Goal: Task Accomplishment & Management: Use online tool/utility

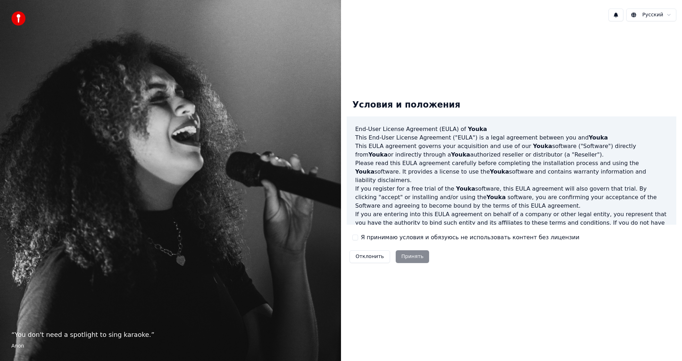
click at [414, 258] on div "Отклонить Принять" at bounding box center [389, 257] width 85 height 18
click at [356, 233] on div "Условия и положения End-User License Agreement (EULA) of Youka This End-User Li…" at bounding box center [512, 180] width 330 height 172
click at [357, 236] on div "Я принимаю условия и обязуюсь не использовать контент без лицензии" at bounding box center [466, 237] width 227 height 9
click at [355, 238] on button "Я принимаю условия и обязуюсь не использовать контент без лицензии" at bounding box center [356, 238] width 6 height 6
click at [412, 256] on button "Принять" at bounding box center [413, 257] width 34 height 13
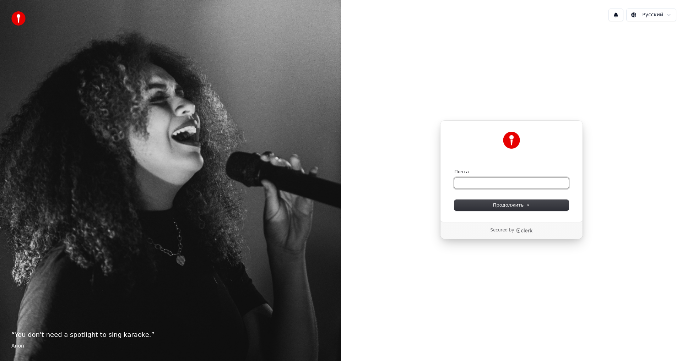
click at [506, 188] on input "Почта" at bounding box center [512, 183] width 114 height 11
paste input "**********"
click at [508, 200] on form "**********" at bounding box center [512, 190] width 114 height 42
click at [505, 205] on span "Продолжить" at bounding box center [511, 205] width 37 height 6
type input "**********"
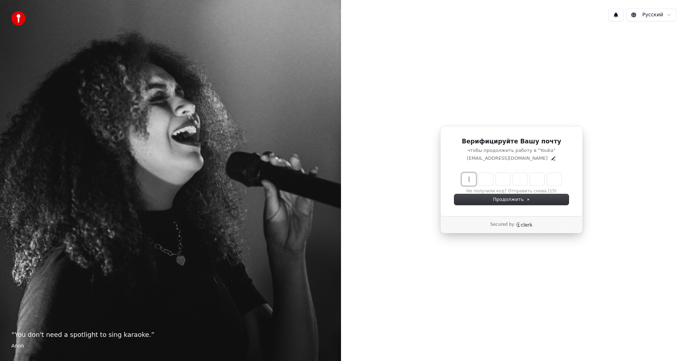
paste input "******"
type input "******"
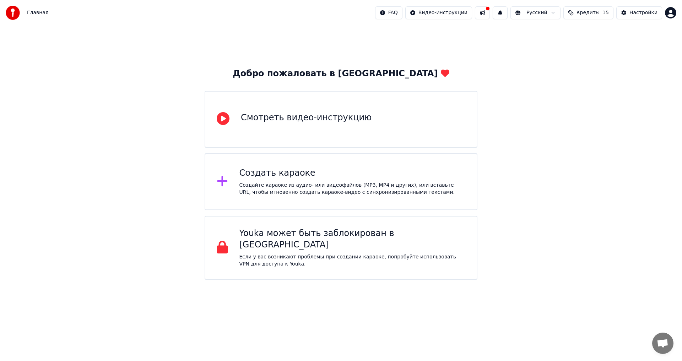
click at [602, 280] on html "Главная FAQ Видео-инструкции Русский Кредиты 15 Настройки Добро пожаловать в Yo…" at bounding box center [341, 140] width 682 height 280
click at [559, 212] on div "Добро пожаловать в Youka Смотреть видео-инструкцию Создать караоке Создайте кар…" at bounding box center [341, 153] width 682 height 254
click at [321, 193] on div "Создайте караоке из аудио- или видеофайлов (MP3, MP4 и других), или вставьте UR…" at bounding box center [353, 189] width 226 height 14
click at [240, 182] on div "Создайте караоке из аудио- или видеофайлов (MP3, MP4 и других), или вставьте UR…" at bounding box center [353, 189] width 226 height 14
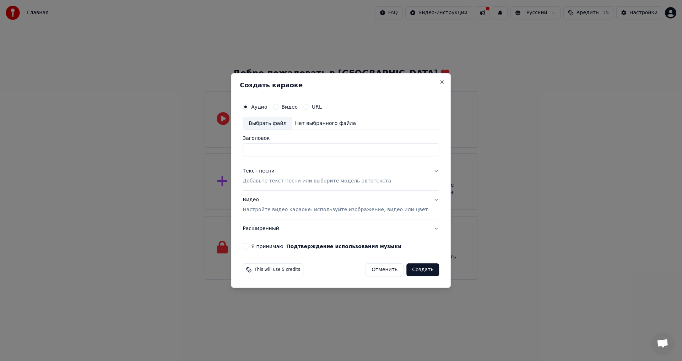
click at [281, 121] on div "Выбрать файл" at bounding box center [267, 123] width 49 height 13
type input "**********"
click at [313, 179] on p "Добавьте текст песни или выберите модель автотекста" at bounding box center [317, 181] width 149 height 7
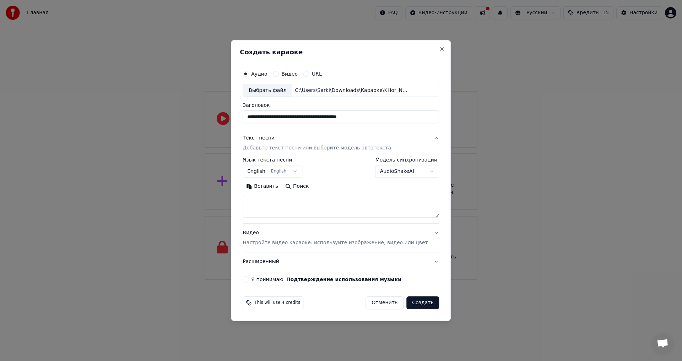
click at [273, 173] on button "English English" at bounding box center [273, 172] width 60 height 13
select select "**"
click at [272, 207] on textarea at bounding box center [341, 206] width 197 height 23
paste textarea "**********"
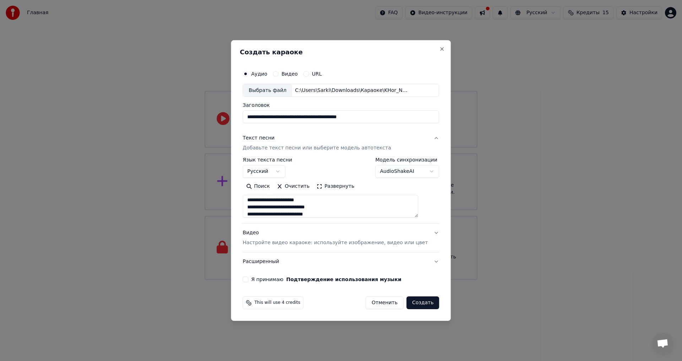
scroll to position [71, 0]
drag, startPoint x: 427, startPoint y: 218, endPoint x: 427, endPoint y: 234, distance: 16.7
click at [427, 234] on div "**********" at bounding box center [341, 200] width 197 height 142
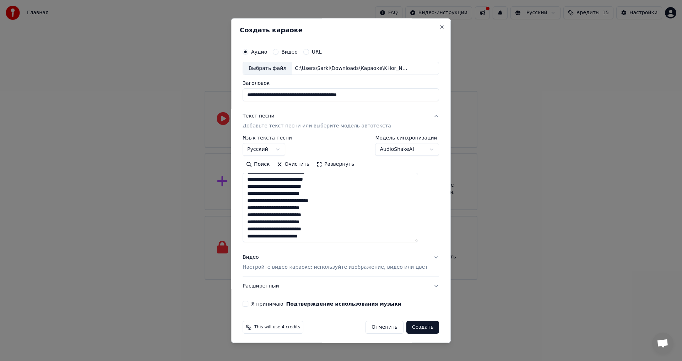
drag, startPoint x: 427, startPoint y: 214, endPoint x: 427, endPoint y: 239, distance: 24.9
click at [427, 239] on div "**********" at bounding box center [341, 176] width 202 height 268
click at [373, 204] on textarea at bounding box center [331, 207] width 176 height 69
click at [342, 201] on textarea at bounding box center [331, 207] width 176 height 69
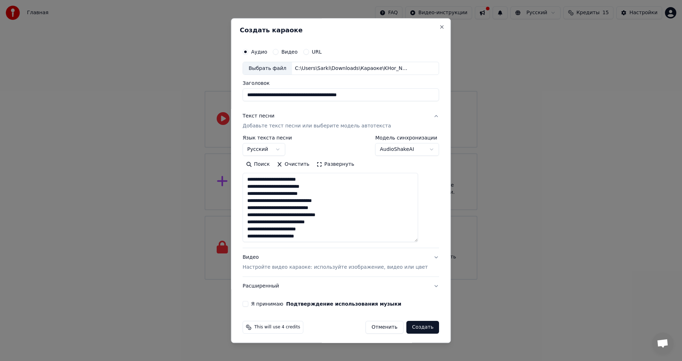
click at [345, 203] on textarea at bounding box center [331, 207] width 176 height 69
click at [329, 236] on textarea at bounding box center [331, 207] width 176 height 69
click at [333, 205] on textarea at bounding box center [331, 207] width 176 height 69
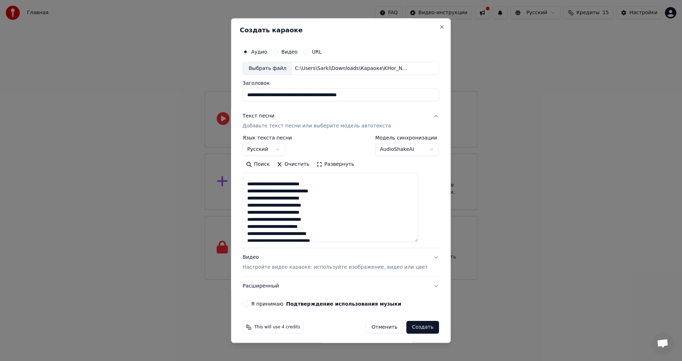
click at [329, 206] on textarea at bounding box center [331, 207] width 176 height 69
click at [337, 205] on textarea at bounding box center [331, 207] width 176 height 69
click at [346, 204] on textarea at bounding box center [331, 207] width 176 height 69
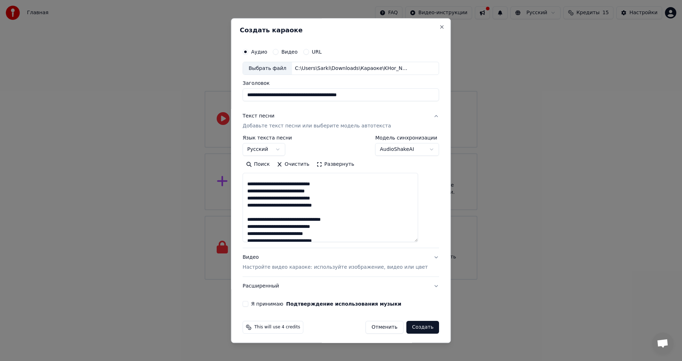
scroll to position [209, 0]
click at [347, 209] on textarea at bounding box center [331, 207] width 176 height 69
click at [333, 209] on textarea at bounding box center [331, 207] width 176 height 69
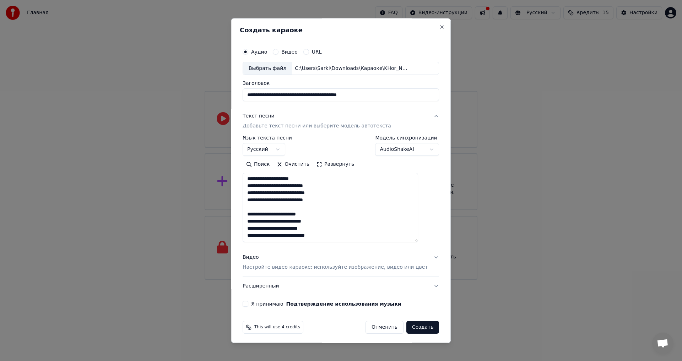
type textarea "**********"
click at [425, 257] on button "Видео Настройте видео караоке: используйте изображение, видео или цвет" at bounding box center [341, 263] width 197 height 28
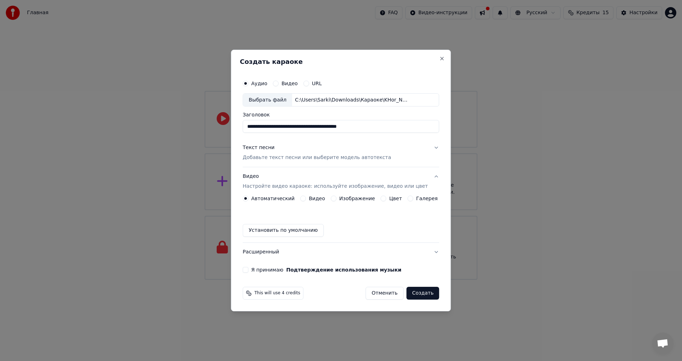
click at [340, 200] on div "Изображение" at bounding box center [353, 199] width 44 height 6
click at [337, 199] on button "Изображение" at bounding box center [334, 199] width 6 height 6
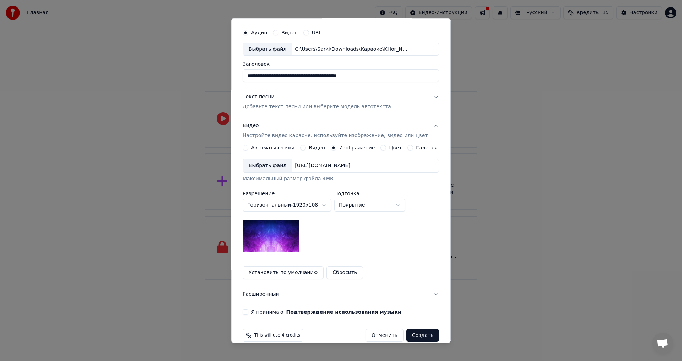
scroll to position [30, 0]
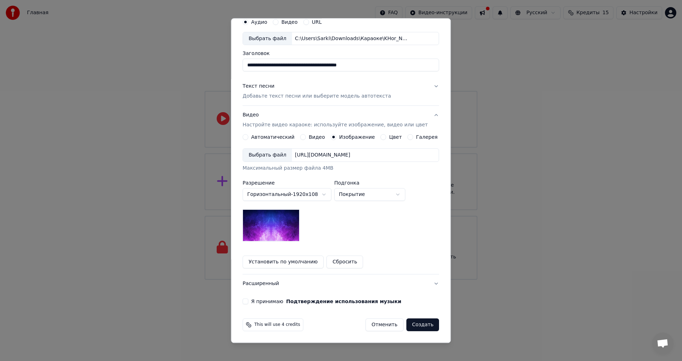
click at [276, 156] on div "Выбрать файл" at bounding box center [267, 155] width 49 height 13
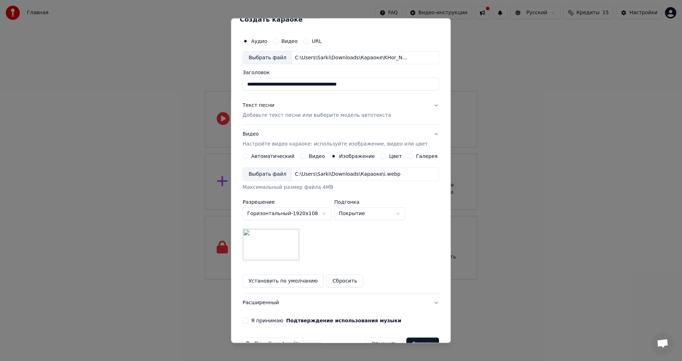
scroll to position [0, 0]
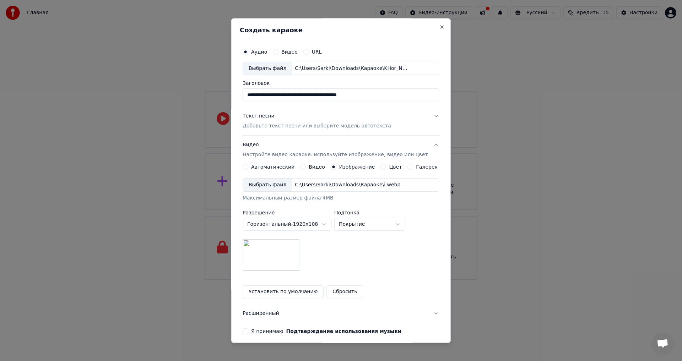
drag, startPoint x: 372, startPoint y: 96, endPoint x: 329, endPoint y: 97, distance: 43.7
click at [329, 97] on input "**********" at bounding box center [341, 95] width 197 height 13
drag, startPoint x: 324, startPoint y: 97, endPoint x: 318, endPoint y: 97, distance: 6.4
click at [318, 97] on input "**********" at bounding box center [341, 95] width 197 height 13
drag, startPoint x: 326, startPoint y: 95, endPoint x: 298, endPoint y: 94, distance: 27.7
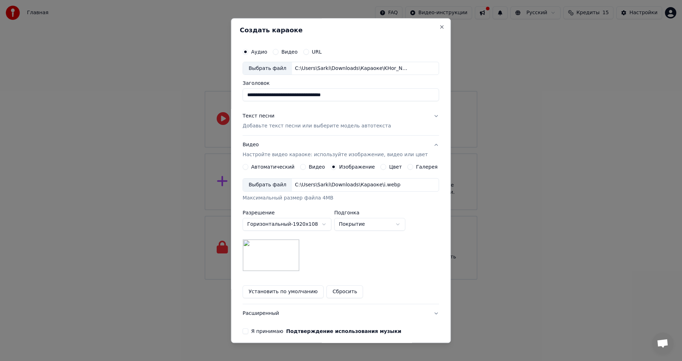
click at [298, 94] on input "**********" at bounding box center [341, 95] width 197 height 13
drag, startPoint x: 290, startPoint y: 97, endPoint x: 251, endPoint y: 93, distance: 39.3
click at [251, 93] on input "**********" at bounding box center [341, 95] width 197 height 13
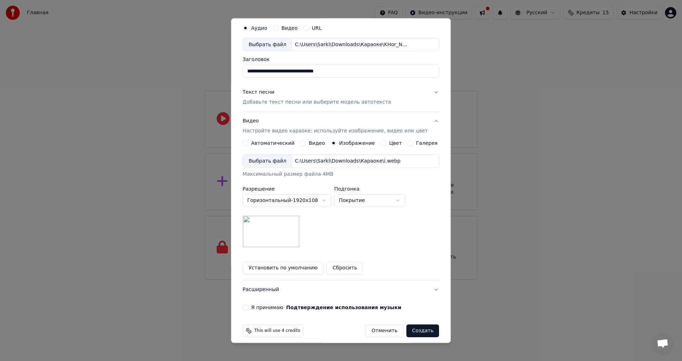
scroll to position [30, 0]
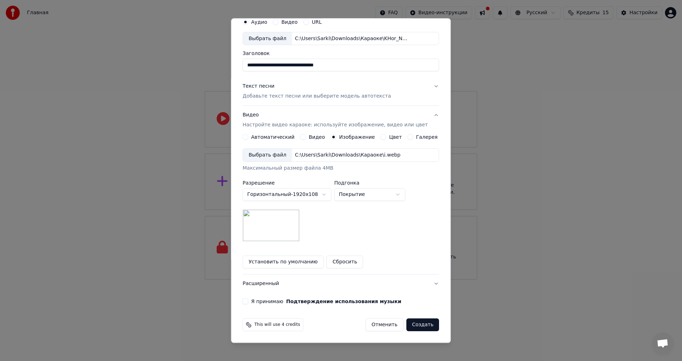
type input "**********"
click at [248, 304] on button "Я принимаю Подтверждение использования музыки" at bounding box center [246, 302] width 6 height 6
click at [413, 328] on button "Создать" at bounding box center [423, 325] width 33 height 13
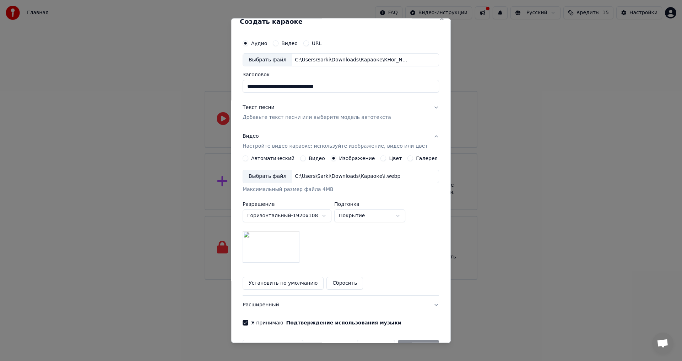
scroll to position [0, 0]
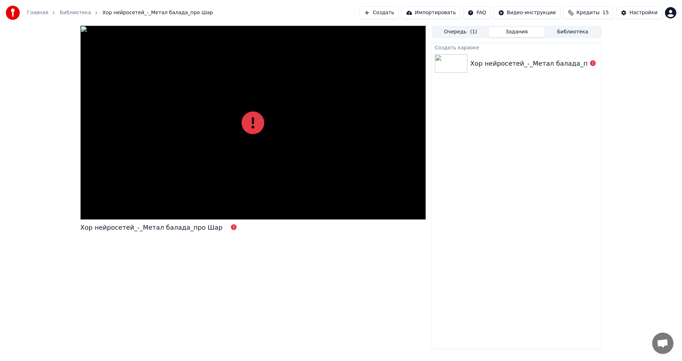
click at [450, 291] on div "Создать караоке Хор нейросетей_-_Метал балада_про Шар" at bounding box center [517, 196] width 170 height 307
click at [258, 121] on icon at bounding box center [253, 123] width 23 height 23
click at [528, 72] on div "Хор нейросетей_-_Метал балада_про Шар" at bounding box center [517, 64] width 170 height 24
click at [496, 111] on div "Создать караоке Хор нейросетей_-_Метал балада_про Шар" at bounding box center [517, 196] width 170 height 307
click at [463, 65] on img at bounding box center [451, 63] width 33 height 18
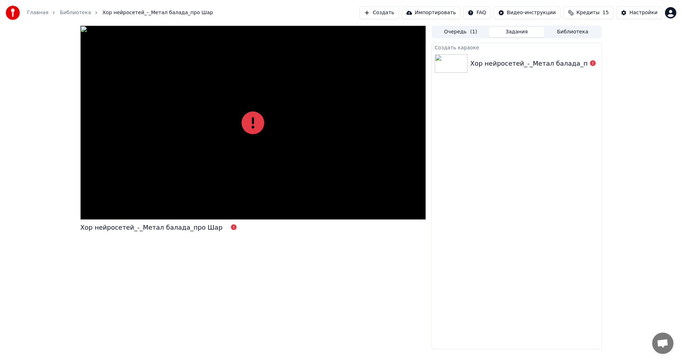
click at [474, 159] on div "Создать караоке Хор нейросетей_-_Метал балада_про Шар" at bounding box center [517, 196] width 170 height 307
click at [547, 256] on div "Создать караоке Хор нейросетей_-_Метал балада_про Шар" at bounding box center [517, 196] width 170 height 307
click at [313, 140] on div at bounding box center [253, 123] width 346 height 194
drag, startPoint x: 246, startPoint y: 137, endPoint x: 235, endPoint y: 146, distance: 14.1
click at [245, 137] on div at bounding box center [253, 123] width 346 height 194
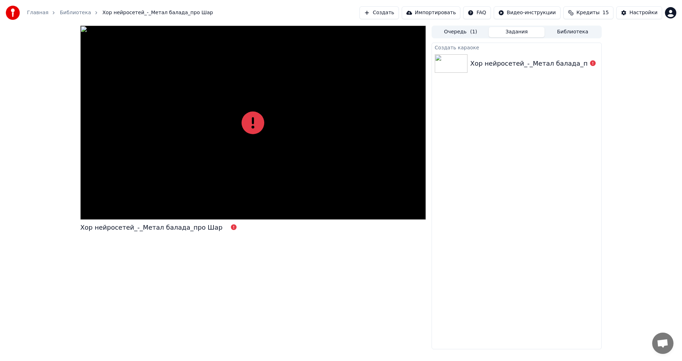
click at [198, 225] on div "Хор нейросетей_-_Метал балада_про Шар" at bounding box center [151, 228] width 142 height 10
click at [211, 228] on div "Хор нейросетей_-_Метал балада_про Шар" at bounding box center [161, 228] width 162 height 10
drag, startPoint x: 177, startPoint y: 307, endPoint x: 354, endPoint y: 207, distance: 204.0
click at [199, 286] on div "Хор нейросетей_-_Метал балада_про Шар" at bounding box center [253, 188] width 346 height 324
click at [476, 36] on button "Очередь ( 1 )" at bounding box center [461, 32] width 56 height 10
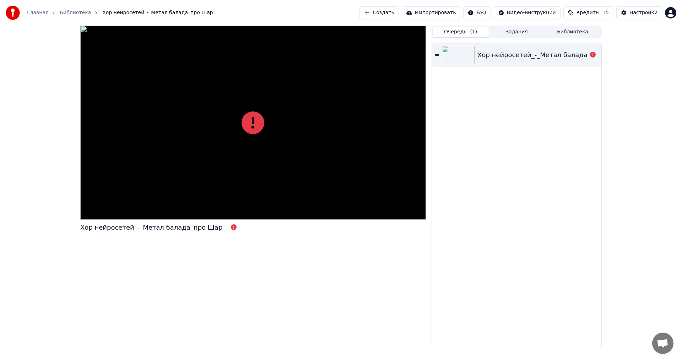
click at [492, 34] on button "Задания" at bounding box center [517, 32] width 56 height 10
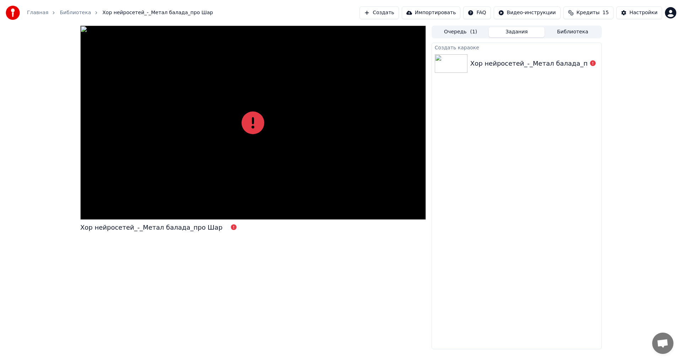
click at [459, 31] on button "Очередь ( 1 )" at bounding box center [461, 32] width 56 height 10
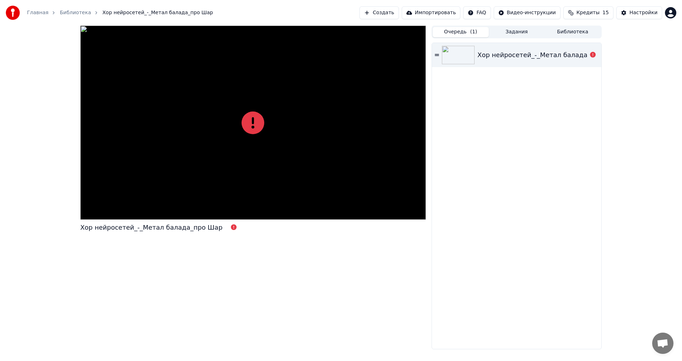
click at [435, 54] on icon at bounding box center [437, 55] width 4 height 5
click at [443, 62] on img at bounding box center [458, 55] width 33 height 18
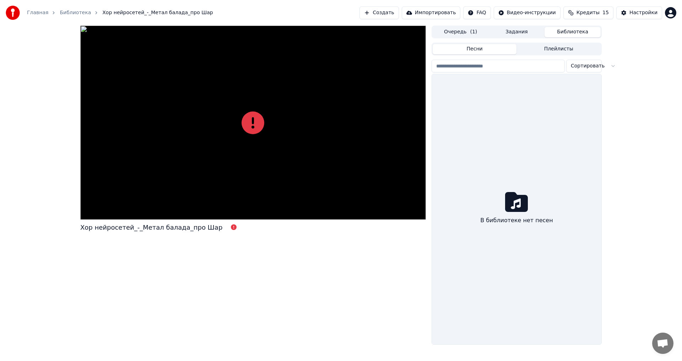
click at [591, 32] on button "Библиотека" at bounding box center [573, 32] width 56 height 10
click at [512, 36] on button "Задания" at bounding box center [517, 32] width 56 height 10
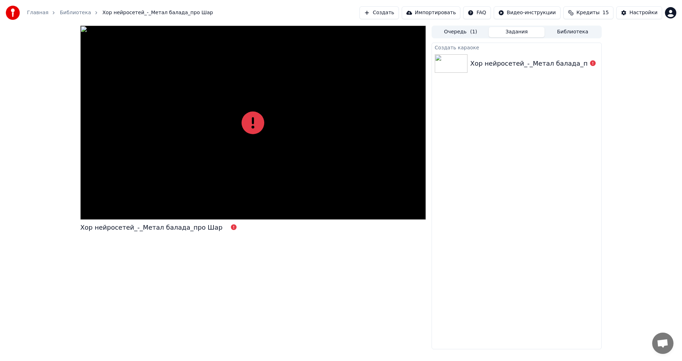
click at [468, 64] on div at bounding box center [453, 63] width 36 height 18
click at [473, 64] on div "Хор нейросетей_-_Метал балада_про Шар" at bounding box center [542, 64] width 142 height 10
click at [470, 66] on div at bounding box center [453, 63] width 36 height 18
click at [457, 68] on img at bounding box center [451, 63] width 33 height 18
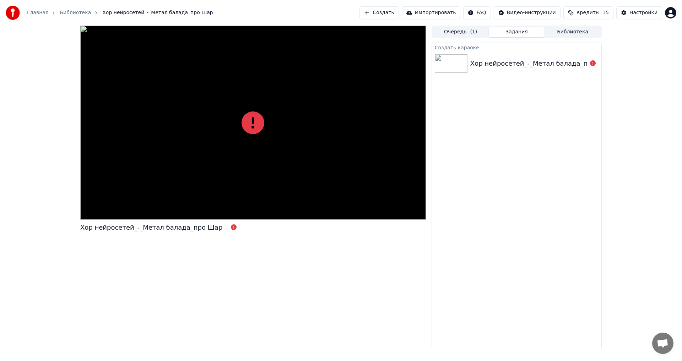
click at [457, 68] on img at bounding box center [451, 63] width 33 height 18
click at [460, 68] on img at bounding box center [451, 63] width 33 height 18
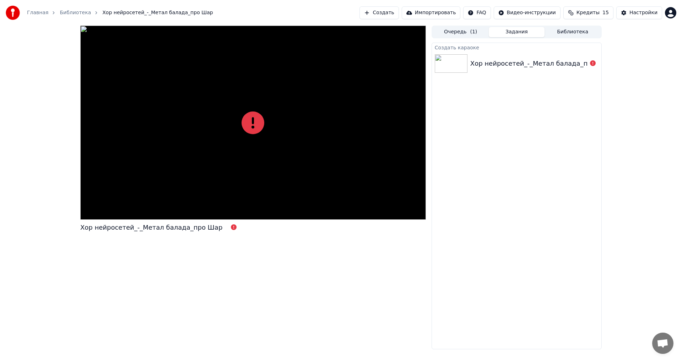
click at [460, 68] on img at bounding box center [451, 63] width 33 height 18
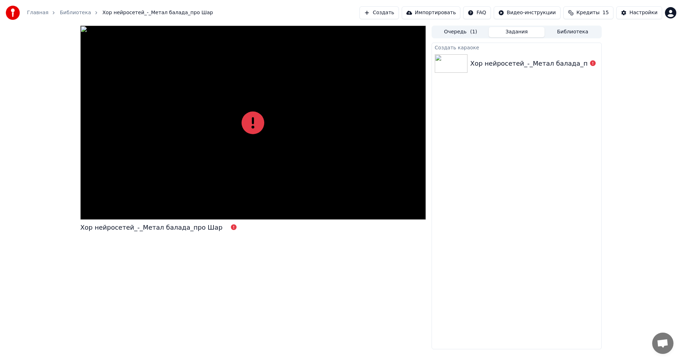
click at [504, 80] on div "Создать караоке Хор нейросетей_-_Метал балада_про Шар" at bounding box center [517, 196] width 170 height 307
click at [485, 67] on div "Хор нейросетей_-_Метал балада_про Шар" at bounding box center [517, 64] width 170 height 24
click at [474, 61] on div "Хор нейросетей_-_Метал балада_про Шар" at bounding box center [542, 64] width 142 height 10
click at [474, 60] on div "Хор нейросетей_-_Метал балада_про Шар" at bounding box center [542, 64] width 142 height 10
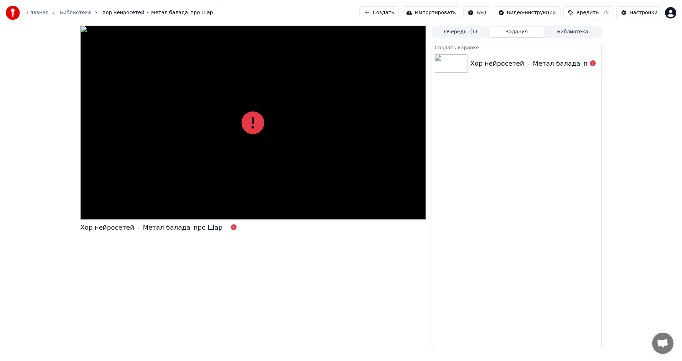
click at [460, 64] on img at bounding box center [451, 63] width 33 height 18
click at [391, 16] on button "Создать" at bounding box center [379, 12] width 39 height 13
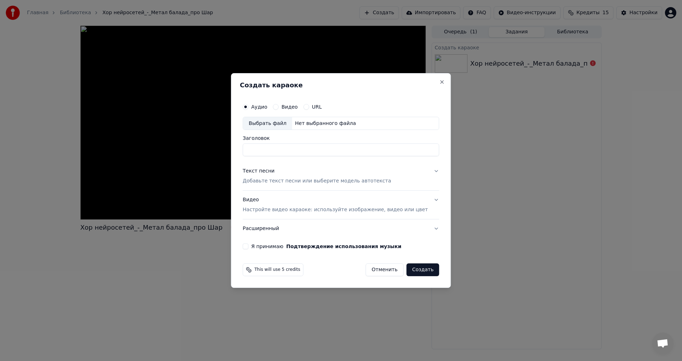
click at [383, 268] on button "Отменить" at bounding box center [385, 270] width 38 height 13
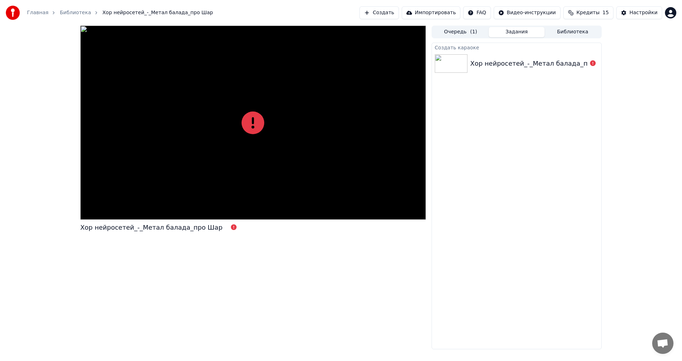
drag, startPoint x: 501, startPoint y: 154, endPoint x: 489, endPoint y: 118, distance: 38.5
click at [502, 153] on div "Создать караоке Хор нейросетей_-_Метал балада_про Шар" at bounding box center [517, 196] width 170 height 307
click at [481, 95] on div "Создать караоке Хор нейросетей_-_Метал балада_про Шар" at bounding box center [517, 196] width 170 height 307
click at [474, 60] on div "Хор нейросетей_-_Метал балада_про Шар" at bounding box center [542, 64] width 142 height 10
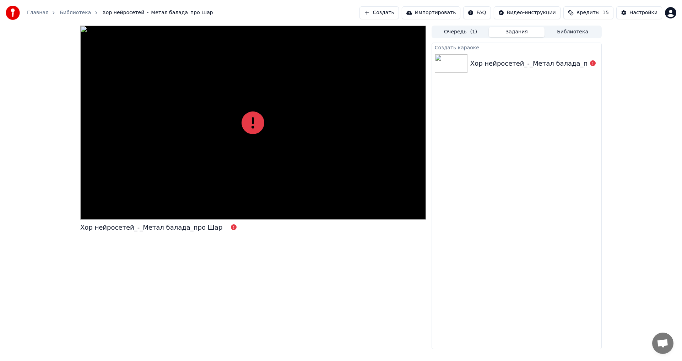
click at [474, 60] on div "Хор нейросетей_-_Метал балада_про Шар" at bounding box center [542, 64] width 142 height 10
drag, startPoint x: 474, startPoint y: 60, endPoint x: 469, endPoint y: 62, distance: 5.7
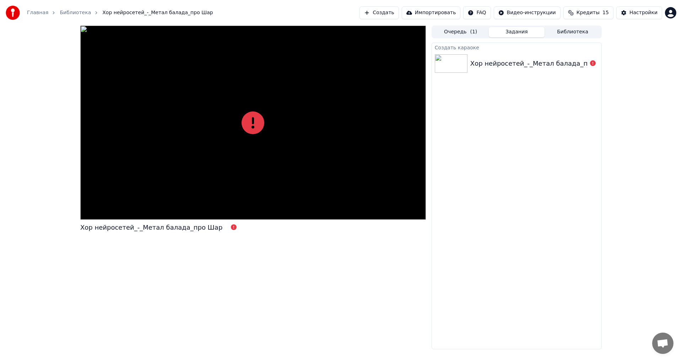
click at [461, 63] on img at bounding box center [451, 63] width 33 height 18
click at [452, 66] on img at bounding box center [451, 63] width 33 height 18
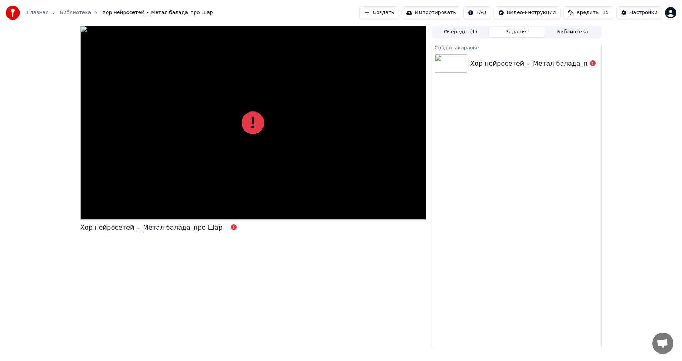
drag, startPoint x: 489, startPoint y: 65, endPoint x: 494, endPoint y: 65, distance: 5.4
click at [492, 65] on div "Хор нейросетей_-_Метал балада_про Шар" at bounding box center [542, 64] width 142 height 10
drag, startPoint x: 495, startPoint y: 65, endPoint x: 509, endPoint y: 65, distance: 13.9
click at [496, 65] on div "Хор нейросетей_-_Метал балада_про Шар" at bounding box center [542, 64] width 142 height 10
click at [511, 65] on div "Хор нейросетей_-_Метал балада_про Шар" at bounding box center [542, 64] width 142 height 10
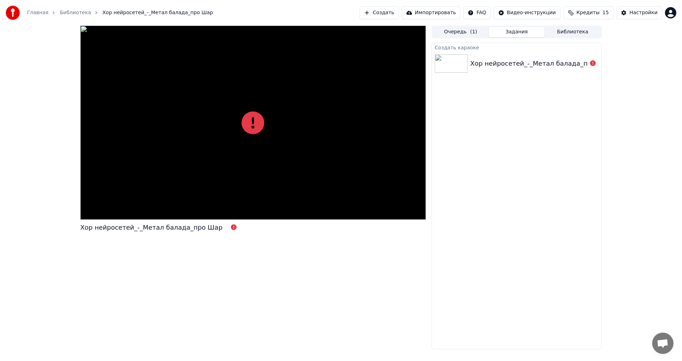
click at [537, 71] on div "Хор нейросетей_-_Метал балада_про Шар" at bounding box center [517, 64] width 170 height 24
click at [538, 72] on div "Хор нейросетей_-_Метал балада_про Шар" at bounding box center [517, 64] width 170 height 24
click at [595, 66] on icon at bounding box center [593, 63] width 6 height 6
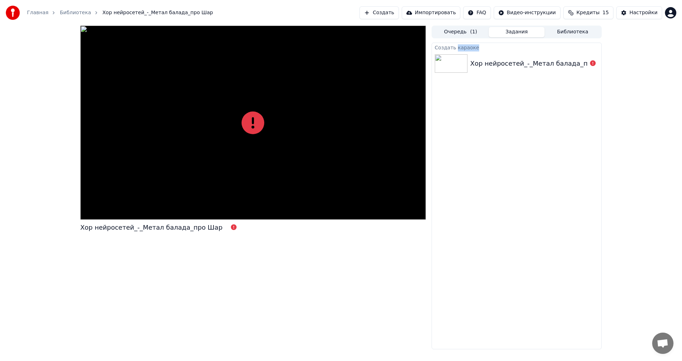
click at [592, 63] on icon at bounding box center [593, 63] width 6 height 6
click at [595, 123] on div "Создать караоке Хор нейросетей_-_Метал балада_про Шар" at bounding box center [517, 196] width 170 height 307
click at [592, 67] on button at bounding box center [593, 63] width 6 height 9
click at [272, 219] on div at bounding box center [253, 123] width 346 height 194
drag, startPoint x: 249, startPoint y: 302, endPoint x: 247, endPoint y: 297, distance: 6.0
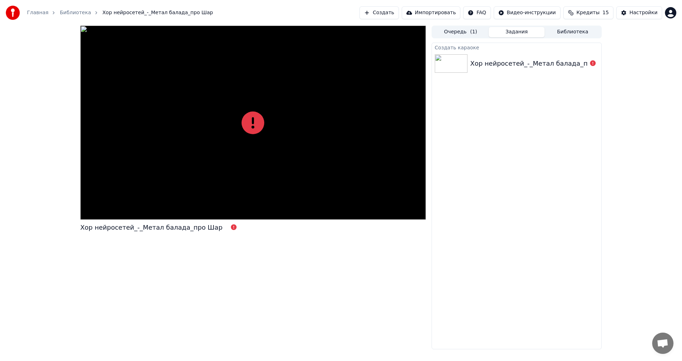
click at [249, 302] on div "Хор нейросетей_-_Метал балада_про Шар" at bounding box center [253, 188] width 346 height 324
click at [399, 15] on button "Создать" at bounding box center [379, 12] width 39 height 13
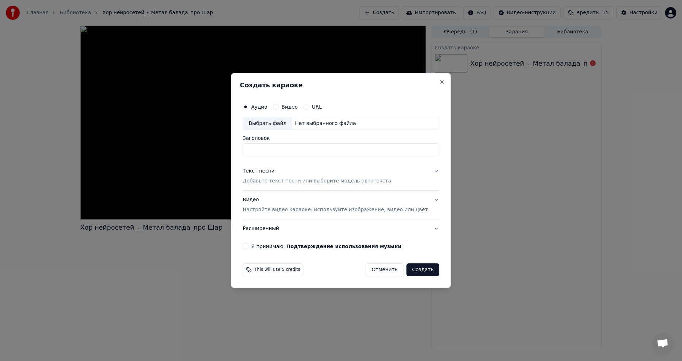
click at [279, 124] on div "Выбрать файл" at bounding box center [267, 123] width 49 height 13
drag, startPoint x: 296, startPoint y: 150, endPoint x: 247, endPoint y: 153, distance: 49.1
click at [247, 153] on div "**********" at bounding box center [341, 180] width 220 height 215
drag, startPoint x: 394, startPoint y: 153, endPoint x: 335, endPoint y: 157, distance: 59.1
click at [335, 157] on div "**********" at bounding box center [341, 175] width 202 height 156
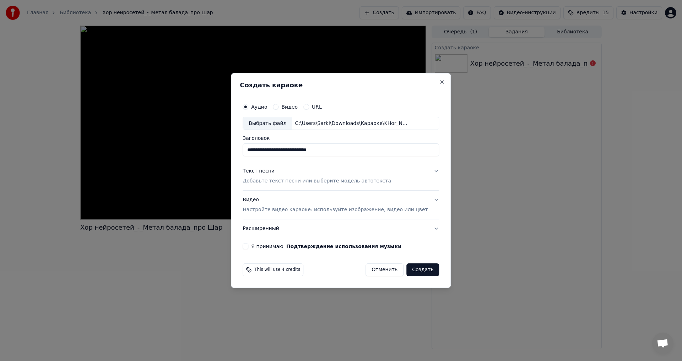
type input "**********"
click at [337, 174] on div "Текст песни Добавьте текст песни или выберите модель автотекста" at bounding box center [317, 176] width 149 height 17
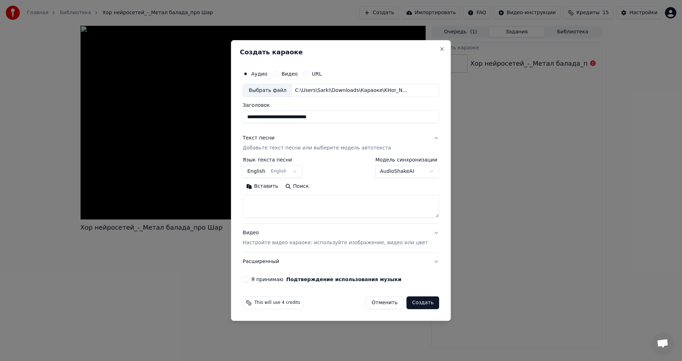
click at [289, 204] on textarea at bounding box center [341, 206] width 197 height 23
paste textarea "**********"
type textarea "**********"
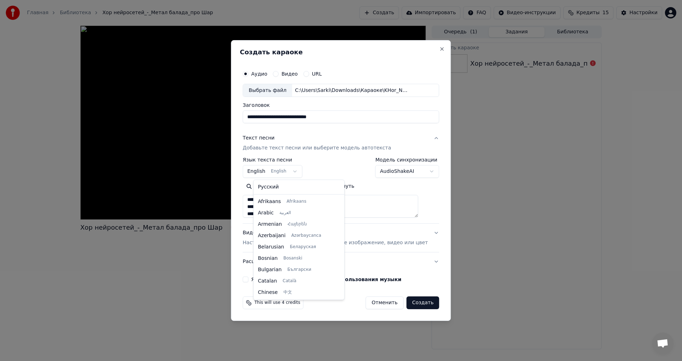
click at [283, 172] on body "**********" at bounding box center [341, 180] width 682 height 361
select select "**"
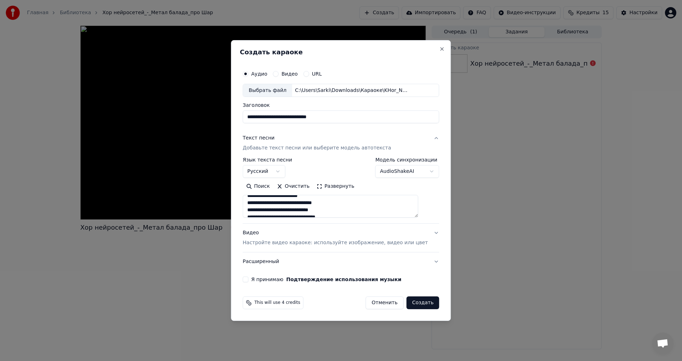
scroll to position [0, 0]
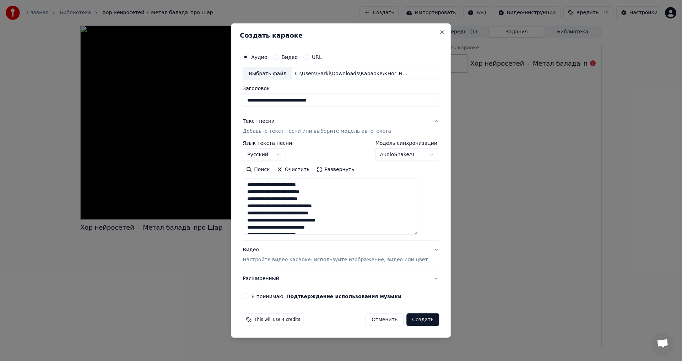
drag, startPoint x: 427, startPoint y: 215, endPoint x: 422, endPoint y: 232, distance: 17.9
click at [418, 232] on textarea at bounding box center [331, 206] width 176 height 57
click at [335, 186] on textarea at bounding box center [331, 206] width 176 height 57
click at [283, 259] on p "Настройте видео караоке: используйте изображение, видео или цвет" at bounding box center [335, 260] width 185 height 7
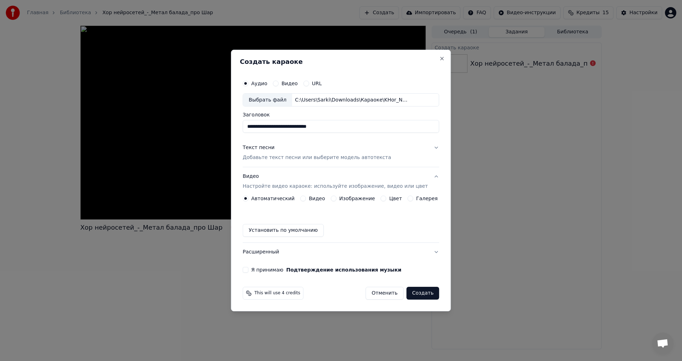
click at [342, 199] on label "Изображение" at bounding box center [357, 198] width 36 height 5
click at [337, 199] on button "Изображение" at bounding box center [334, 199] width 6 height 6
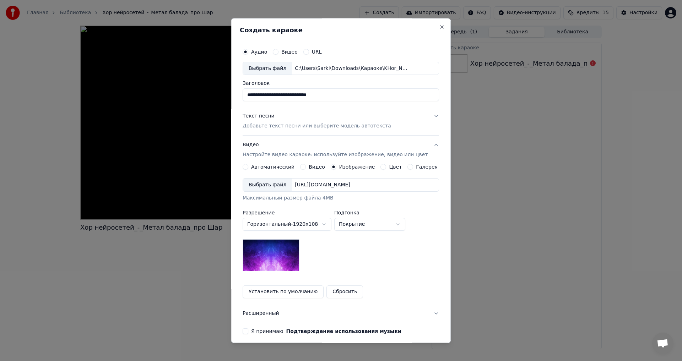
click at [261, 186] on div "Выбрать файл" at bounding box center [267, 185] width 49 height 13
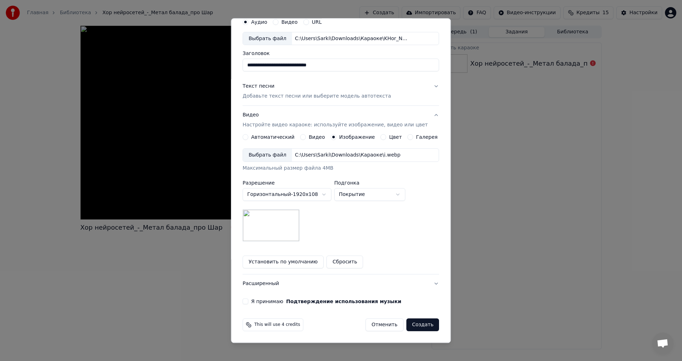
click at [249, 307] on div "**********" at bounding box center [341, 160] width 202 height 296
click at [248, 302] on button "Я принимаю Подтверждение использования музыки" at bounding box center [246, 302] width 6 height 6
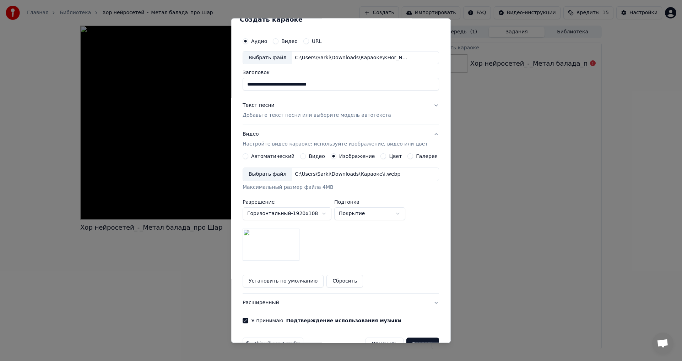
scroll to position [0, 0]
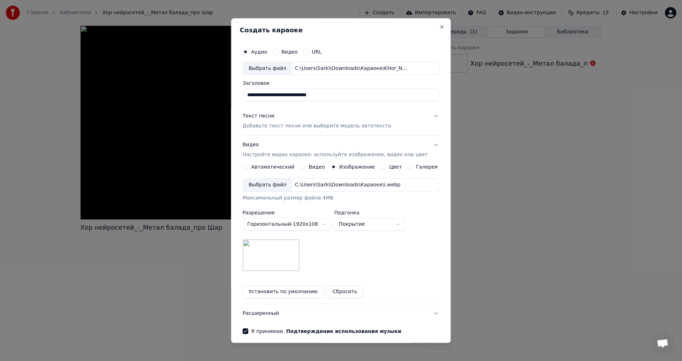
click at [333, 125] on p "Добавьте текст песни или выберите модель автотекста" at bounding box center [317, 126] width 149 height 7
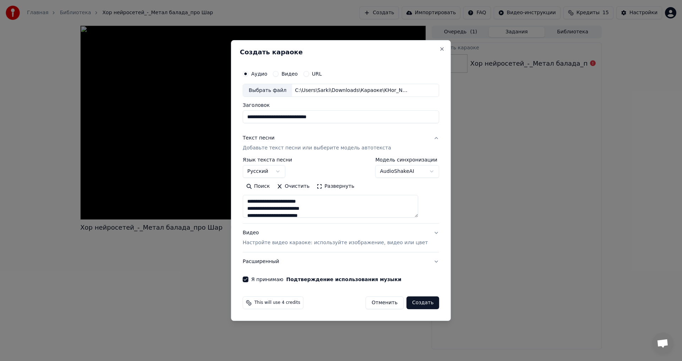
scroll to position [36, 0]
click at [416, 303] on button "Создать" at bounding box center [423, 303] width 33 height 13
select select
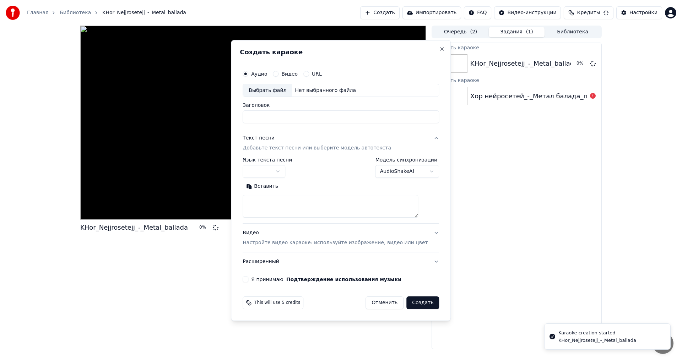
scroll to position [0, 0]
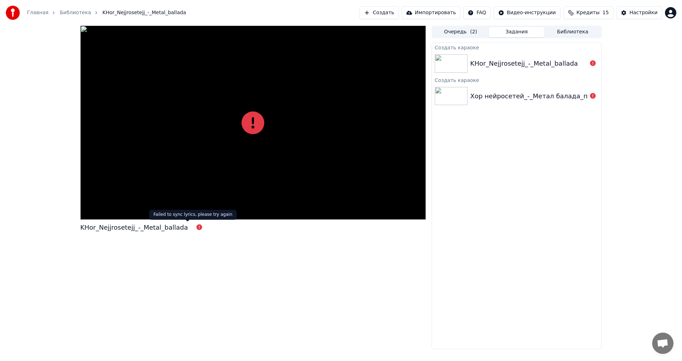
click at [197, 229] on icon at bounding box center [200, 228] width 6 height 6
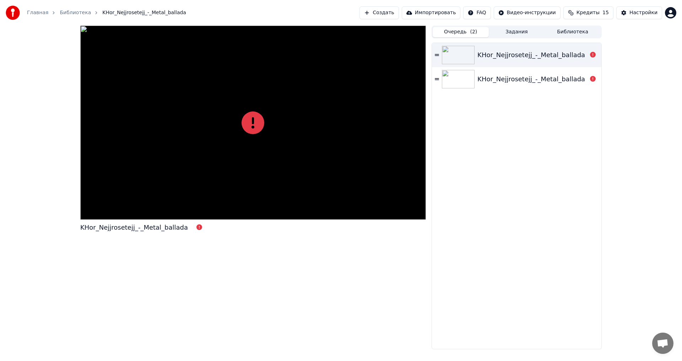
click at [454, 30] on button "Очередь ( 2 )" at bounding box center [461, 32] width 56 height 10
click at [484, 76] on div "KHor_Nejjrosetejj_-_Metal_ballada" at bounding box center [532, 79] width 108 height 10
drag, startPoint x: 483, startPoint y: 52, endPoint x: 472, endPoint y: 80, distance: 30.2
click at [482, 52] on div "KHor_Nejjrosetejj_-_Metal_ballada" at bounding box center [532, 55] width 108 height 10
click at [439, 54] on div "KHor_Nejjrosetejj_-_Metal_ballada" at bounding box center [517, 55] width 170 height 24
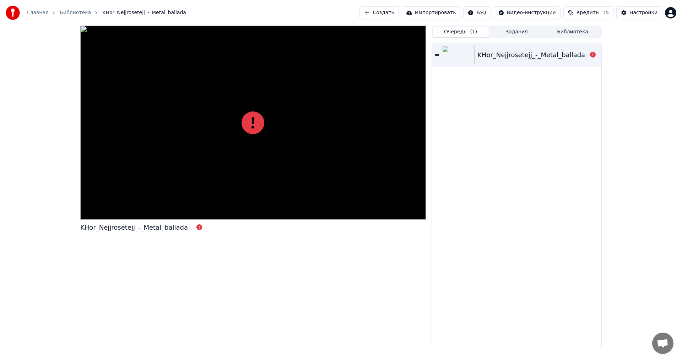
click at [455, 79] on div "KHor_Nejjrosetejj_-_Metal_ballada" at bounding box center [517, 196] width 170 height 306
click at [508, 35] on button "Задания" at bounding box center [517, 32] width 56 height 10
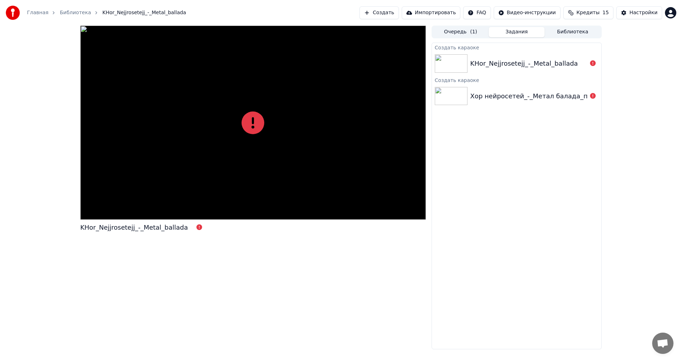
click at [469, 31] on button "Очередь ( 1 )" at bounding box center [461, 32] width 56 height 10
click at [499, 33] on button "Задания" at bounding box center [517, 32] width 56 height 10
click at [447, 70] on img at bounding box center [451, 63] width 33 height 18
drag, startPoint x: 446, startPoint y: 113, endPoint x: 449, endPoint y: 103, distance: 10.8
click at [446, 112] on div "Создать караоке KHor_Nejjrosetejj_-_Metal_ballada Создать караоке Хор нейросете…" at bounding box center [517, 196] width 170 height 307
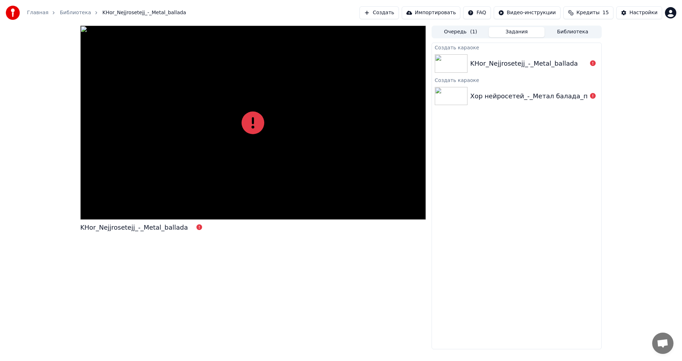
click at [449, 102] on img at bounding box center [451, 96] width 33 height 18
drag, startPoint x: 449, startPoint y: 102, endPoint x: 451, endPoint y: 94, distance: 8.1
click at [449, 59] on img at bounding box center [451, 63] width 33 height 18
click at [445, 38] on div "Очередь ( 1 ) Задания Библиотека" at bounding box center [517, 32] width 170 height 13
click at [450, 28] on button "Очередь ( 1 )" at bounding box center [461, 32] width 56 height 10
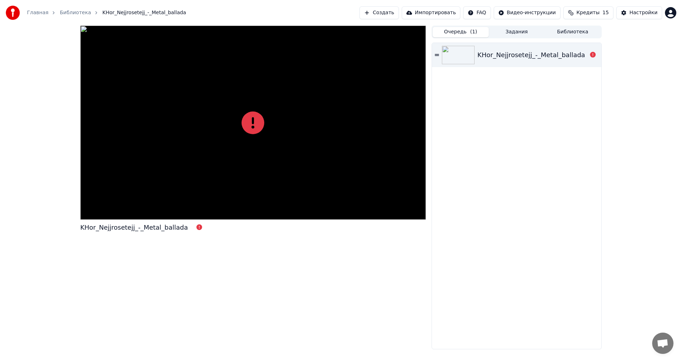
click at [468, 65] on div "KHor_Nejjrosetejj_-_Metal_ballada" at bounding box center [517, 55] width 170 height 24
click at [540, 61] on div "KHor_Nejjrosetejj_-_Metal_ballada" at bounding box center [517, 55] width 170 height 24
click at [541, 61] on div "KHor_Nejjrosetejj_-_Metal_ballada" at bounding box center [517, 55] width 170 height 24
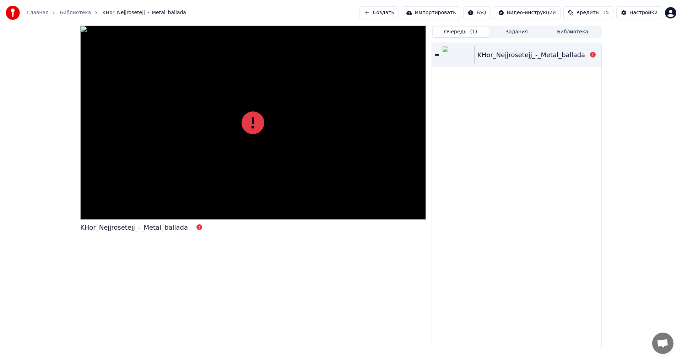
click at [547, 58] on div "KHor_Nejjrosetejj_-_Metal_ballada" at bounding box center [532, 55] width 108 height 10
click at [550, 59] on div "KHor_Nejjrosetejj_-_Metal_ballada" at bounding box center [532, 55] width 108 height 10
click at [391, 15] on button "Создать" at bounding box center [379, 12] width 39 height 13
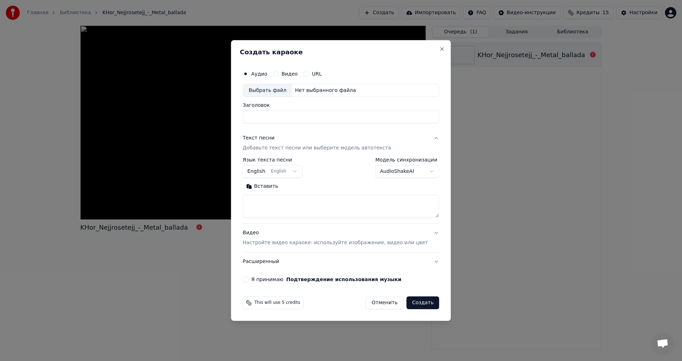
click at [275, 92] on div "Выбрать файл" at bounding box center [267, 90] width 49 height 13
drag, startPoint x: 380, startPoint y: 120, endPoint x: 335, endPoint y: 125, distance: 45.1
click at [335, 125] on div "**********" at bounding box center [341, 175] width 202 height 222
type input "**********"
click at [282, 169] on body "**********" at bounding box center [341, 180] width 682 height 361
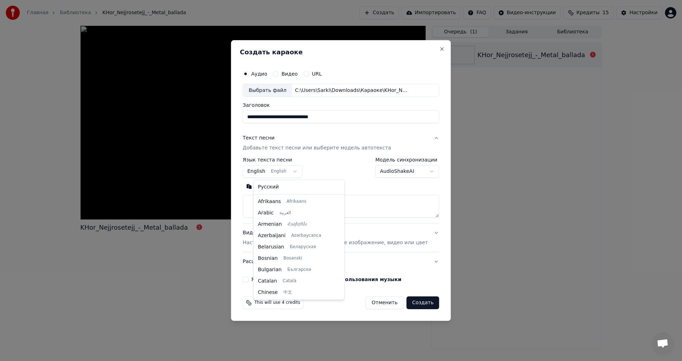
scroll to position [57, 0]
select select "**"
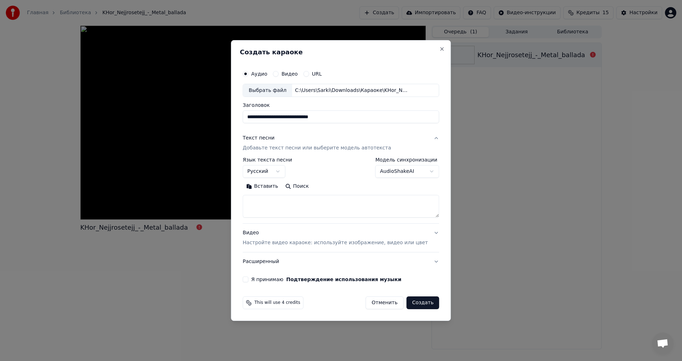
click at [278, 205] on textarea at bounding box center [341, 206] width 197 height 23
paste textarea "**********"
drag, startPoint x: 429, startPoint y: 215, endPoint x: 422, endPoint y: 232, distance: 18.6
click at [422, 232] on div "**********" at bounding box center [341, 200] width 197 height 142
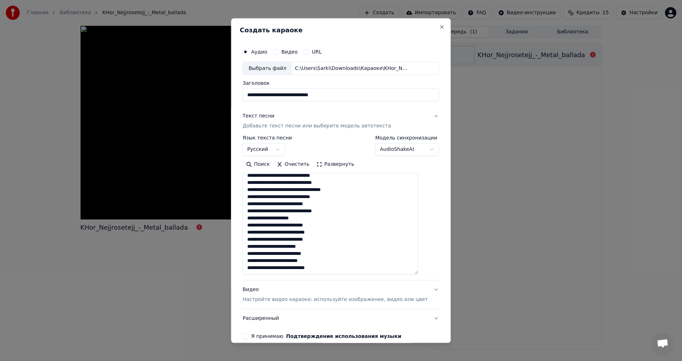
drag, startPoint x: 426, startPoint y: 216, endPoint x: 362, endPoint y: 255, distance: 75.1
click at [418, 275] on textarea at bounding box center [331, 224] width 176 height 102
click at [272, 247] on textarea at bounding box center [331, 224] width 176 height 103
click at [346, 245] on textarea at bounding box center [331, 224] width 176 height 103
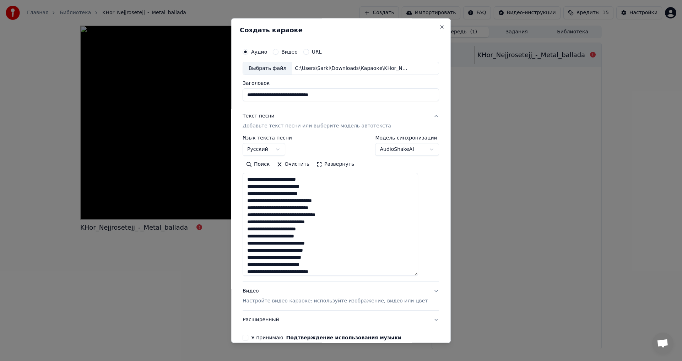
click at [332, 256] on textarea at bounding box center [331, 224] width 176 height 103
click at [330, 241] on textarea at bounding box center [331, 224] width 176 height 103
click at [317, 238] on textarea at bounding box center [331, 224] width 176 height 103
drag, startPoint x: 319, startPoint y: 245, endPoint x: 327, endPoint y: 245, distance: 7.9
click at [327, 245] on textarea at bounding box center [331, 224] width 176 height 103
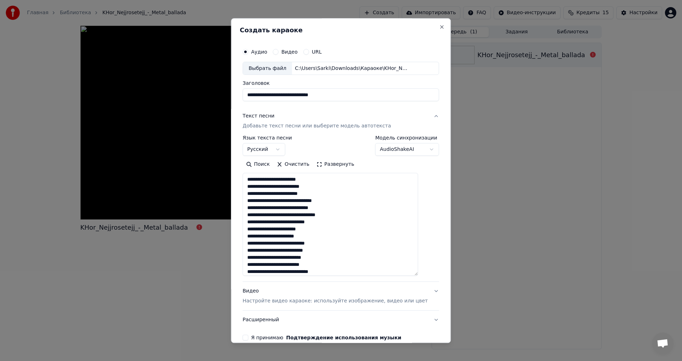
click at [327, 245] on textarea at bounding box center [331, 224] width 176 height 103
drag, startPoint x: 327, startPoint y: 243, endPoint x: 321, endPoint y: 245, distance: 5.5
click at [321, 245] on textarea at bounding box center [331, 224] width 176 height 103
click at [326, 245] on textarea at bounding box center [331, 224] width 176 height 103
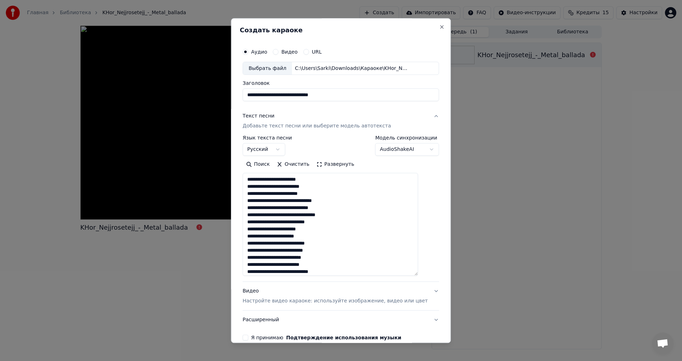
click at [326, 245] on textarea at bounding box center [331, 224] width 176 height 103
drag, startPoint x: 272, startPoint y: 245, endPoint x: 249, endPoint y: 246, distance: 23.1
click at [249, 246] on div "**********" at bounding box center [341, 193] width 202 height 302
click at [289, 249] on textarea at bounding box center [331, 224] width 176 height 103
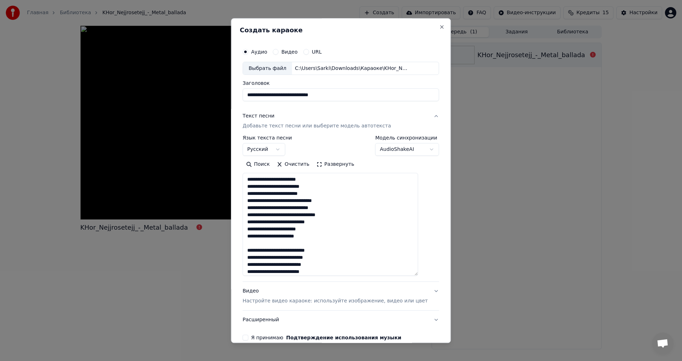
click at [273, 252] on textarea at bounding box center [331, 224] width 176 height 103
click at [335, 252] on textarea at bounding box center [331, 224] width 176 height 103
click at [367, 252] on textarea at bounding box center [331, 224] width 176 height 103
click at [264, 252] on textarea at bounding box center [331, 224] width 176 height 103
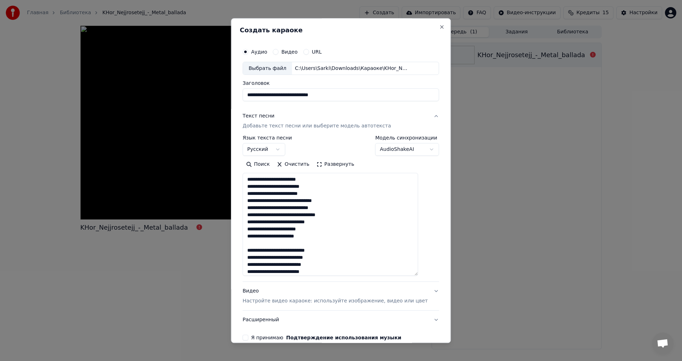
click at [264, 252] on textarea at bounding box center [331, 224] width 176 height 103
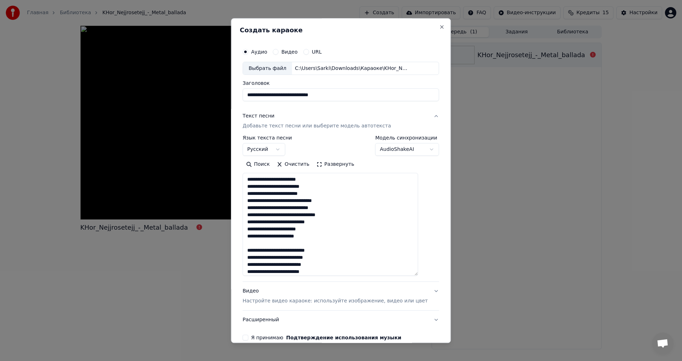
click at [264, 252] on textarea at bounding box center [331, 224] width 176 height 103
click at [271, 253] on textarea at bounding box center [331, 224] width 176 height 103
click at [304, 251] on textarea at bounding box center [331, 224] width 176 height 103
click at [332, 253] on textarea at bounding box center [331, 224] width 176 height 103
click at [338, 258] on textarea at bounding box center [331, 224] width 176 height 103
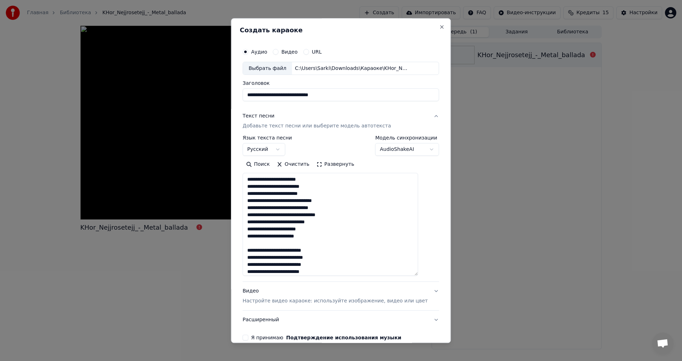
click at [324, 268] on textarea at bounding box center [331, 224] width 176 height 103
click at [305, 264] on textarea at bounding box center [331, 224] width 176 height 103
click at [311, 229] on textarea at bounding box center [331, 224] width 176 height 103
click at [311, 220] on textarea at bounding box center [331, 224] width 176 height 103
click at [286, 216] on textarea at bounding box center [331, 224] width 176 height 103
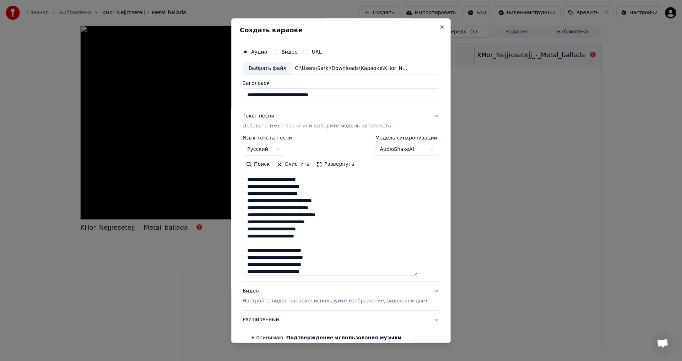
click at [278, 232] on textarea at bounding box center [331, 224] width 176 height 103
click at [319, 251] on textarea at bounding box center [331, 224] width 176 height 103
click at [323, 251] on textarea at bounding box center [331, 224] width 176 height 103
click at [321, 254] on textarea at bounding box center [331, 224] width 176 height 103
click at [340, 258] on textarea at bounding box center [331, 224] width 176 height 103
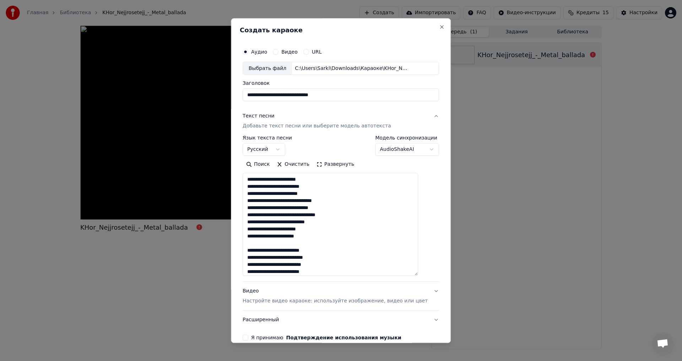
click at [315, 265] on textarea at bounding box center [331, 224] width 176 height 103
click at [285, 257] on textarea at bounding box center [331, 224] width 176 height 103
click at [289, 230] on textarea at bounding box center [331, 224] width 176 height 103
click at [337, 221] on textarea at bounding box center [331, 224] width 176 height 103
click at [301, 272] on textarea at bounding box center [331, 224] width 176 height 103
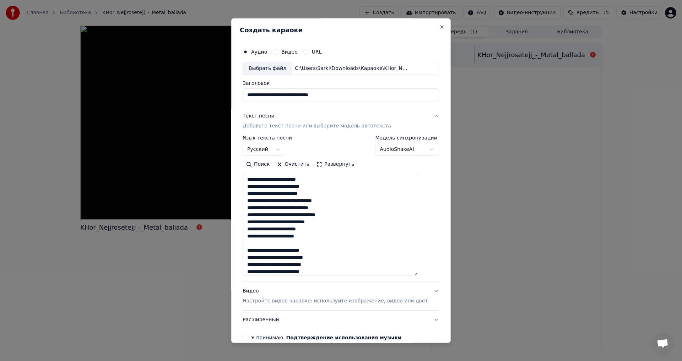
drag, startPoint x: 273, startPoint y: 253, endPoint x: 277, endPoint y: 241, distance: 12.8
click at [273, 251] on textarea at bounding box center [331, 224] width 176 height 103
click at [277, 241] on textarea at bounding box center [331, 224] width 176 height 103
click at [281, 239] on textarea at bounding box center [331, 224] width 176 height 103
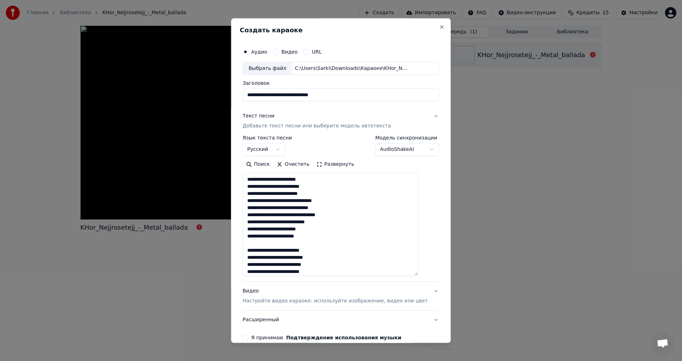
click at [281, 239] on textarea at bounding box center [331, 224] width 176 height 103
click at [287, 222] on textarea at bounding box center [331, 224] width 176 height 103
click at [278, 249] on textarea at bounding box center [331, 224] width 176 height 103
click at [273, 242] on textarea at bounding box center [331, 224] width 176 height 103
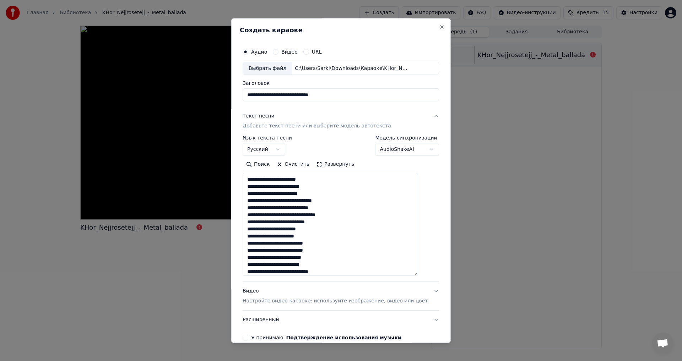
click at [295, 245] on textarea at bounding box center [331, 224] width 176 height 103
click at [268, 245] on textarea at bounding box center [331, 224] width 176 height 103
click at [328, 245] on textarea at bounding box center [331, 224] width 176 height 103
click at [331, 245] on textarea at bounding box center [331, 224] width 176 height 103
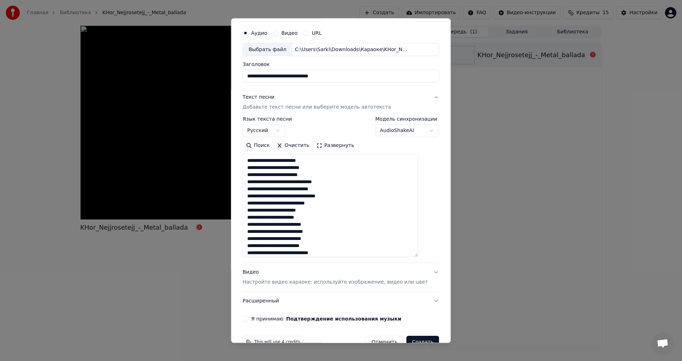
scroll to position [36, 0]
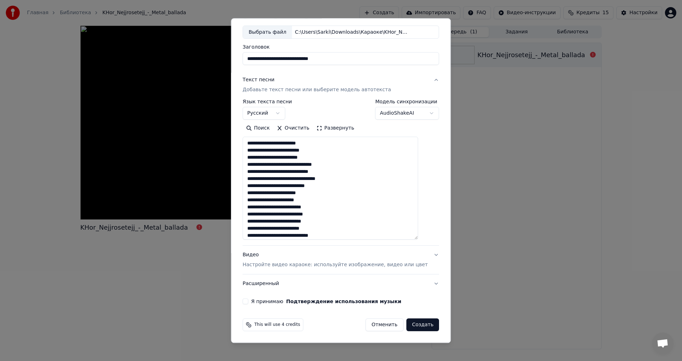
type textarea "**********"
click at [265, 263] on p "Настройте видео караоке: используйте изображение, видео или цвет" at bounding box center [335, 265] width 185 height 7
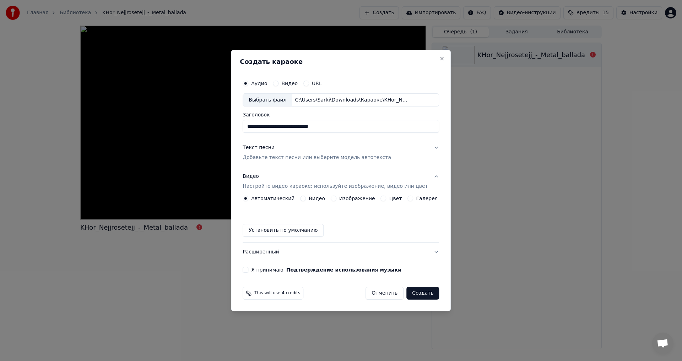
click at [342, 199] on label "Изображение" at bounding box center [357, 198] width 36 height 5
click at [337, 199] on button "Изображение" at bounding box center [334, 199] width 6 height 6
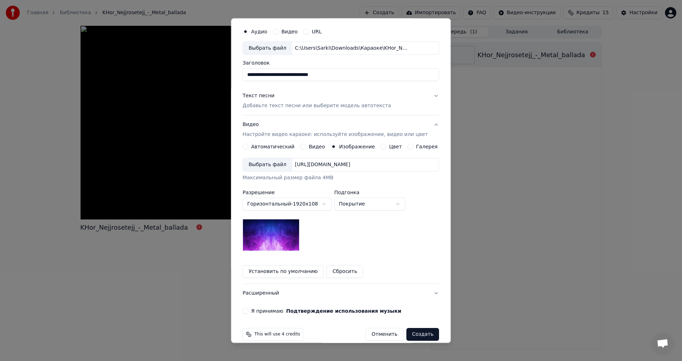
scroll to position [30, 0]
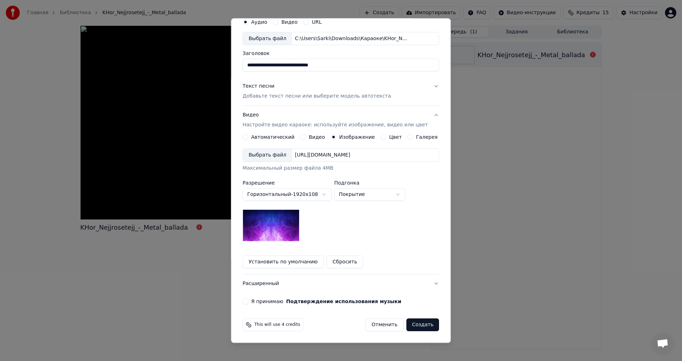
click at [278, 159] on div "Выбрать файл" at bounding box center [267, 155] width 49 height 13
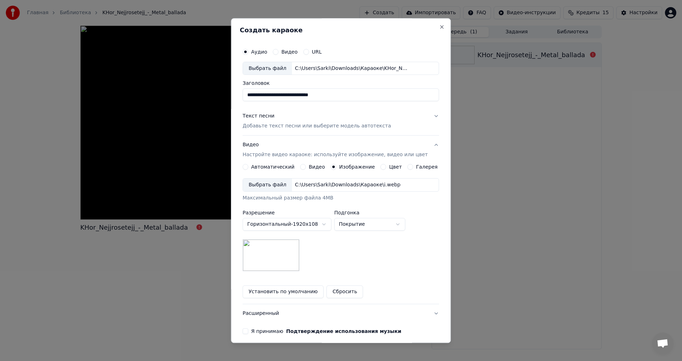
click at [272, 126] on p "Добавьте текст песни или выберите модель автотекста" at bounding box center [317, 126] width 149 height 7
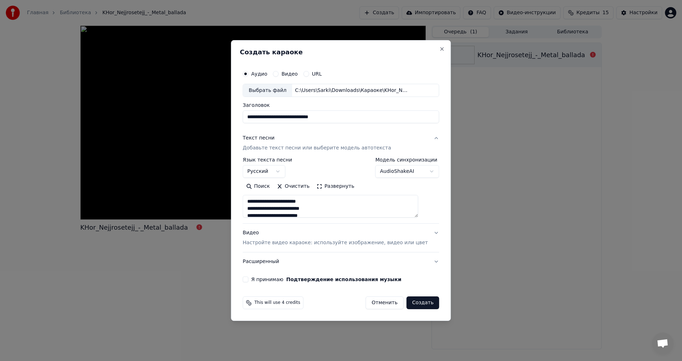
click at [347, 187] on button "Развернуть" at bounding box center [335, 186] width 45 height 11
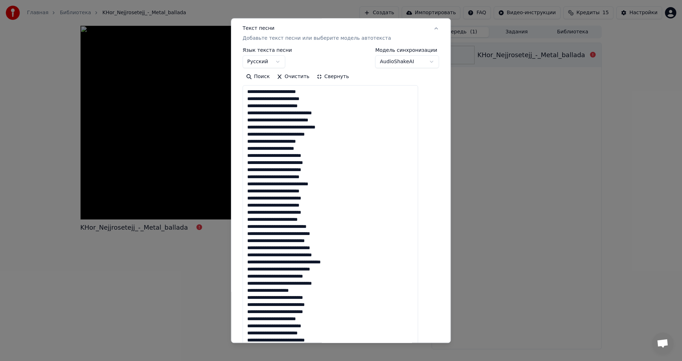
click at [332, 80] on button "Свернуть" at bounding box center [332, 76] width 39 height 11
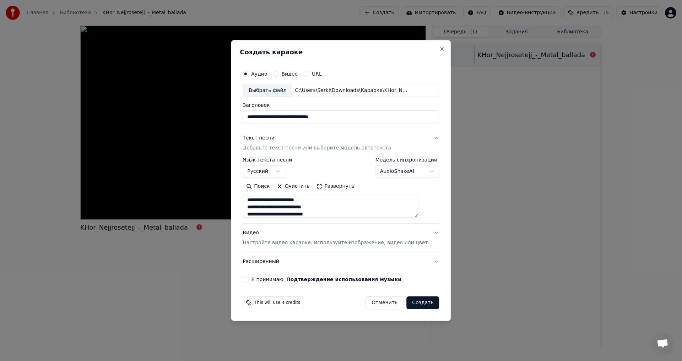
scroll to position [71, 0]
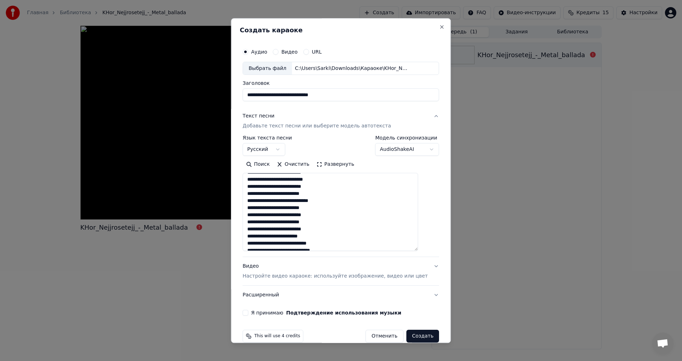
drag, startPoint x: 426, startPoint y: 216, endPoint x: 423, endPoint y: 249, distance: 33.9
click at [418, 249] on textarea at bounding box center [331, 212] width 176 height 78
click at [269, 246] on textarea at bounding box center [331, 212] width 176 height 78
click at [332, 243] on textarea at bounding box center [331, 212] width 176 height 78
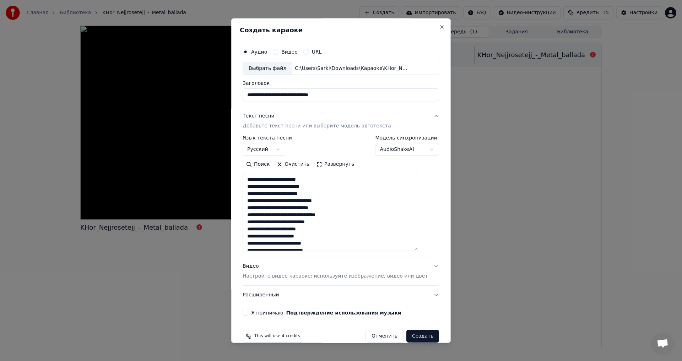
scroll to position [36, 0]
click at [321, 290] on button "Расширенный" at bounding box center [341, 295] width 197 height 18
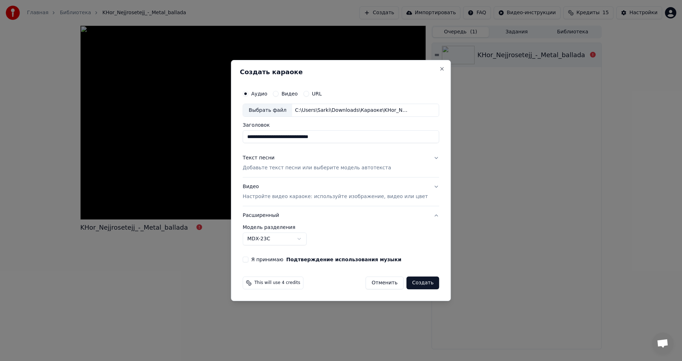
click at [301, 170] on p "Добавьте текст песни или выберите модель автотекста" at bounding box center [317, 168] width 149 height 7
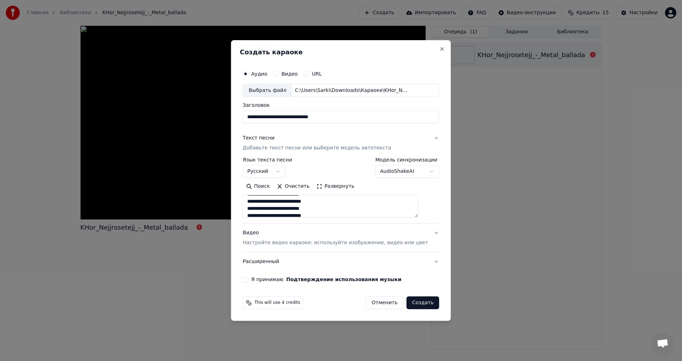
click at [354, 186] on button "Развернуть" at bounding box center [335, 186] width 45 height 11
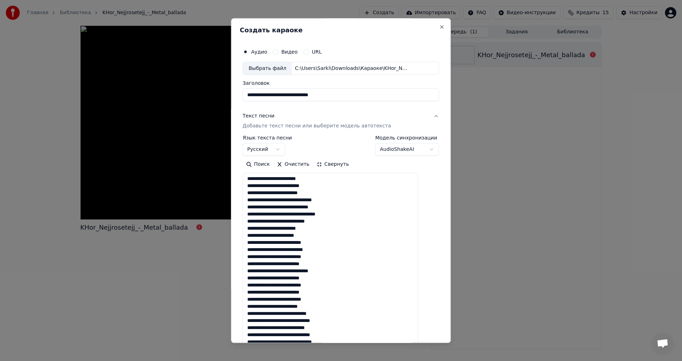
scroll to position [1, 0]
click at [270, 242] on textarea at bounding box center [331, 303] width 176 height 261
click at [296, 251] on textarea at bounding box center [331, 303] width 176 height 261
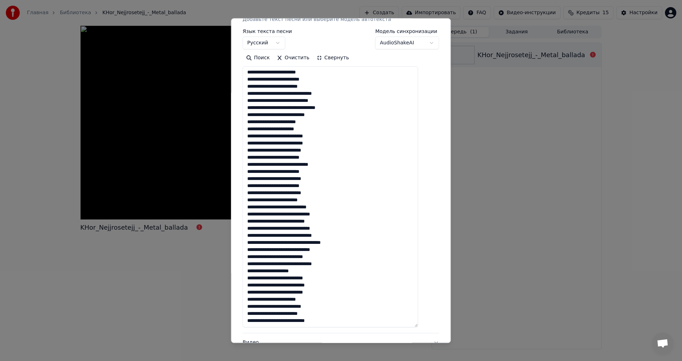
type textarea "**********"
click at [337, 55] on button "Свернуть" at bounding box center [332, 58] width 39 height 11
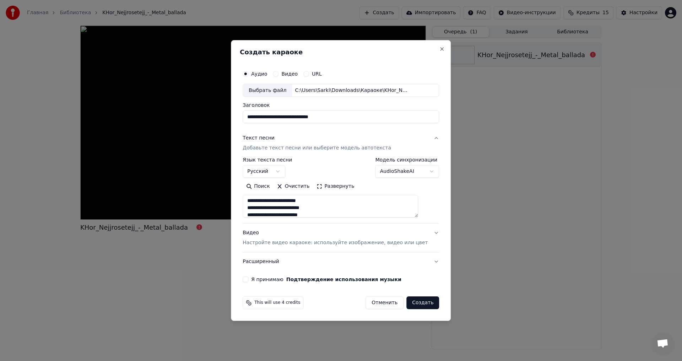
click at [347, 188] on button "Развернуть" at bounding box center [335, 186] width 45 height 11
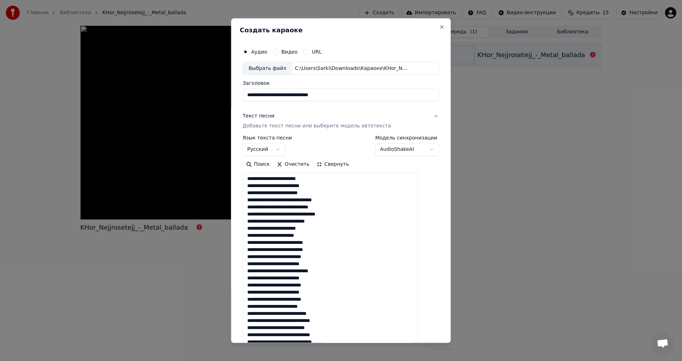
click at [332, 162] on button "Свернуть" at bounding box center [332, 164] width 39 height 11
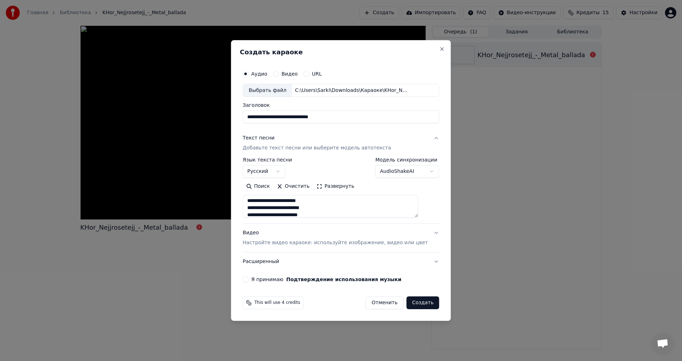
click at [278, 245] on p "Настройте видео караоке: используйте изображение, видео или цвет" at bounding box center [335, 243] width 185 height 7
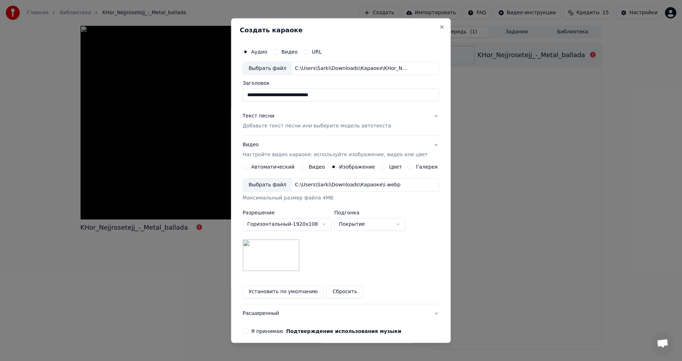
click at [315, 120] on div "Текст песни Добавьте текст песни или выберите модель автотекста" at bounding box center [317, 121] width 149 height 17
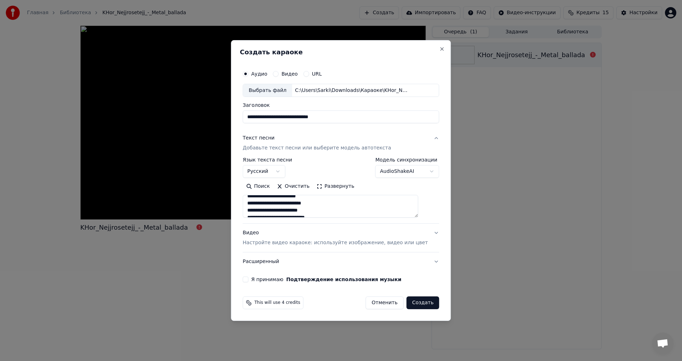
scroll to position [239, 0]
click at [260, 282] on div "Я принимаю Подтверждение использования музыки" at bounding box center [341, 280] width 197 height 6
click at [248, 281] on button "Я принимаю Подтверждение использования музыки" at bounding box center [246, 280] width 6 height 6
click at [413, 304] on button "Создать" at bounding box center [423, 303] width 33 height 13
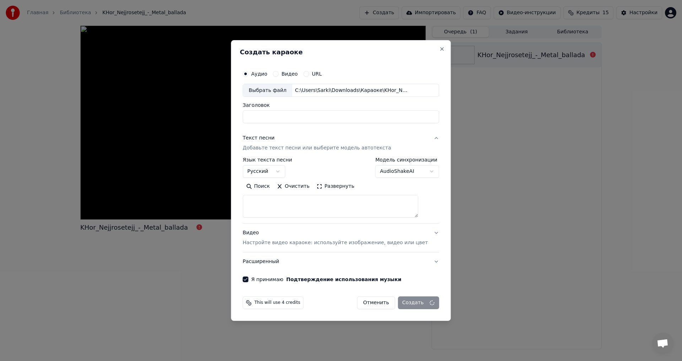
select select
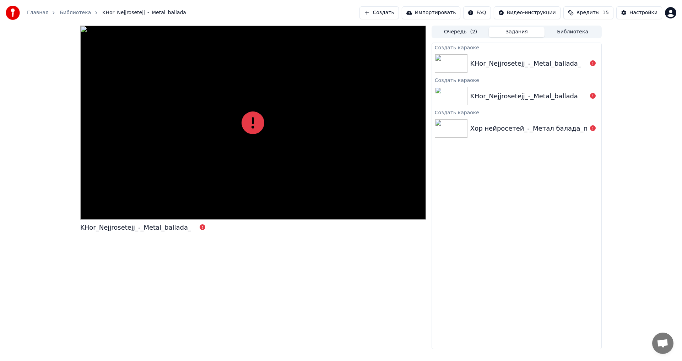
click at [532, 189] on div "Создать караоке KHor_Nejjrosetejj_-_Metal_ballada_ Создать караоке KHor_Nejjros…" at bounding box center [517, 196] width 170 height 307
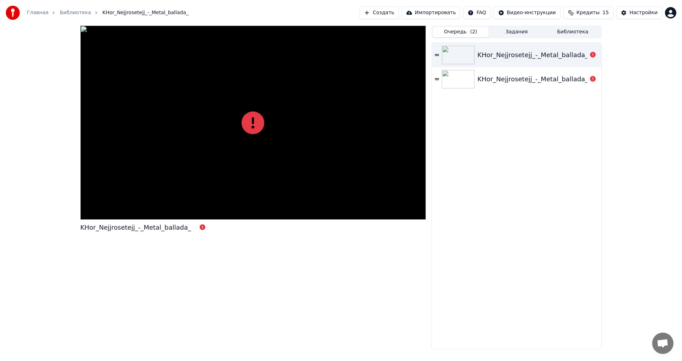
click at [467, 36] on button "Очередь ( 2 )" at bounding box center [461, 32] width 56 height 10
drag, startPoint x: 455, startPoint y: 80, endPoint x: 452, endPoint y: 78, distance: 3.7
click at [455, 58] on img at bounding box center [458, 55] width 33 height 18
click at [467, 48] on img at bounding box center [458, 55] width 33 height 18
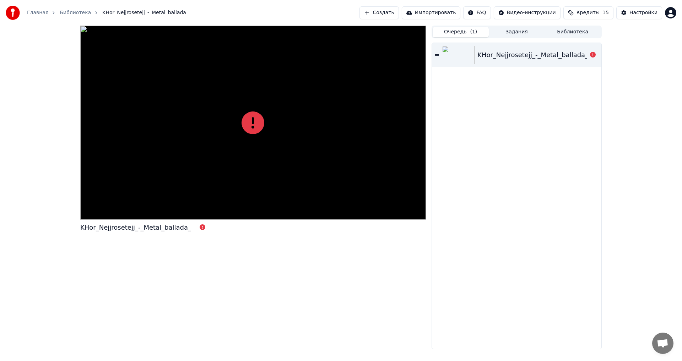
click at [499, 74] on div "KHor_Nejjrosetejj_-_Metal_ballada_" at bounding box center [517, 196] width 170 height 306
click at [524, 28] on button "Задания" at bounding box center [517, 32] width 56 height 10
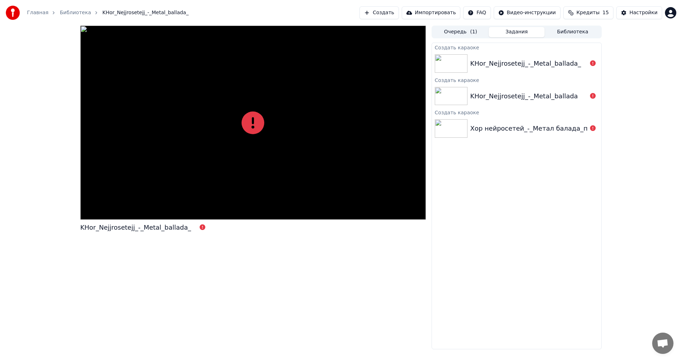
click at [575, 29] on button "Библиотека" at bounding box center [573, 32] width 56 height 10
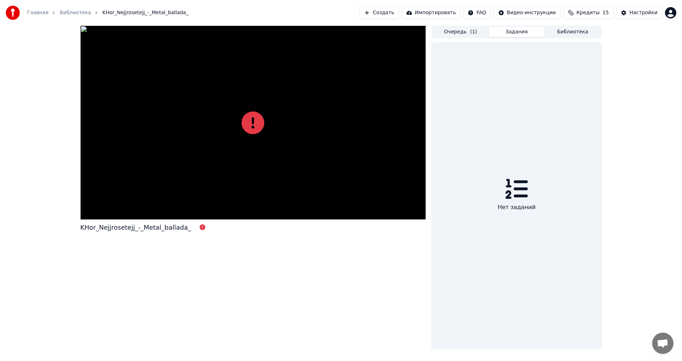
click at [528, 33] on button "Задания" at bounding box center [517, 32] width 56 height 10
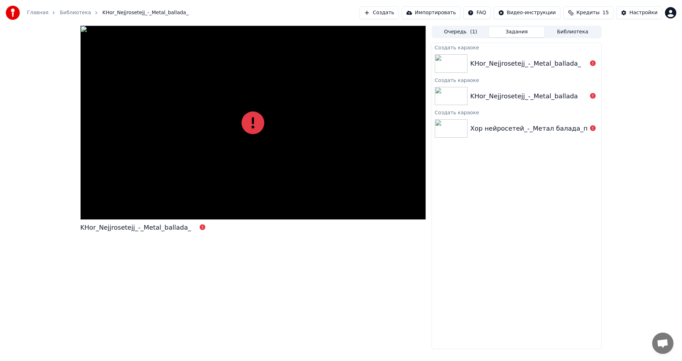
click at [551, 34] on button "Библиотека" at bounding box center [573, 32] width 56 height 10
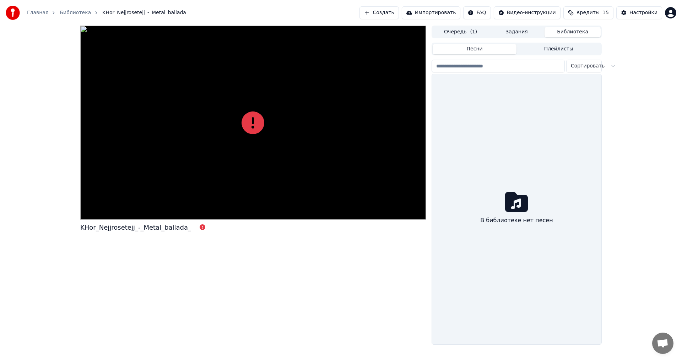
click at [424, 14] on button "Импортировать" at bounding box center [431, 12] width 59 height 13
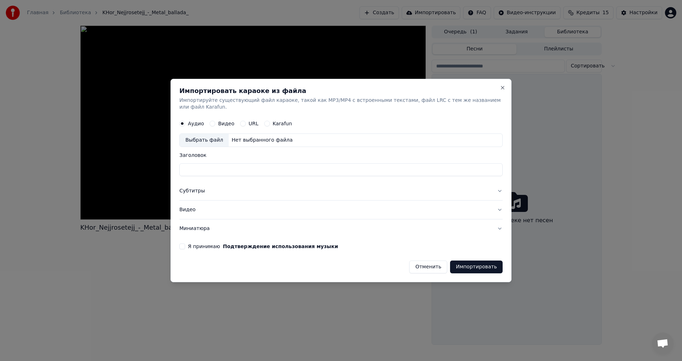
click at [439, 270] on button "Отменить" at bounding box center [428, 267] width 38 height 13
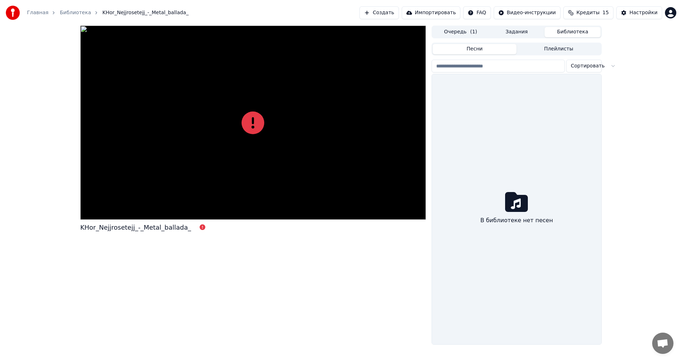
click at [470, 96] on div "В библиотеке нет песен" at bounding box center [517, 209] width 170 height 270
click at [399, 10] on button "Создать" at bounding box center [379, 12] width 39 height 13
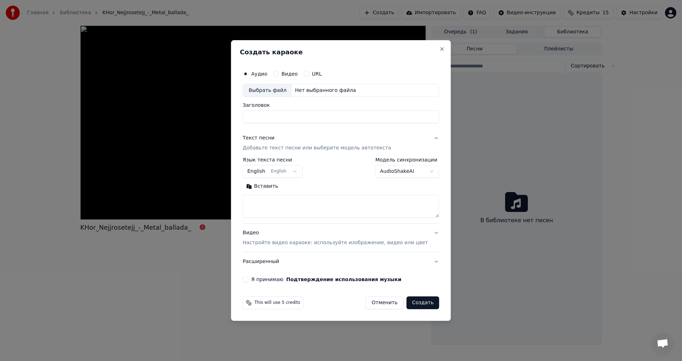
click at [276, 87] on div "Выбрать файл" at bounding box center [267, 90] width 49 height 13
drag, startPoint x: 375, startPoint y: 118, endPoint x: 336, endPoint y: 119, distance: 39.1
click at [336, 119] on input "**********" at bounding box center [341, 117] width 197 height 13
drag, startPoint x: 296, startPoint y: 119, endPoint x: 249, endPoint y: 128, distance: 47.7
click at [249, 128] on div "**********" at bounding box center [341, 180] width 220 height 281
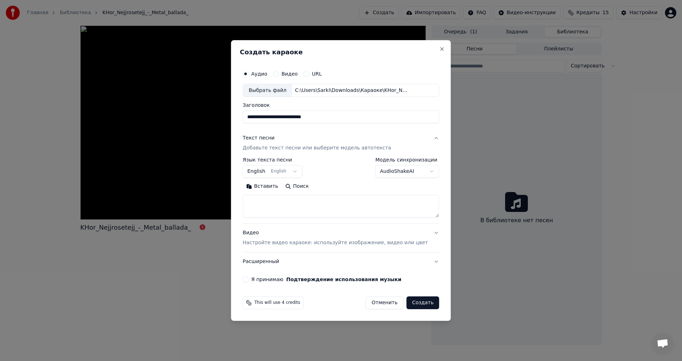
drag, startPoint x: 334, startPoint y: 120, endPoint x: 301, endPoint y: 125, distance: 33.4
click at [301, 125] on div "**********" at bounding box center [341, 175] width 202 height 222
click at [337, 115] on input "**********" at bounding box center [341, 117] width 197 height 13
drag, startPoint x: 333, startPoint y: 118, endPoint x: 321, endPoint y: 118, distance: 12.4
click at [321, 118] on input "**********" at bounding box center [341, 117] width 197 height 13
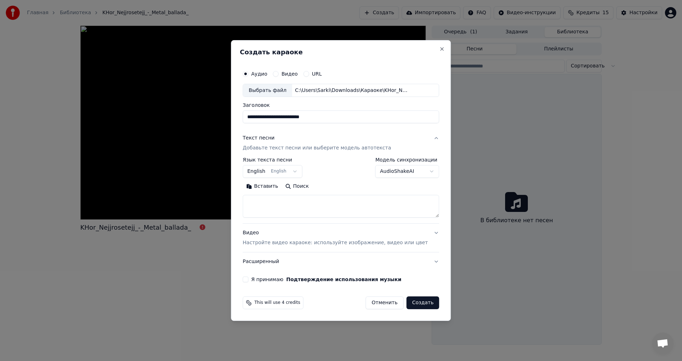
click at [351, 119] on input "**********" at bounding box center [341, 117] width 197 height 13
type input "**********"
click at [302, 141] on div "Текст песни Добавьте текст песни или выберите модель автотекста" at bounding box center [317, 143] width 149 height 17
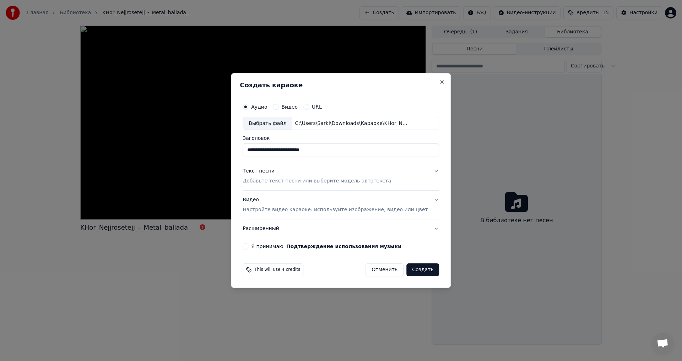
click at [292, 178] on p "Добавьте текст песни или выберите модель автотекста" at bounding box center [317, 181] width 149 height 7
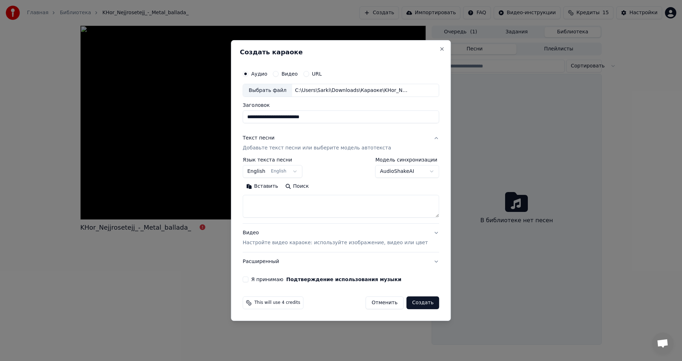
click at [268, 173] on body "**********" at bounding box center [341, 180] width 682 height 361
select select "**"
click at [283, 205] on textarea at bounding box center [341, 206] width 197 height 23
paste textarea "**********"
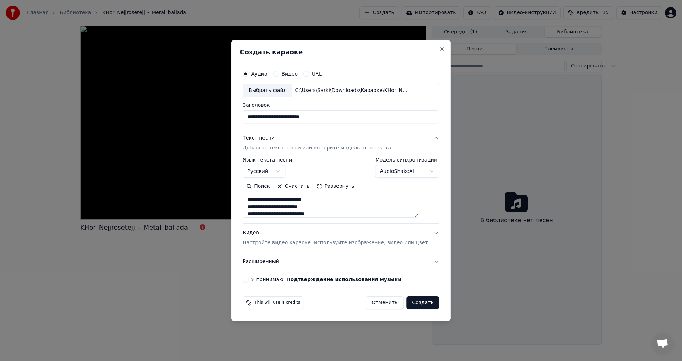
scroll to position [239, 0]
click at [334, 187] on button "Развернуть" at bounding box center [335, 186] width 45 height 11
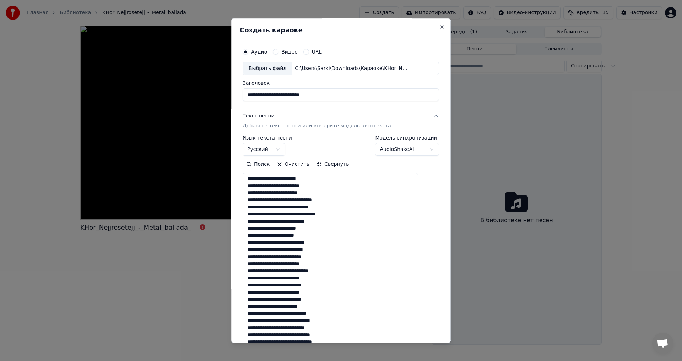
click at [271, 244] on textarea at bounding box center [331, 303] width 176 height 261
type textarea "**********"
click at [372, 157] on div "**********" at bounding box center [341, 285] width 197 height 299
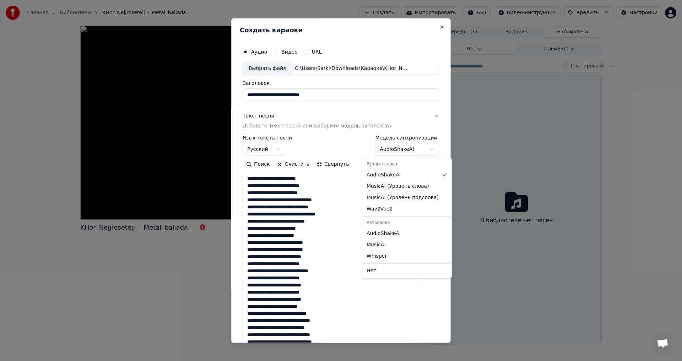
click at [374, 148] on body "**********" at bounding box center [341, 180] width 682 height 361
click at [395, 154] on body "**********" at bounding box center [341, 180] width 682 height 361
select select "**********"
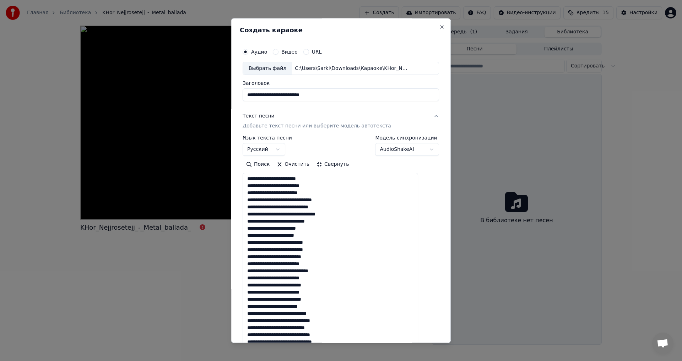
click at [328, 244] on textarea at bounding box center [331, 303] width 176 height 261
click at [332, 244] on textarea at bounding box center [331, 303] width 176 height 261
click at [321, 243] on textarea at bounding box center [331, 303] width 176 height 261
click at [312, 237] on textarea at bounding box center [331, 303] width 176 height 261
click at [299, 217] on textarea at bounding box center [331, 303] width 176 height 261
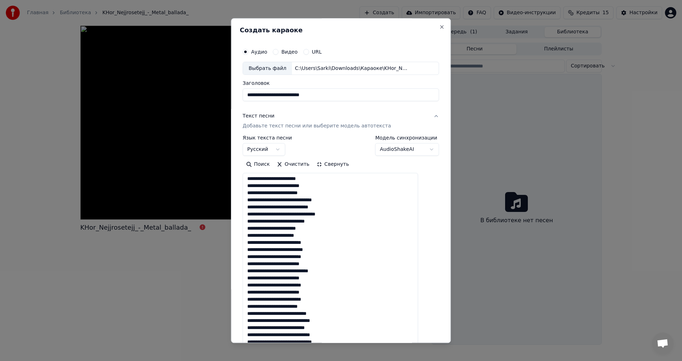
click at [281, 267] on textarea at bounding box center [331, 303] width 176 height 261
click at [294, 285] on textarea at bounding box center [331, 303] width 176 height 261
click at [338, 284] on textarea at bounding box center [331, 303] width 176 height 261
click at [302, 272] on textarea at bounding box center [331, 303] width 176 height 261
click at [281, 223] on textarea at bounding box center [331, 303] width 176 height 261
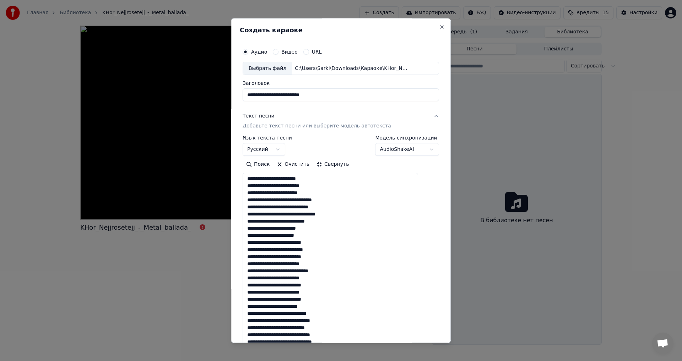
click at [305, 215] on textarea at bounding box center [331, 303] width 176 height 261
click at [306, 264] on textarea at bounding box center [331, 303] width 176 height 261
click at [300, 266] on textarea at bounding box center [331, 303] width 176 height 261
click at [291, 252] on textarea at bounding box center [331, 303] width 176 height 261
click at [303, 210] on textarea at bounding box center [331, 303] width 176 height 261
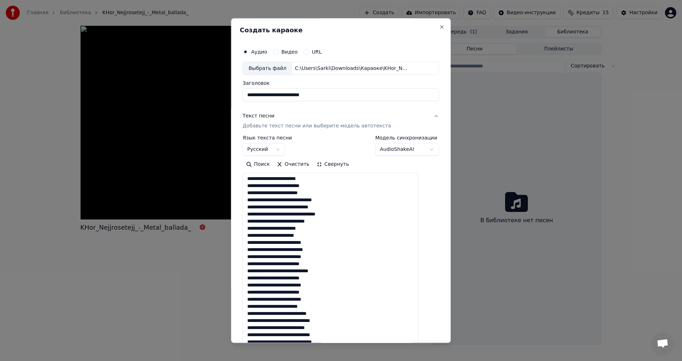
click at [303, 210] on textarea at bounding box center [331, 303] width 176 height 261
click at [295, 200] on textarea at bounding box center [331, 303] width 176 height 261
click at [306, 256] on textarea at bounding box center [331, 303] width 176 height 261
click at [314, 271] on textarea at bounding box center [331, 303] width 176 height 261
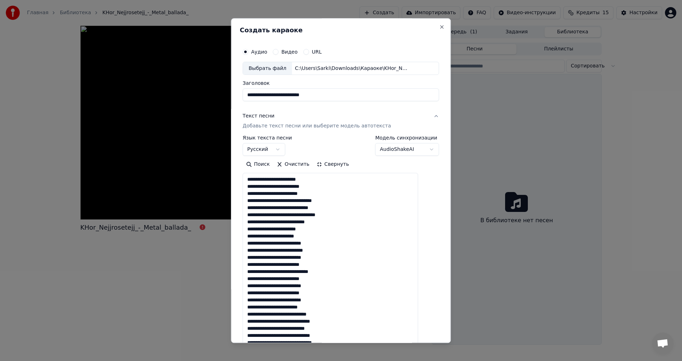
click at [295, 283] on textarea at bounding box center [331, 303] width 176 height 261
click at [288, 242] on textarea at bounding box center [331, 303] width 176 height 261
click at [289, 245] on textarea at bounding box center [331, 303] width 176 height 261
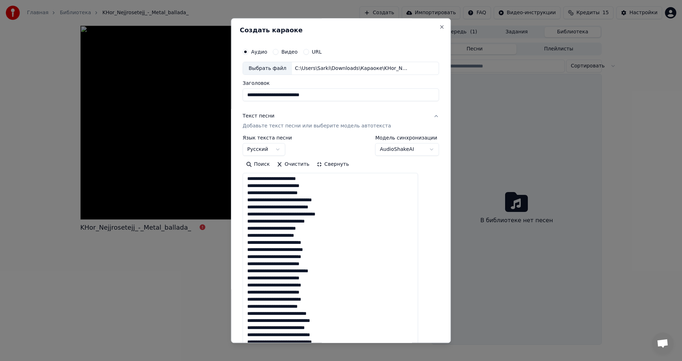
scroll to position [0, 0]
type textarea "**********"
click at [337, 163] on button "Свернуть" at bounding box center [332, 164] width 39 height 11
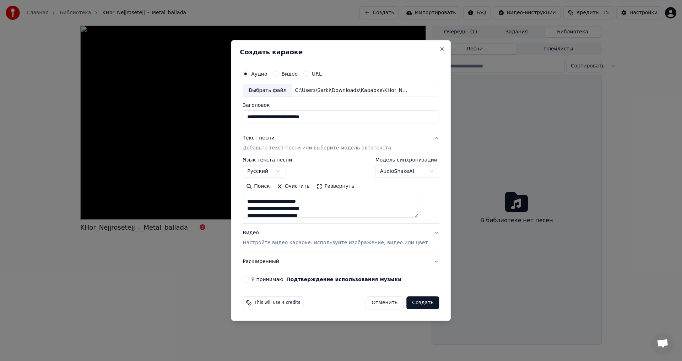
click at [327, 189] on button "Развернуть" at bounding box center [335, 186] width 45 height 11
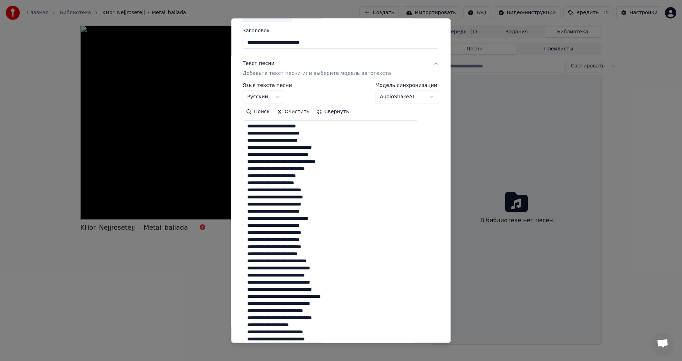
scroll to position [52, 0]
click at [332, 118] on button "Свернуть" at bounding box center [332, 112] width 39 height 11
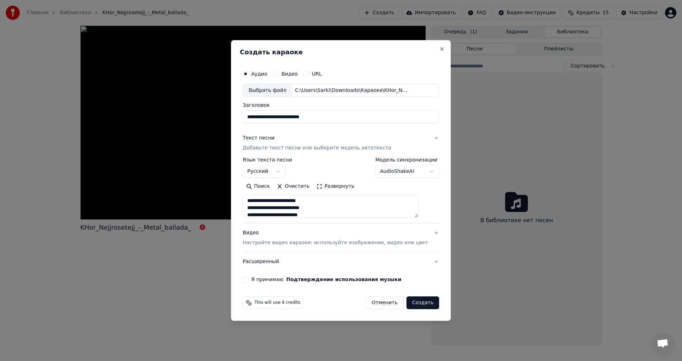
click at [287, 230] on div "Видео Настройте видео караоке: используйте изображение, видео или цвет" at bounding box center [335, 238] width 185 height 17
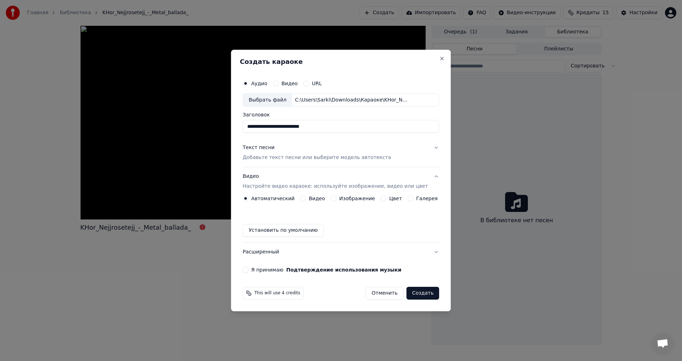
click at [342, 199] on label "Изображение" at bounding box center [357, 198] width 36 height 5
click at [337, 199] on button "Изображение" at bounding box center [334, 199] width 6 height 6
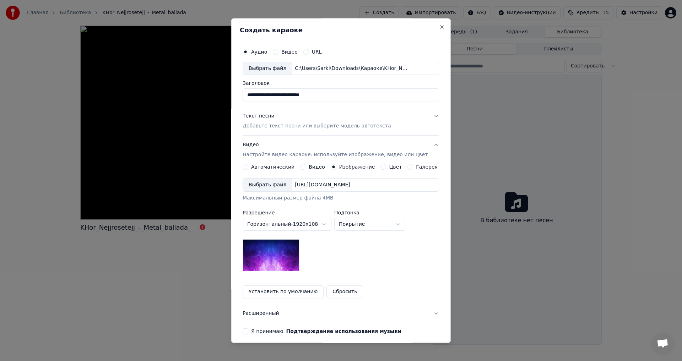
click at [259, 180] on div "Выбрать файл" at bounding box center [267, 185] width 49 height 13
click at [248, 330] on button "Я принимаю Подтверждение использования музыки" at bounding box center [246, 332] width 6 height 6
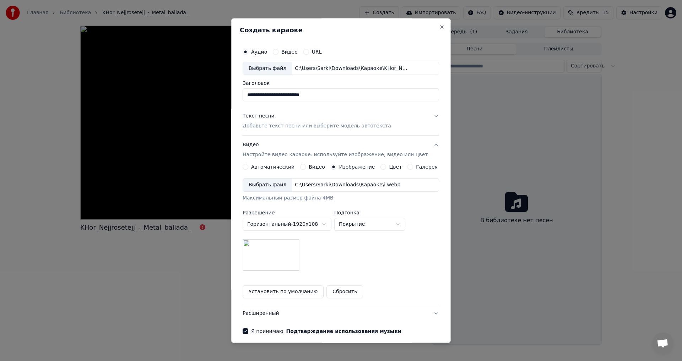
scroll to position [30, 0]
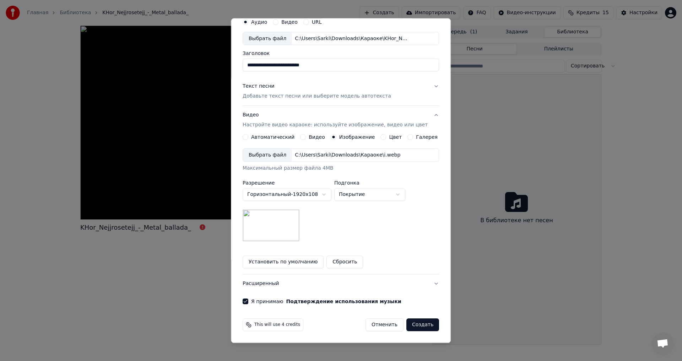
click at [410, 322] on button "Создать" at bounding box center [423, 325] width 33 height 13
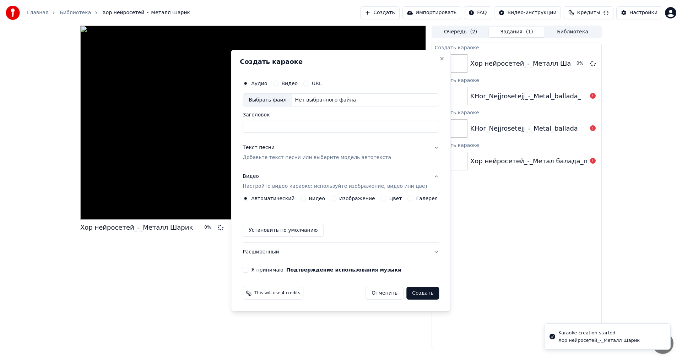
scroll to position [0, 0]
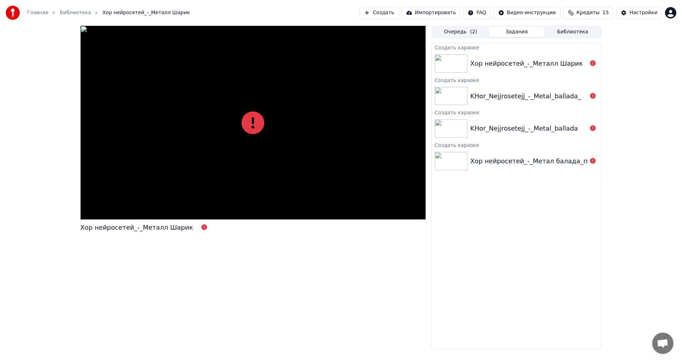
drag, startPoint x: 485, startPoint y: 207, endPoint x: 485, endPoint y: 139, distance: 67.5
click at [487, 205] on div "Создать караоке Хор нейросетей_-_Металл Шарик Создать караоке KHor_Nejjrosetejj…" at bounding box center [517, 196] width 170 height 307
click at [452, 34] on button "Очередь ( 2 )" at bounding box center [461, 32] width 56 height 10
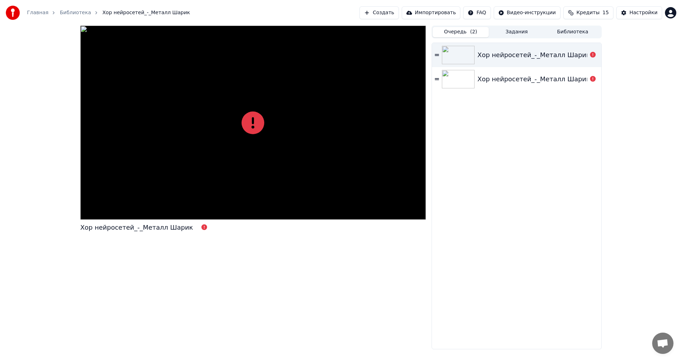
click at [457, 55] on img at bounding box center [458, 55] width 33 height 18
click at [463, 66] on div "Хор нейросетей_-_Металл Шарик" at bounding box center [517, 55] width 170 height 24
click at [464, 64] on img at bounding box center [458, 55] width 33 height 18
click at [574, 171] on div "Хор нейросетей_-_Металл Шарик" at bounding box center [517, 196] width 170 height 306
click at [583, 168] on div "Хор нейросетей_-_Металл Шарик" at bounding box center [517, 196] width 170 height 306
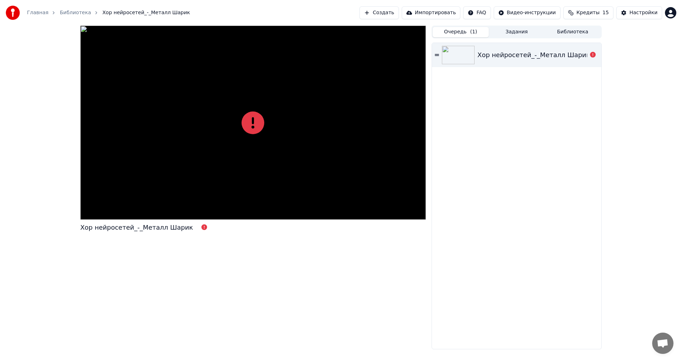
click at [586, 158] on div "Хор нейросетей_-_Металл Шарик" at bounding box center [517, 196] width 170 height 306
drag, startPoint x: 586, startPoint y: 158, endPoint x: 582, endPoint y: 158, distance: 4.3
click at [585, 158] on div "Хор нейросетей_-_Металл Шарик" at bounding box center [517, 196] width 170 height 306
drag, startPoint x: 580, startPoint y: 156, endPoint x: 577, endPoint y: 144, distance: 13.2
click at [585, 152] on div "Хор нейросетей_-_Металл Шарик" at bounding box center [517, 196] width 170 height 306
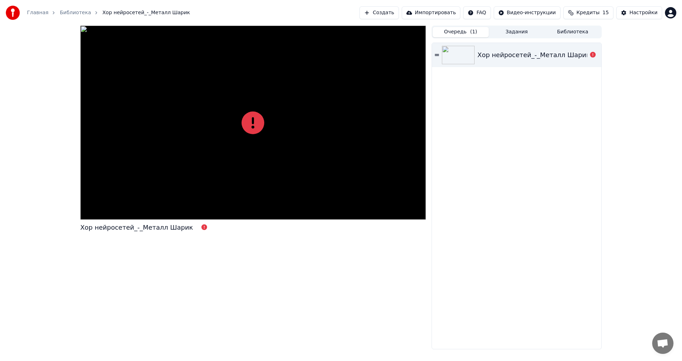
click at [576, 143] on div "Хор нейросетей_-_Металл Шарик" at bounding box center [517, 196] width 170 height 306
click at [578, 117] on div "Хор нейросетей_-_Металл Шарик" at bounding box center [517, 196] width 170 height 306
click at [398, 11] on button "Создать" at bounding box center [379, 12] width 39 height 13
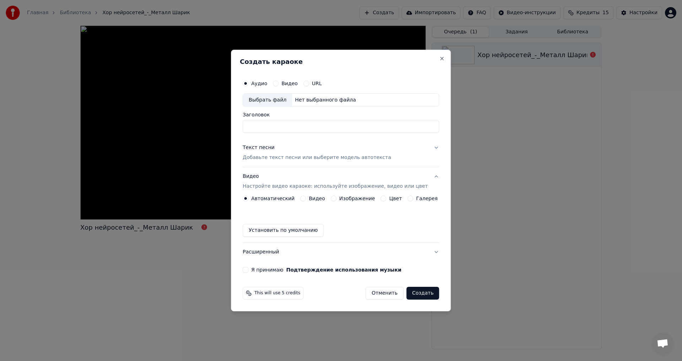
click at [323, 123] on input "Заголовок" at bounding box center [341, 126] width 197 height 13
click at [277, 102] on div "Выбрать файл" at bounding box center [267, 100] width 49 height 13
type input "**********"
click at [267, 158] on p "Добавьте текст песни или выберите модель автотекста" at bounding box center [317, 158] width 149 height 7
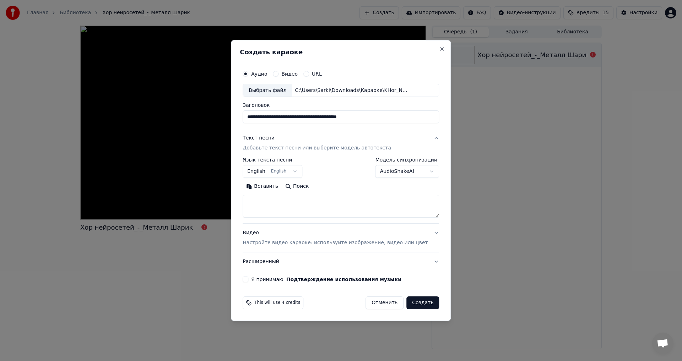
click at [280, 162] on label "Язык текста песни" at bounding box center [273, 160] width 60 height 5
click at [280, 173] on body "**********" at bounding box center [341, 180] width 682 height 361
select select "**"
click at [267, 200] on textarea at bounding box center [341, 206] width 197 height 23
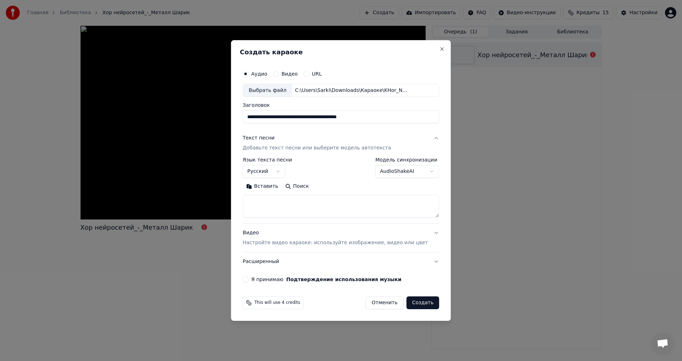
paste textarea "**********"
type textarea "**********"
click at [337, 184] on button "Развернуть" at bounding box center [335, 186] width 45 height 11
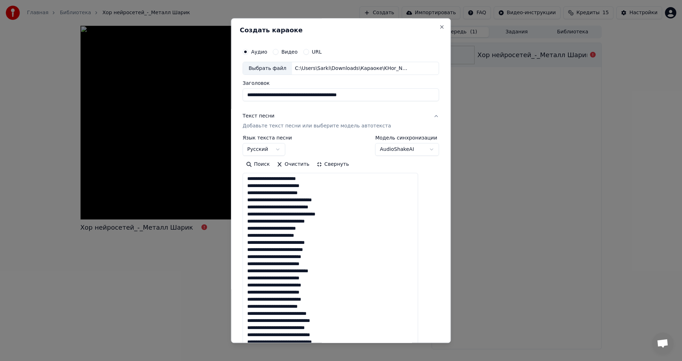
scroll to position [1, 0]
click at [330, 164] on button "Свернуть" at bounding box center [332, 164] width 39 height 11
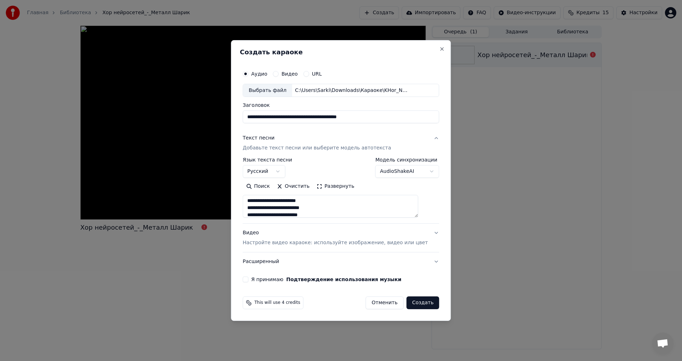
click at [288, 239] on div "Видео Настройте видео караоке: используйте изображение, видео или цвет" at bounding box center [335, 238] width 185 height 17
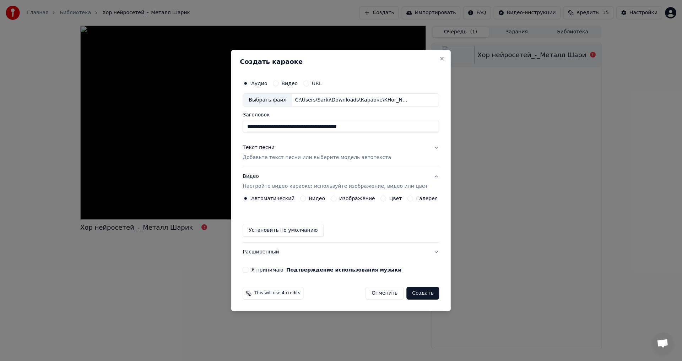
click at [341, 200] on div "Изображение" at bounding box center [353, 199] width 44 height 6
click at [335, 199] on button "Изображение" at bounding box center [334, 199] width 6 height 6
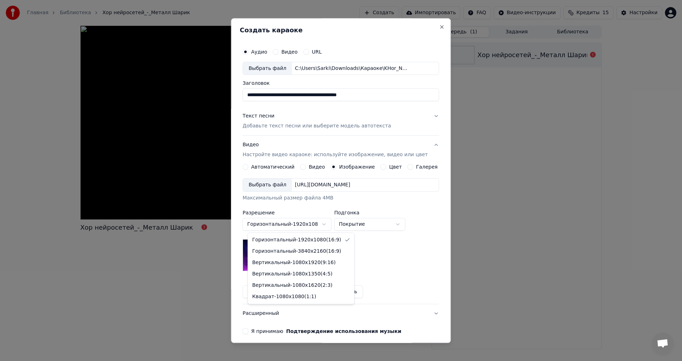
click at [313, 225] on body "**********" at bounding box center [341, 180] width 682 height 361
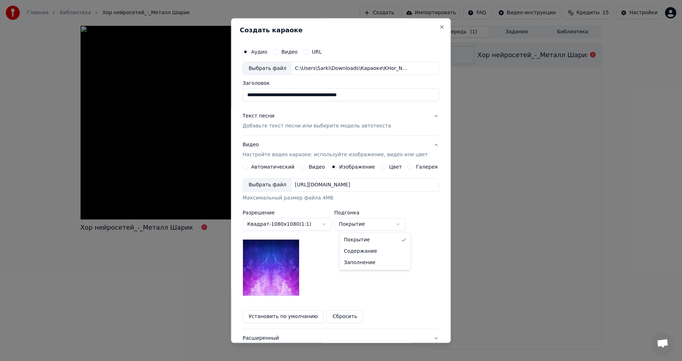
click at [382, 227] on body "**********" at bounding box center [341, 180] width 682 height 361
click at [381, 225] on body "**********" at bounding box center [341, 180] width 682 height 361
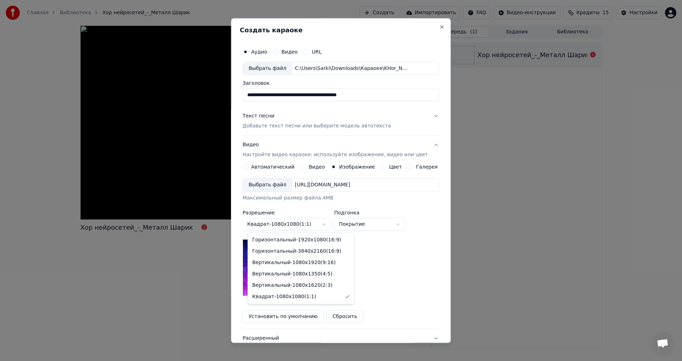
click at [299, 224] on body "**********" at bounding box center [341, 180] width 682 height 361
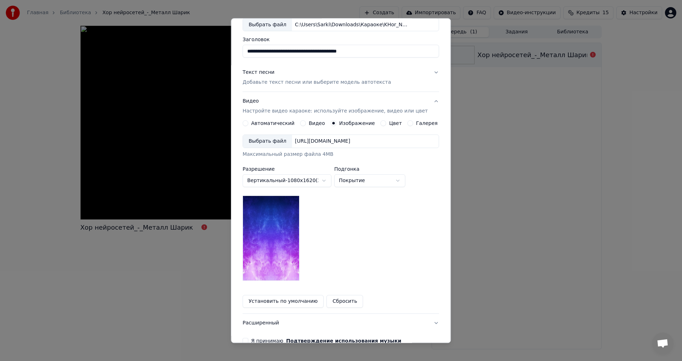
scroll to position [83, 0]
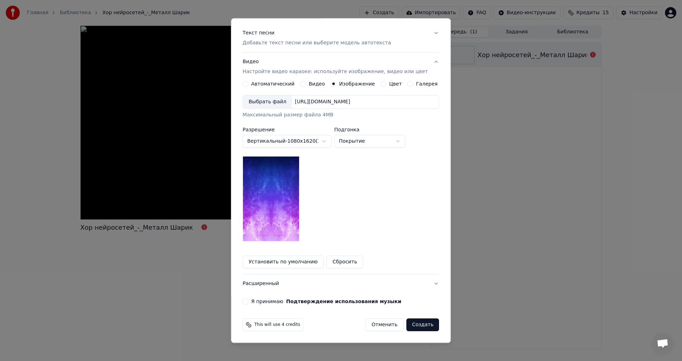
click at [283, 106] on div "Выбрать файл" at bounding box center [267, 102] width 49 height 13
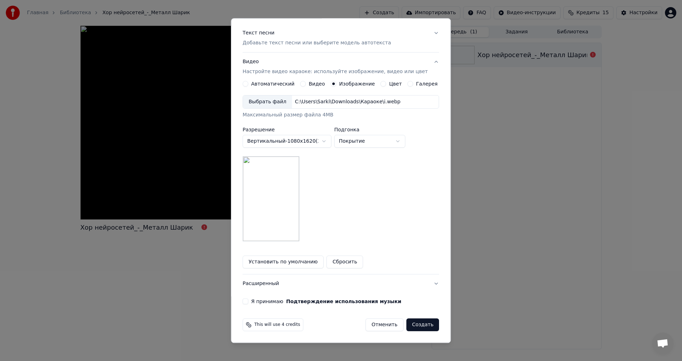
click at [294, 137] on body "**********" at bounding box center [341, 180] width 682 height 361
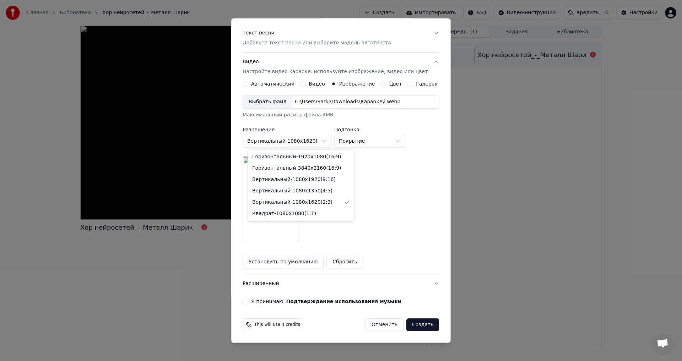
select select "*********"
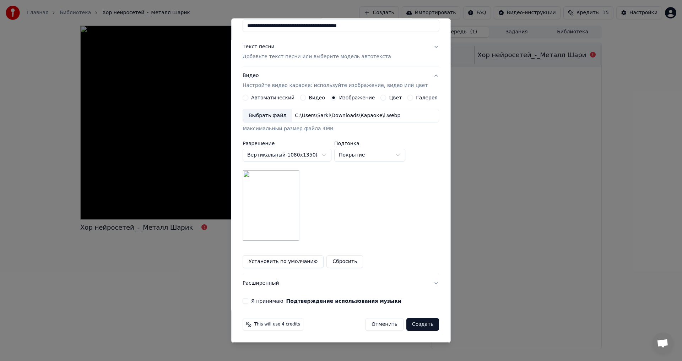
scroll to position [69, 0]
click at [248, 302] on button "Я принимаю Подтверждение использования музыки" at bounding box center [246, 302] width 6 height 6
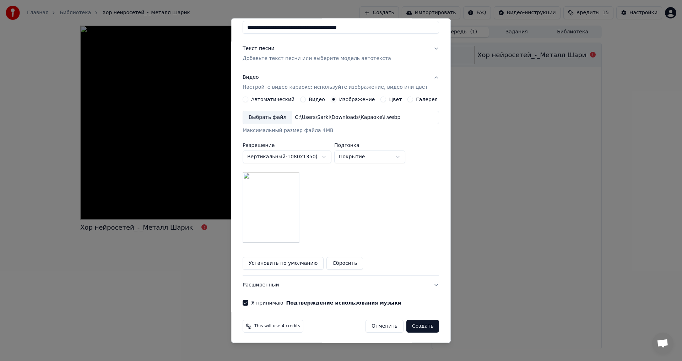
scroll to position [69, 0]
click at [411, 322] on button "Создать" at bounding box center [423, 325] width 33 height 13
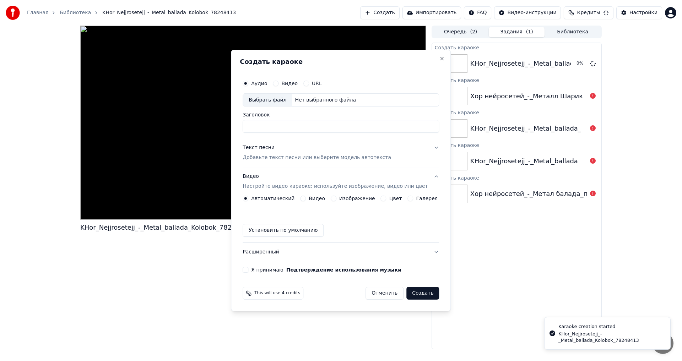
scroll to position [0, 0]
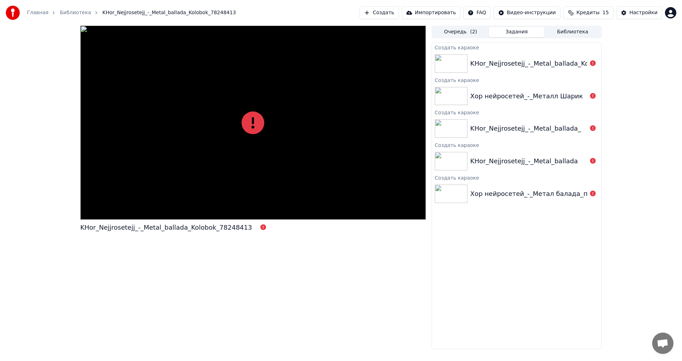
click at [501, 224] on div "Создать караоке KHor_Nejjrosetejj_-_Metal_ballada_Kolobok_78248413 Создать кара…" at bounding box center [517, 196] width 170 height 307
click at [672, 17] on html "Главная Библиотека KHor_Nejjrosetejj_-_Metal_ballada_Kolobok_78248413 Создать И…" at bounding box center [341, 180] width 682 height 361
click at [650, 28] on div "[EMAIL_ADDRESS][DOMAIN_NAME] Оплата Голосование за функции Выйти 2.2.0 f3b4c5f" at bounding box center [639, 62] width 85 height 84
click at [682, 43] on div "[EMAIL_ADDRESS][DOMAIN_NAME] Оплата Голосование за функции Выйти 2.2.0 f3b4c5f" at bounding box center [639, 62] width 85 height 84
click at [473, 27] on html "Главная Библиотека KHor_Nejjrosetejj_-_Metal_ballada_Kolobok_78248413 Создать И…" at bounding box center [341, 180] width 682 height 361
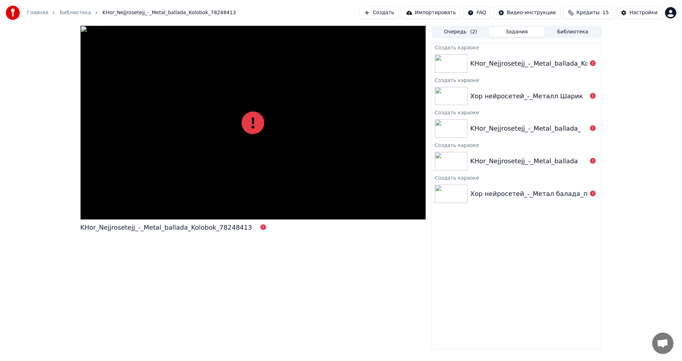
click at [462, 40] on div "Очередь ( 2 ) Задания Библиотека Создать караоке KHor_Nejjrosetejj_-_Metal_ball…" at bounding box center [517, 188] width 170 height 324
click at [463, 33] on button "Очередь ( 2 )" at bounding box center [461, 32] width 56 height 10
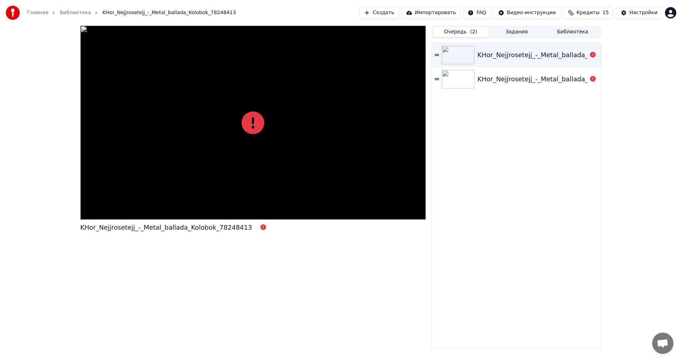
drag, startPoint x: 492, startPoint y: 92, endPoint x: 487, endPoint y: 79, distance: 14.5
click at [492, 89] on div "KHor_Nejjrosetejj_-_Metal_ballada_Kolobok_78248413 KHor_Nejjrosetejj_-_Metal_ba…" at bounding box center [517, 196] width 170 height 306
click at [487, 79] on div "KHor_Nejjrosetejj_-_Metal_ballada_Kolobok_78248413" at bounding box center [564, 79] width 172 height 10
click at [474, 66] on div "KHor_Nejjrosetejj_-_Metal_ballada_Kolobok_78248413" at bounding box center [517, 55] width 170 height 24
click at [474, 64] on div "KHor_Nejjrosetejj_-_Metal_ballada_Kolobok_78248413" at bounding box center [517, 55] width 170 height 24
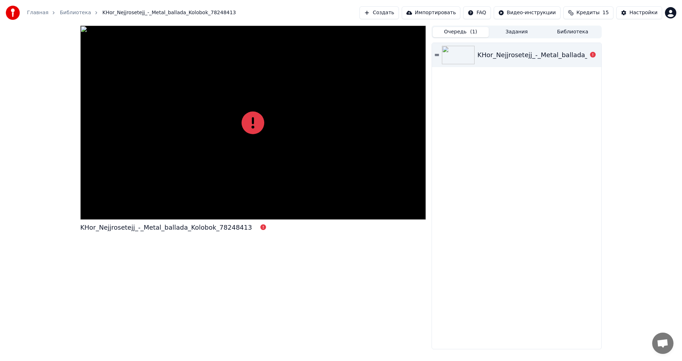
click at [473, 144] on div "KHor_Nejjrosetejj_-_Metal_ballada_Kolobok_78248413" at bounding box center [517, 196] width 170 height 306
click at [473, 143] on div "KHor_Nejjrosetejj_-_Metal_ballada_Kolobok_78248413" at bounding box center [517, 196] width 170 height 306
click at [476, 140] on div "KHor_Nejjrosetejj_-_Metal_ballada_Kolobok_78248413" at bounding box center [517, 196] width 170 height 306
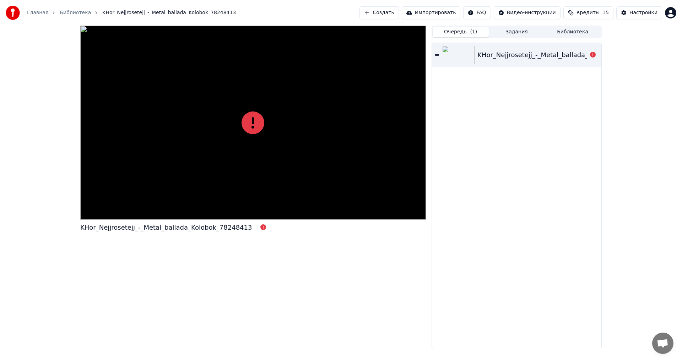
click at [476, 140] on div "KHor_Nejjrosetejj_-_Metal_ballada_Kolobok_78248413" at bounding box center [517, 196] width 170 height 306
click at [476, 139] on div "KHor_Nejjrosetejj_-_Metal_ballada_Kolobok_78248413" at bounding box center [517, 196] width 170 height 306
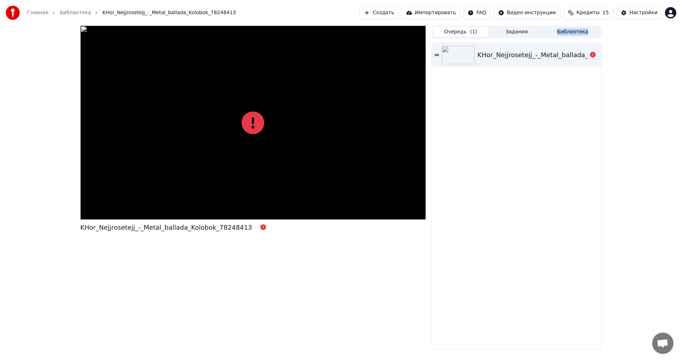
click at [399, 10] on button "Создать" at bounding box center [379, 12] width 39 height 13
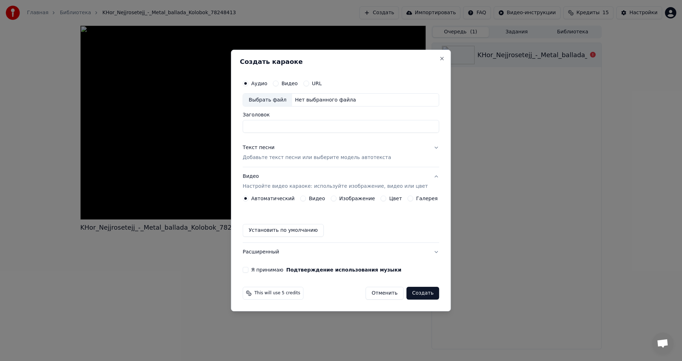
click at [276, 100] on div "Выбрать файл" at bounding box center [267, 100] width 49 height 13
drag, startPoint x: 383, startPoint y: 127, endPoint x: 255, endPoint y: 135, distance: 128.2
click at [255, 135] on div "**********" at bounding box center [341, 175] width 202 height 203
type input "*"
type input "**********"
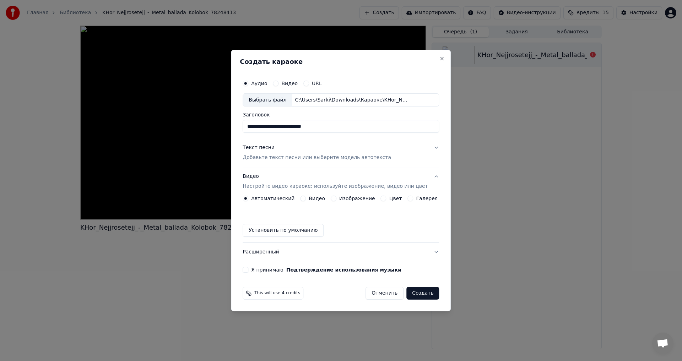
click at [264, 190] on p "Настройте видео караоке: используйте изображение, видео или цвет" at bounding box center [335, 186] width 185 height 7
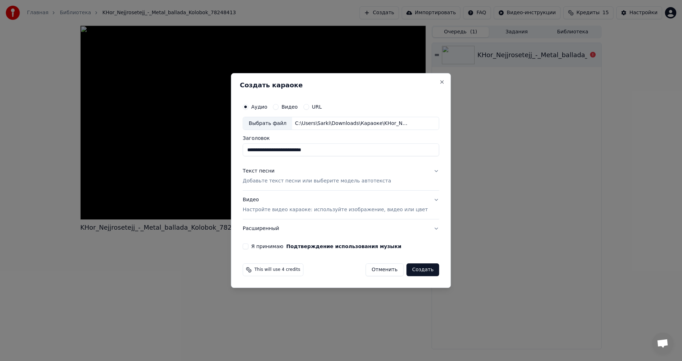
click at [267, 207] on p "Настройте видео караоке: используйте изображение, видео или цвет" at bounding box center [335, 209] width 185 height 7
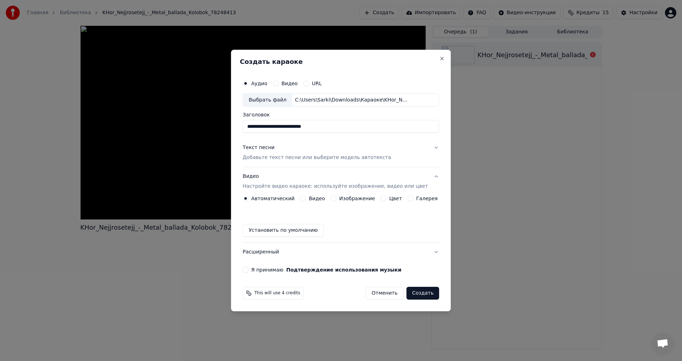
drag, startPoint x: 342, startPoint y: 204, endPoint x: 338, endPoint y: 200, distance: 6.1
click at [340, 202] on div "Автоматический Видео Изображение Цвет Галерея Установить по умолчанию" at bounding box center [341, 216] width 197 height 41
click at [336, 199] on button "Изображение" at bounding box center [334, 199] width 6 height 6
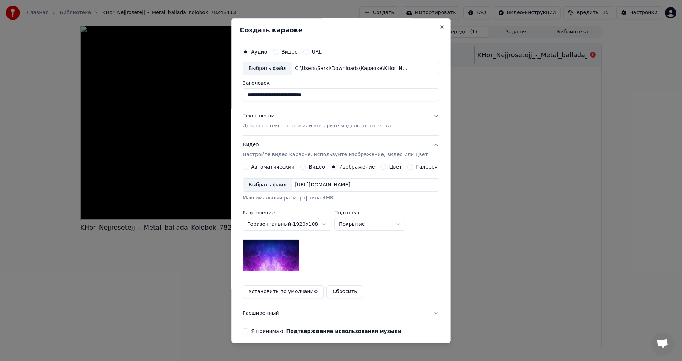
click at [278, 228] on body "**********" at bounding box center [341, 180] width 682 height 361
click at [370, 246] on body "**********" at bounding box center [341, 180] width 682 height 361
click at [303, 237] on div "**********" at bounding box center [341, 225] width 197 height 93
click at [273, 183] on div "Выбрать файл" at bounding box center [267, 185] width 49 height 13
click at [283, 225] on body "**********" at bounding box center [341, 180] width 682 height 361
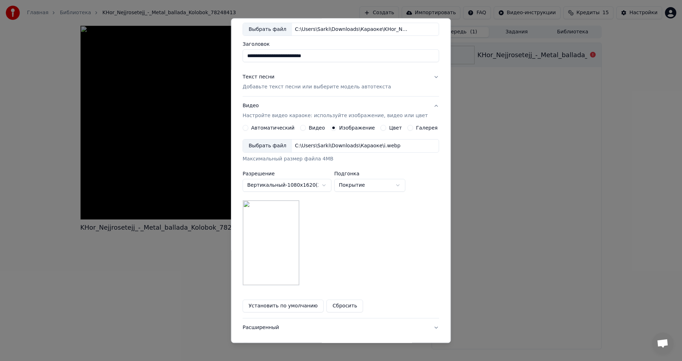
scroll to position [83, 0]
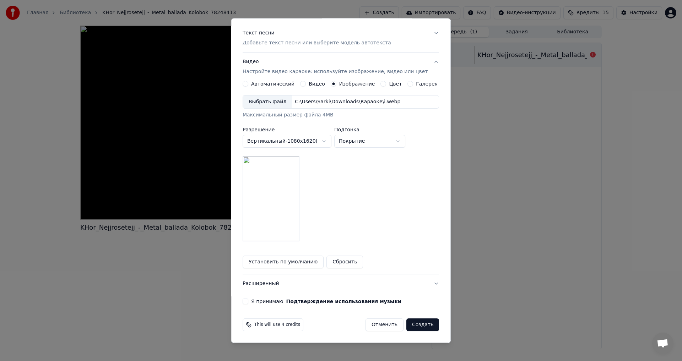
click at [308, 146] on body "**********" at bounding box center [341, 180] width 682 height 361
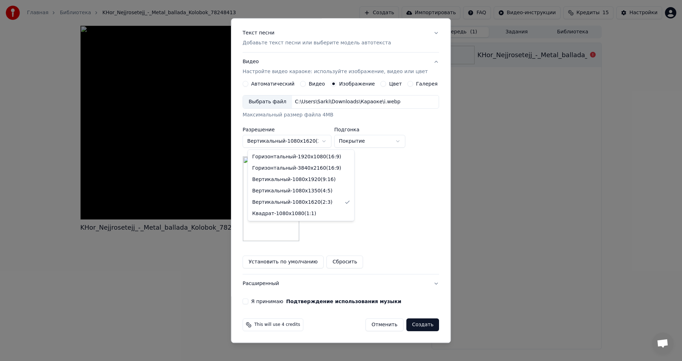
scroll to position [69, 0]
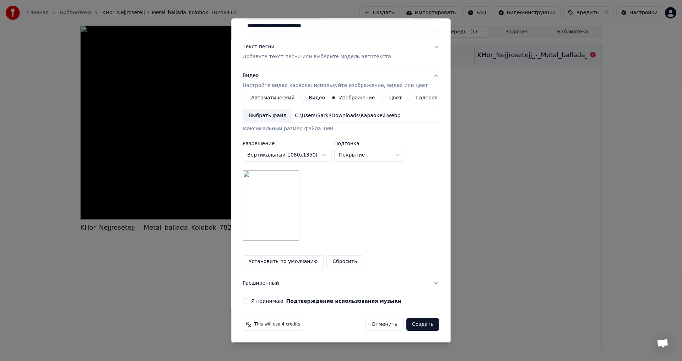
click at [304, 160] on body "**********" at bounding box center [341, 180] width 682 height 361
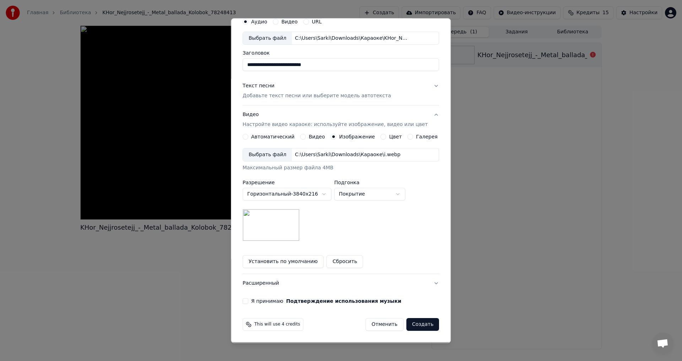
scroll to position [30, 0]
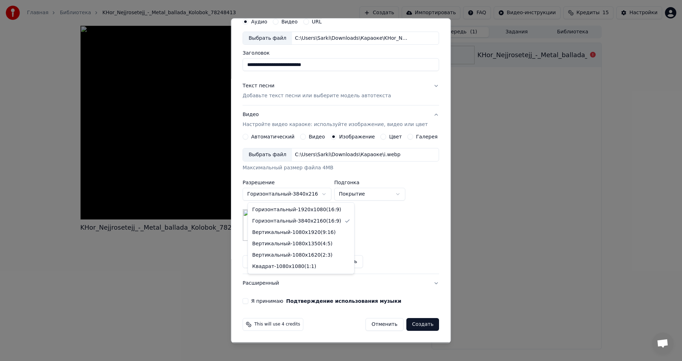
click at [289, 195] on body "**********" at bounding box center [341, 180] width 682 height 361
select select "*********"
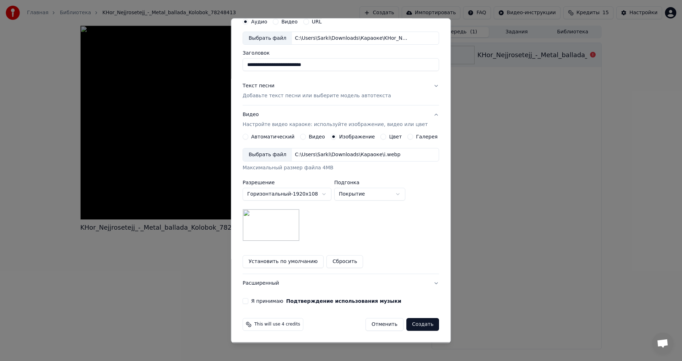
click at [351, 200] on body "**********" at bounding box center [341, 180] width 682 height 361
click at [365, 214] on div "**********" at bounding box center [341, 195] width 197 height 93
click at [366, 198] on body "**********" at bounding box center [341, 180] width 682 height 361
click at [358, 195] on body "**********" at bounding box center [341, 180] width 682 height 361
select select "*****"
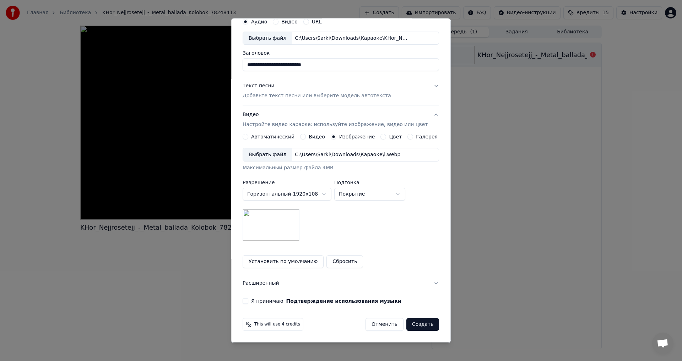
click at [273, 95] on p "Добавьте текст песни или выберите модель автотекста" at bounding box center [317, 96] width 149 height 7
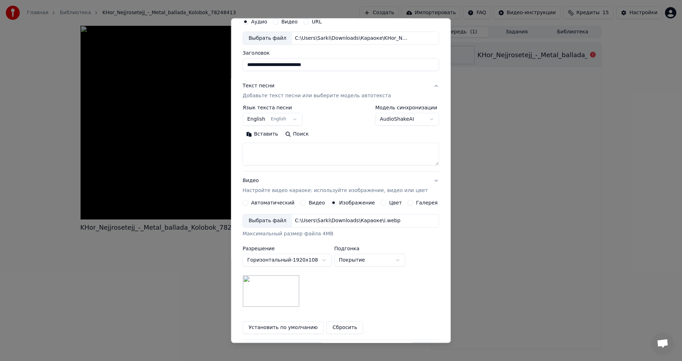
scroll to position [0, 0]
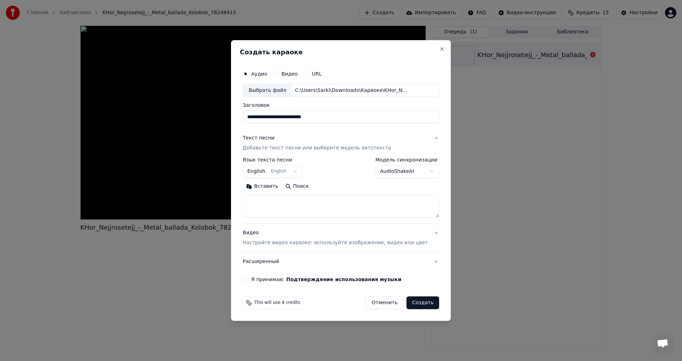
click at [278, 173] on button "English English" at bounding box center [273, 172] width 60 height 13
select select "**"
click at [283, 202] on textarea at bounding box center [341, 206] width 197 height 23
click at [342, 188] on button "Развернуть" at bounding box center [335, 186] width 45 height 11
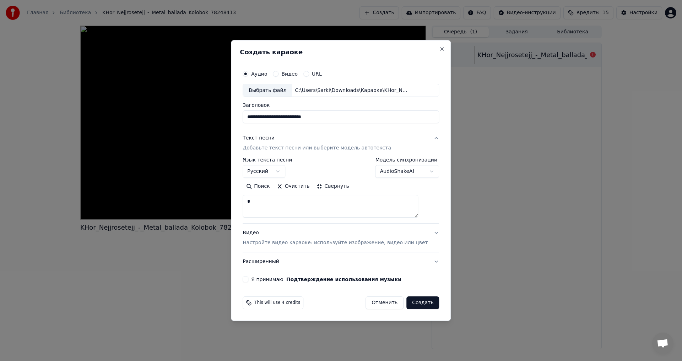
drag, startPoint x: 298, startPoint y: 203, endPoint x: 233, endPoint y: 203, distance: 65.0
click at [233, 203] on body "**********" at bounding box center [341, 180] width 682 height 361
click at [340, 182] on button "Свернуть" at bounding box center [332, 186] width 39 height 11
click at [328, 189] on button "Развернуть" at bounding box center [335, 186] width 45 height 11
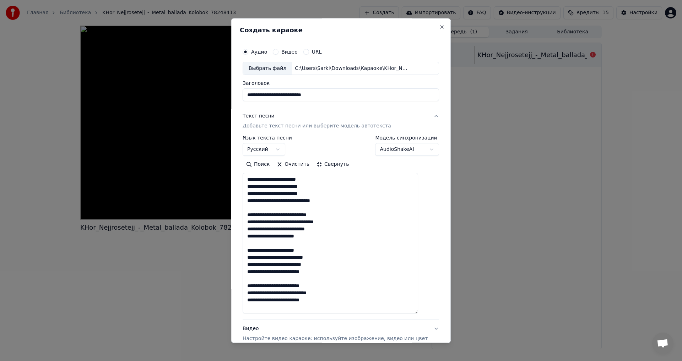
scroll to position [1, 0]
click at [324, 300] on textarea "**********" at bounding box center [331, 243] width 176 height 141
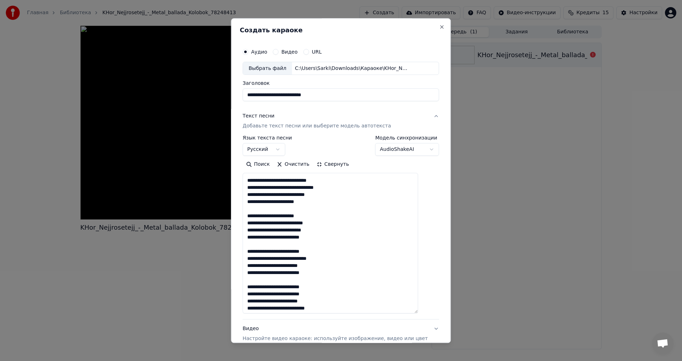
scroll to position [71, 0]
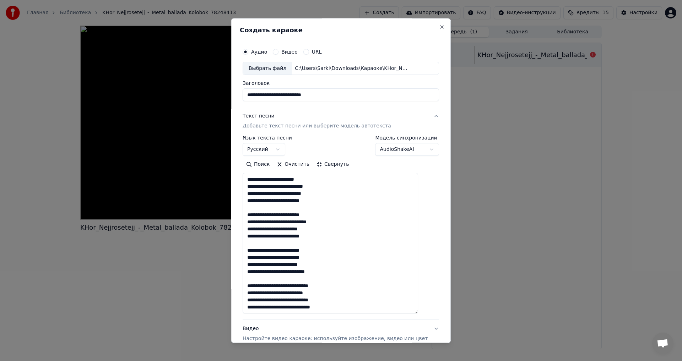
type textarea "**********"
click at [342, 162] on button "Свернуть" at bounding box center [332, 164] width 39 height 11
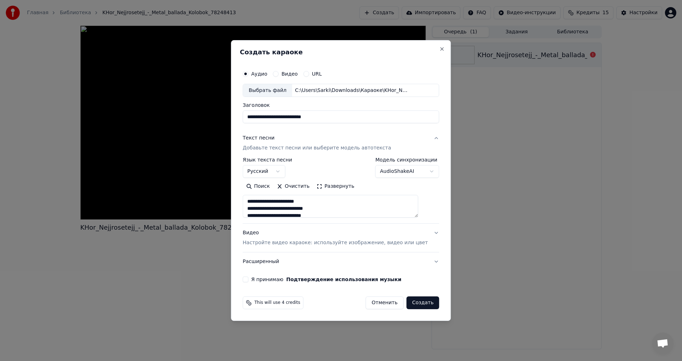
click at [282, 229] on button "Видео Настройте видео караоке: используйте изображение, видео или цвет" at bounding box center [341, 238] width 197 height 28
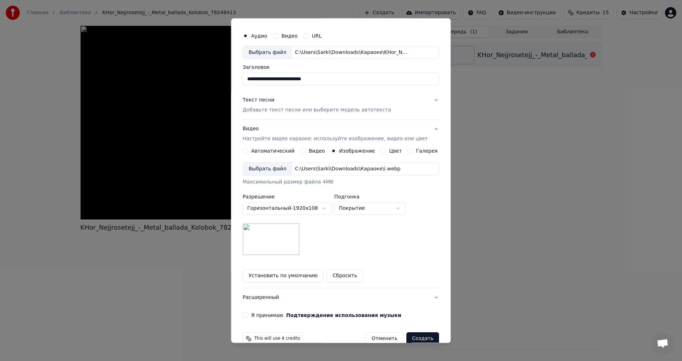
scroll to position [30, 0]
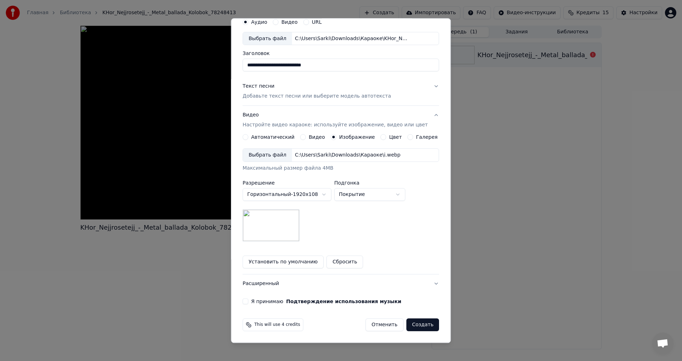
click at [251, 296] on div "**********" at bounding box center [341, 160] width 202 height 296
click at [248, 300] on button "Я принимаю Подтверждение использования музыки" at bounding box center [246, 302] width 6 height 6
click at [422, 329] on button "Создать" at bounding box center [423, 325] width 33 height 13
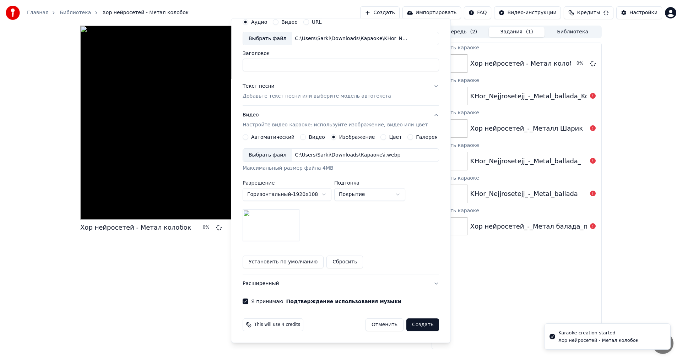
scroll to position [0, 0]
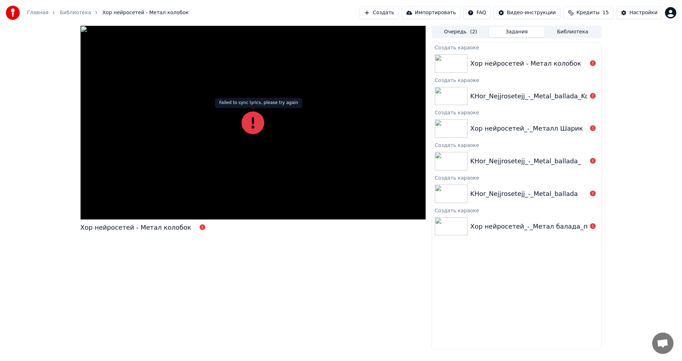
click at [247, 122] on icon at bounding box center [253, 123] width 23 height 23
drag, startPoint x: 247, startPoint y: 122, endPoint x: 247, endPoint y: 126, distance: 3.9
click at [247, 122] on icon at bounding box center [253, 123] width 23 height 23
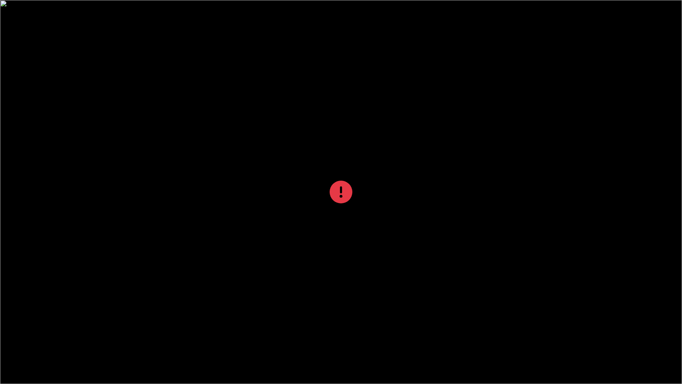
click at [247, 126] on div at bounding box center [341, 192] width 682 height 384
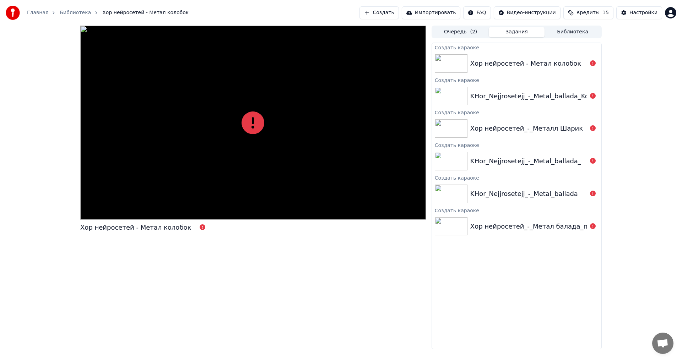
click at [253, 117] on icon at bounding box center [253, 123] width 23 height 23
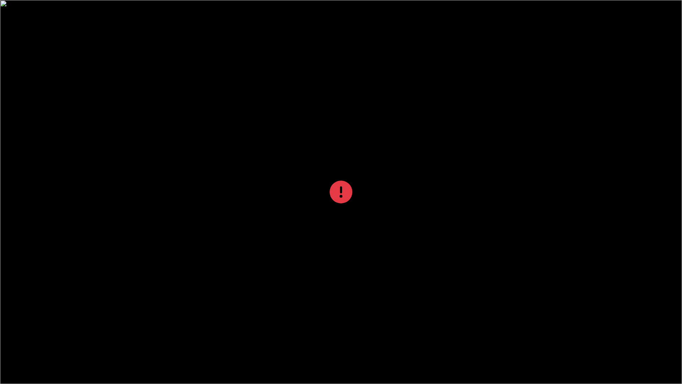
click at [301, 165] on div at bounding box center [341, 192] width 682 height 384
click at [345, 172] on div at bounding box center [341, 192] width 682 height 384
click at [328, 160] on div at bounding box center [341, 192] width 682 height 384
click at [327, 160] on div at bounding box center [341, 192] width 682 height 384
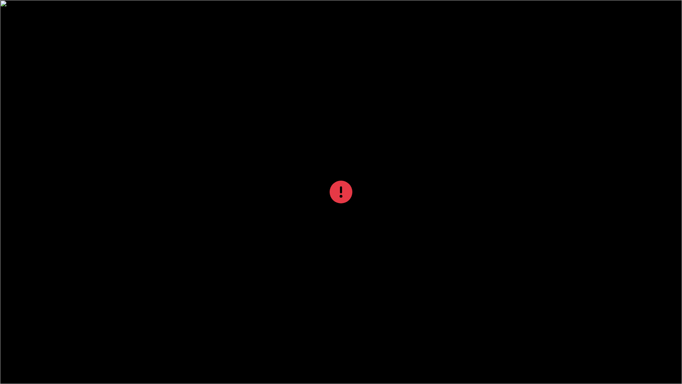
click at [327, 160] on div at bounding box center [341, 192] width 682 height 384
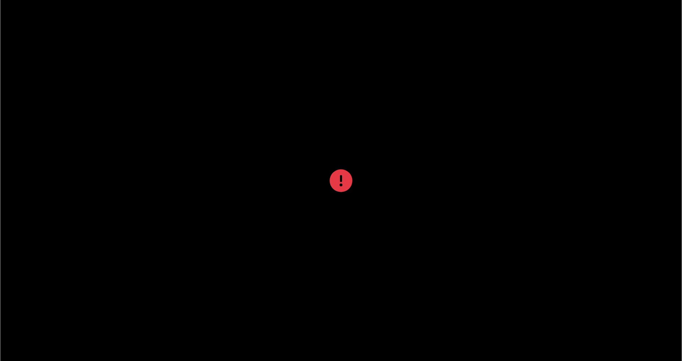
click at [297, 242] on div "Хор нейросетей - Метал колобок" at bounding box center [253, 188] width 346 height 324
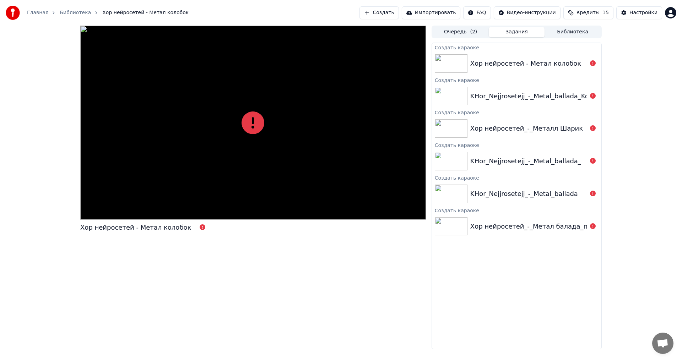
click at [231, 114] on div at bounding box center [253, 123] width 346 height 194
click at [262, 122] on icon at bounding box center [253, 123] width 23 height 23
click at [263, 121] on icon at bounding box center [253, 123] width 23 height 23
click at [264, 120] on icon at bounding box center [253, 123] width 23 height 23
drag, startPoint x: 264, startPoint y: 120, endPoint x: 264, endPoint y: 129, distance: 8.2
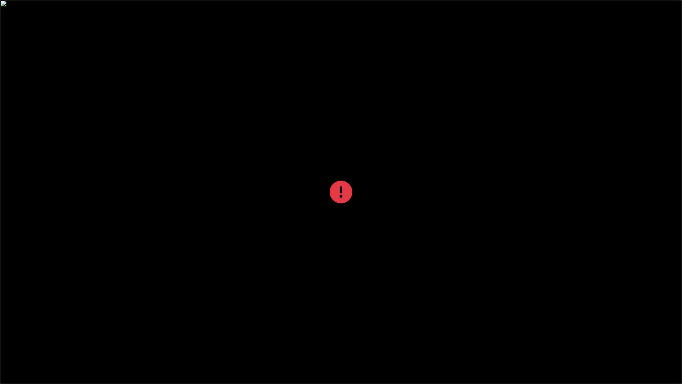
click at [264, 129] on div at bounding box center [341, 192] width 682 height 384
drag, startPoint x: 264, startPoint y: 129, endPoint x: 264, endPoint y: 122, distance: 7.1
drag, startPoint x: 266, startPoint y: 116, endPoint x: 265, endPoint y: 113, distance: 3.7
click at [265, 113] on div at bounding box center [341, 192] width 682 height 384
drag, startPoint x: 265, startPoint y: 113, endPoint x: 262, endPoint y: 105, distance: 8.0
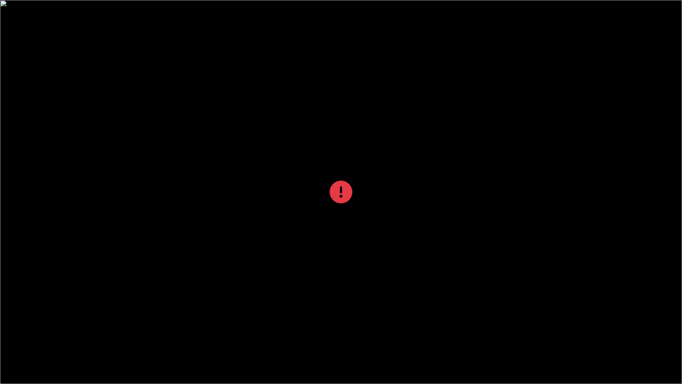
click at [264, 109] on div at bounding box center [341, 192] width 682 height 384
drag, startPoint x: 262, startPoint y: 105, endPoint x: 265, endPoint y: 103, distance: 4.1
click at [265, 103] on div at bounding box center [341, 192] width 682 height 384
click at [269, 101] on div at bounding box center [341, 192] width 682 height 384
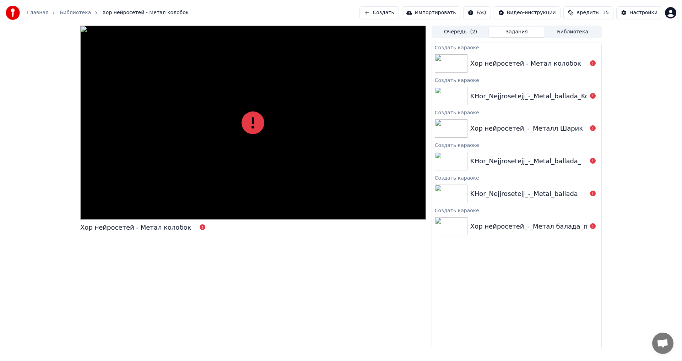
click at [417, 14] on div "Создать Импортировать FAQ Видео-инструкции Кредиты 15 Настройки" at bounding box center [518, 12] width 317 height 13
click at [394, 14] on button "Создать" at bounding box center [379, 12] width 39 height 13
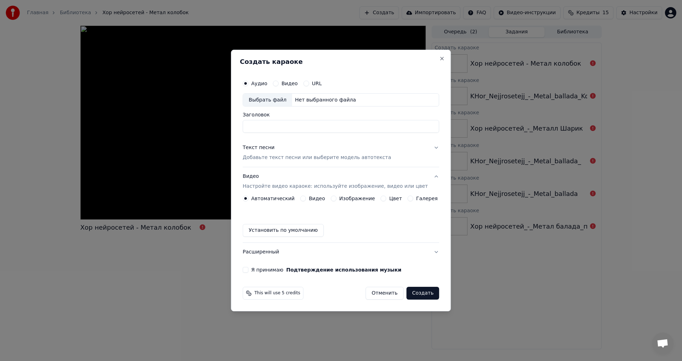
click at [341, 126] on input "Заголовок" at bounding box center [341, 126] width 197 height 13
click at [288, 102] on div "Выбрать файл" at bounding box center [267, 100] width 49 height 13
drag, startPoint x: 376, startPoint y: 128, endPoint x: 200, endPoint y: 127, distance: 175.6
click at [200, 127] on body "Главная Библиотека Хор нейросетей - Метал колобок Создать Импортировать FAQ Вид…" at bounding box center [341, 180] width 682 height 361
type input "*"
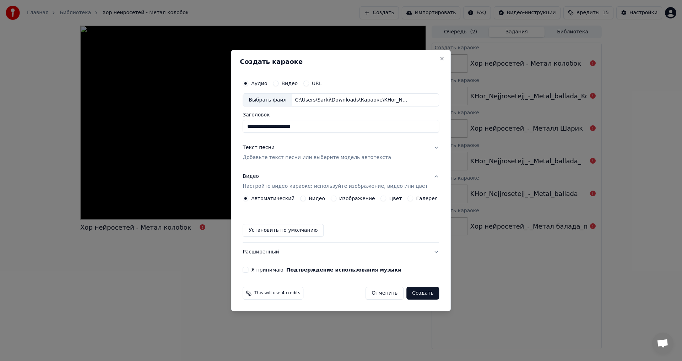
type input "**********"
click at [298, 166] on button "Текст песни Добавьте текст песни или выберите модель автотекста" at bounding box center [341, 153] width 197 height 28
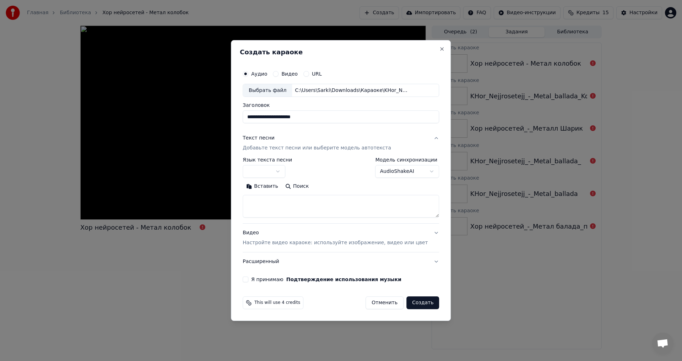
click at [270, 198] on textarea at bounding box center [341, 206] width 197 height 23
paste textarea "**********"
type textarea "**********"
click at [283, 172] on body "**********" at bounding box center [341, 180] width 682 height 361
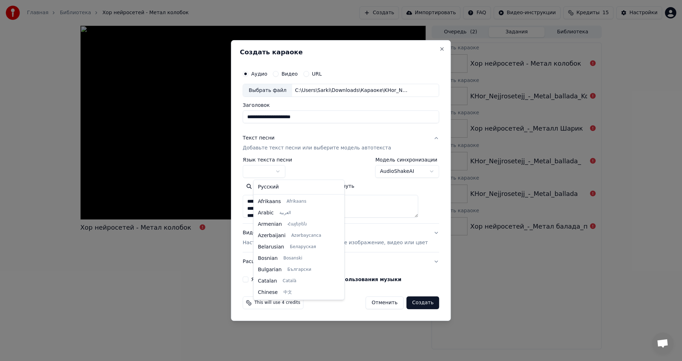
select select "**"
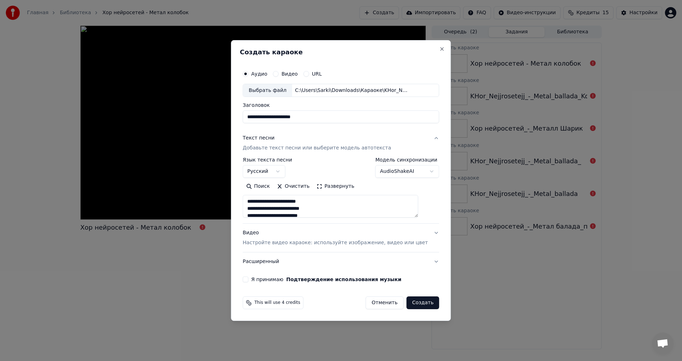
click at [393, 168] on body "**********" at bounding box center [341, 180] width 682 height 361
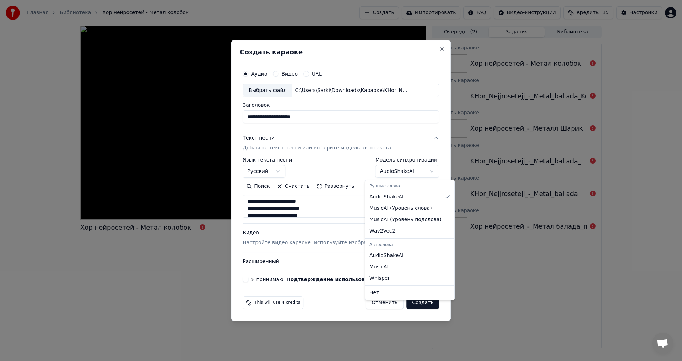
click at [255, 257] on body "**********" at bounding box center [341, 180] width 682 height 361
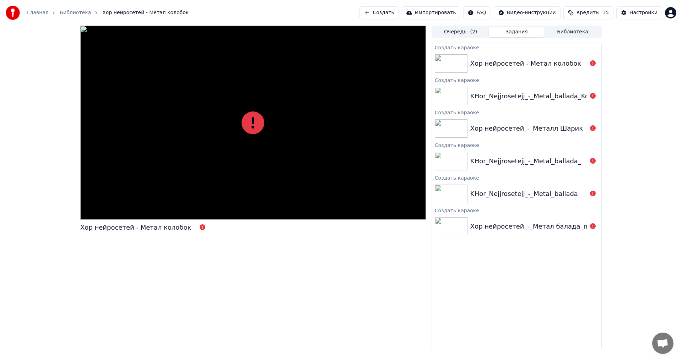
click at [391, 13] on button "Создать" at bounding box center [379, 12] width 39 height 13
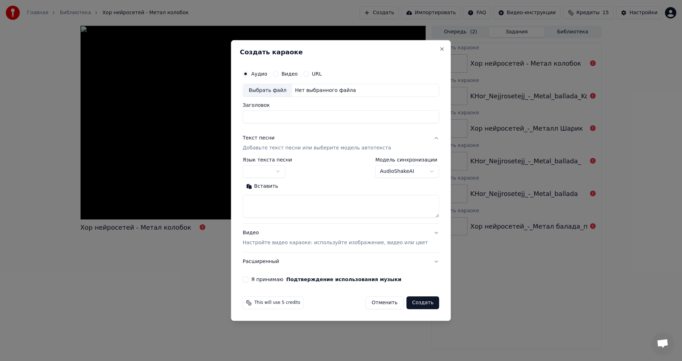
drag, startPoint x: 273, startPoint y: 164, endPoint x: 276, endPoint y: 152, distance: 12.1
click at [273, 163] on div "**********" at bounding box center [267, 168] width 49 height 21
click at [276, 148] on p "Добавьте текст песни или выберите модель автотекста" at bounding box center [317, 148] width 149 height 7
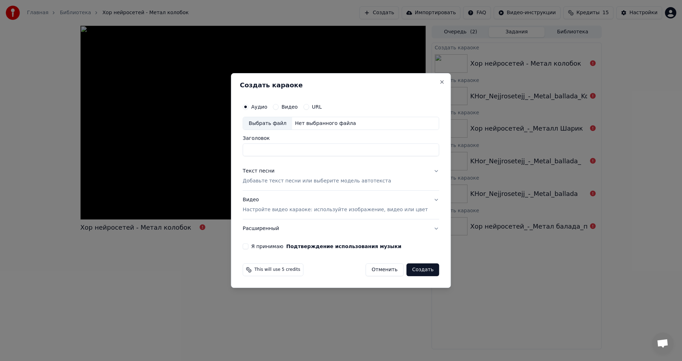
drag, startPoint x: 277, startPoint y: 188, endPoint x: 276, endPoint y: 182, distance: 5.8
click at [276, 182] on button "Текст песни Добавьте текст песни или выберите модель автотекста" at bounding box center [341, 176] width 197 height 28
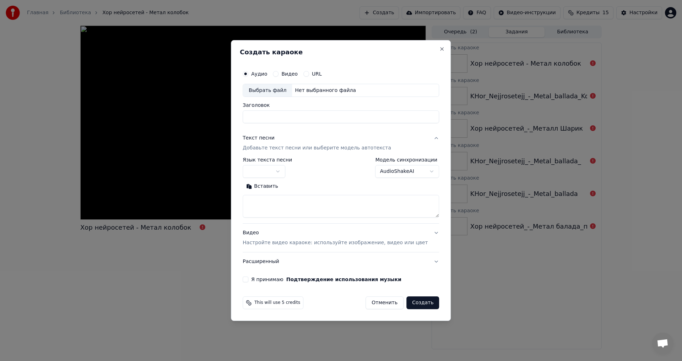
click at [276, 201] on textarea at bounding box center [341, 206] width 197 height 23
paste textarea "**********"
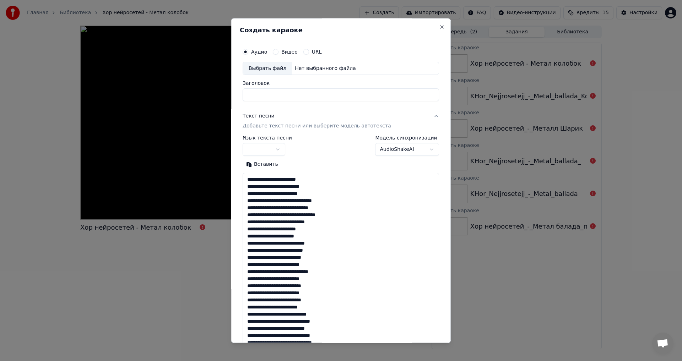
scroll to position [236, 0]
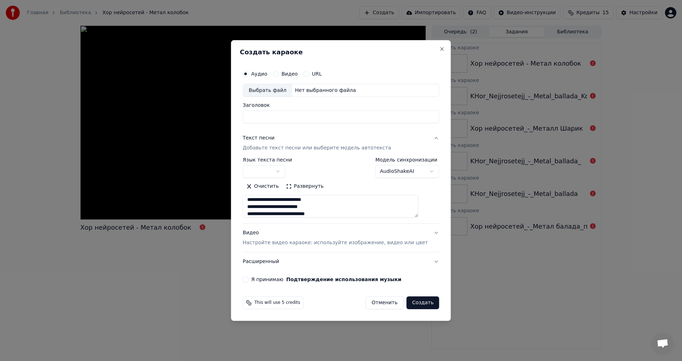
type textarea "**********"
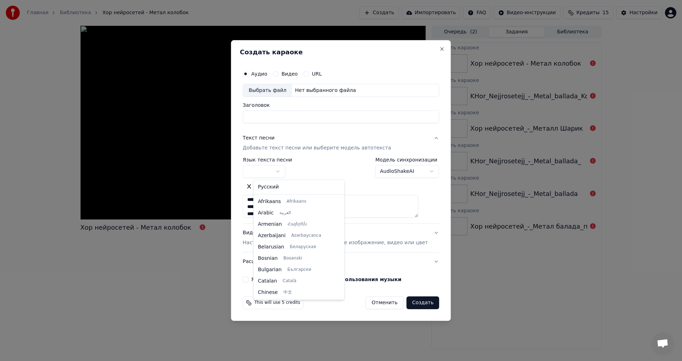
click at [278, 175] on body "**********" at bounding box center [341, 180] width 682 height 361
select select "**"
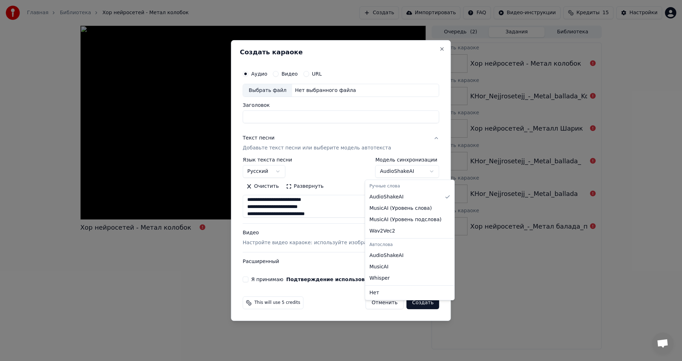
click at [399, 175] on body "Главная Библиотека Хор нейросетей - Метал колобок Создать Импортировать FAQ Вид…" at bounding box center [341, 180] width 682 height 361
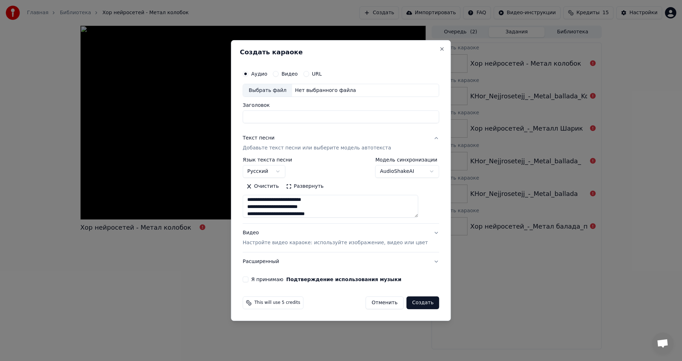
click at [264, 90] on div "Выбрать файл" at bounding box center [267, 90] width 49 height 13
type input "**********"
click at [273, 245] on p "Настройте видео караоке: используйте изображение, видео или цвет" at bounding box center [335, 243] width 185 height 7
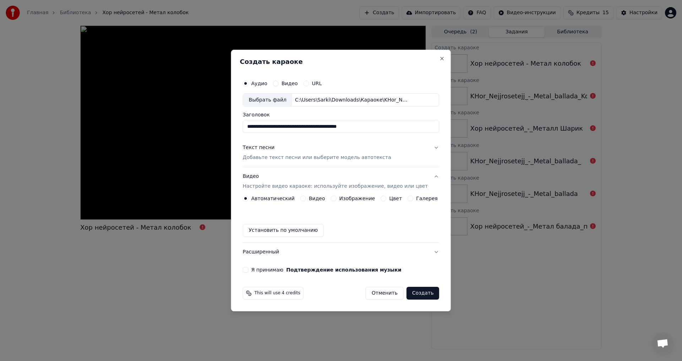
click at [340, 196] on div "Изображение" at bounding box center [353, 199] width 44 height 6
click at [339, 198] on div "Изображение" at bounding box center [353, 199] width 44 height 6
click at [336, 200] on button "Изображение" at bounding box center [334, 199] width 6 height 6
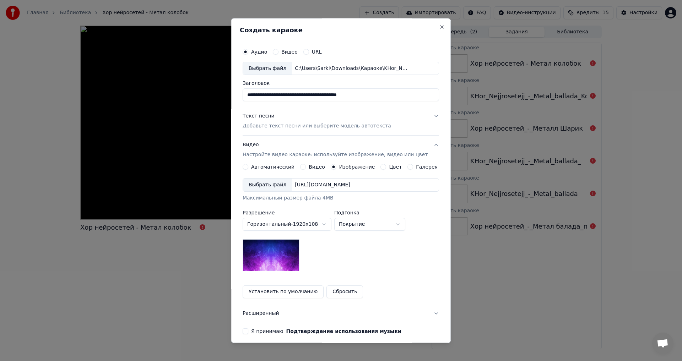
click at [264, 222] on body "Главная Библиотека Хор нейросетей - Метал колобок Создать Импортировать FAQ Вид…" at bounding box center [341, 180] width 682 height 361
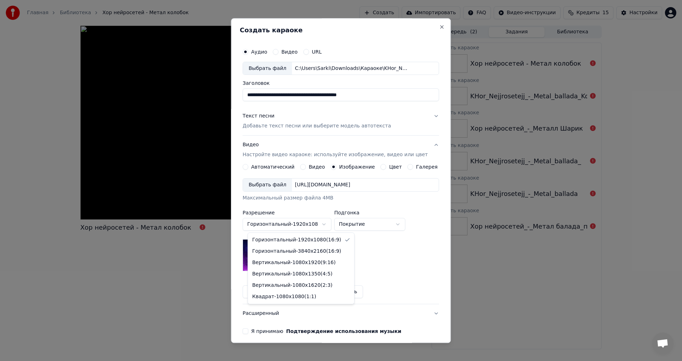
click at [367, 249] on body "Главная Библиотека Хор нейросетей - Метал колобок Создать Импортировать FAQ Вид…" at bounding box center [341, 180] width 682 height 361
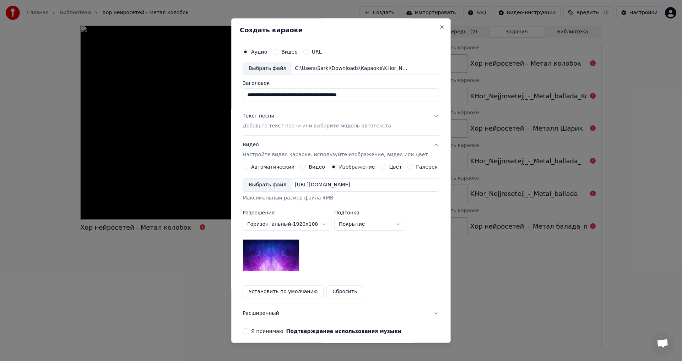
click at [287, 192] on div "Выбрать файл [URL][DOMAIN_NAME]" at bounding box center [341, 186] width 197 height 14
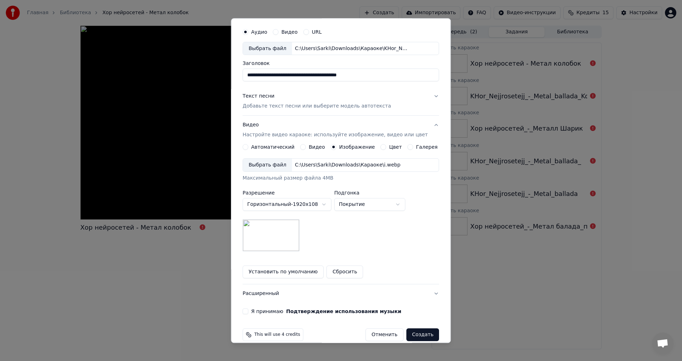
scroll to position [30, 0]
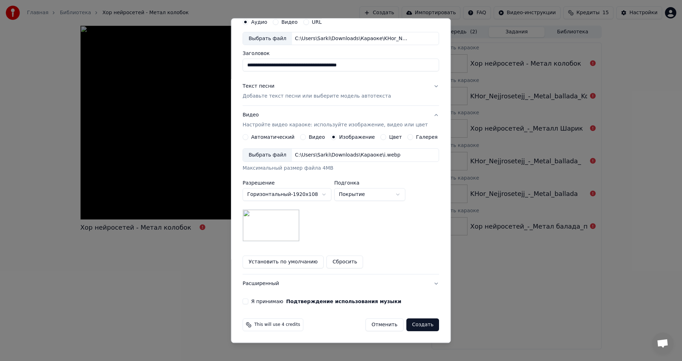
click at [248, 302] on button "Я принимаю Подтверждение использования музыки" at bounding box center [246, 302] width 6 height 6
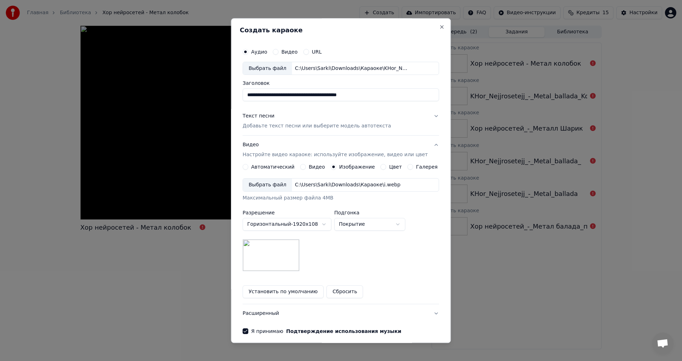
click at [402, 125] on button "Текст песни Добавьте текст песни или выберите модель автотекста" at bounding box center [341, 121] width 197 height 28
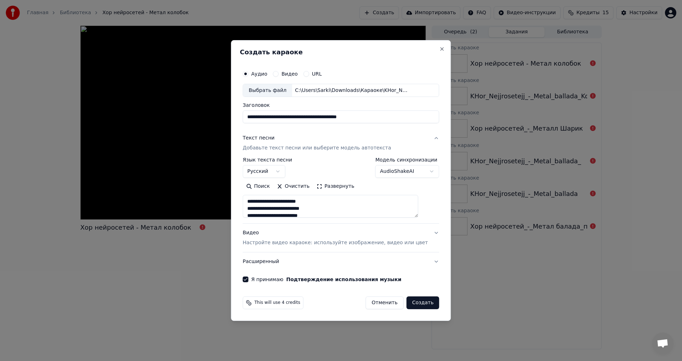
click at [417, 172] on body "Главная Библиотека Хор нейросетей - Метал колобок Создать Импортировать FAQ Вид…" at bounding box center [341, 180] width 682 height 361
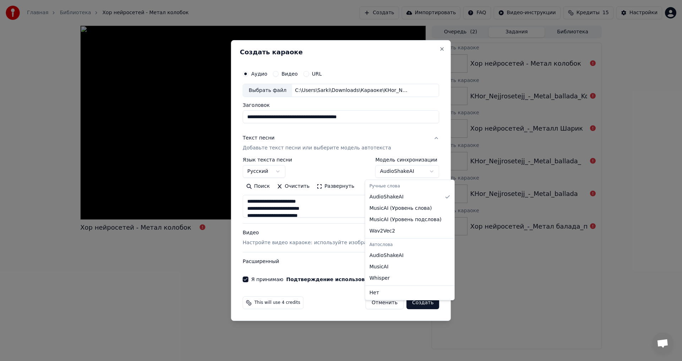
select select "**********"
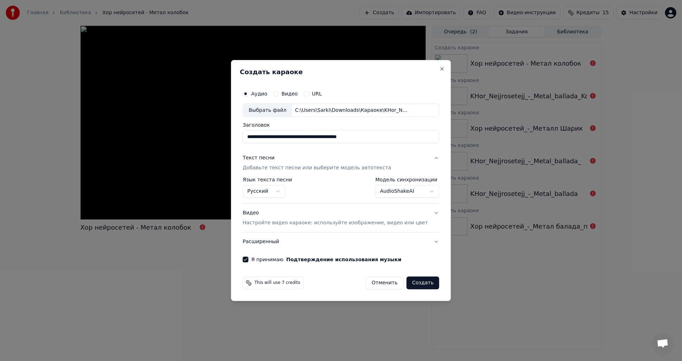
click at [294, 212] on div "Видео Настройте видео караоке: используйте изображение, видео или цвет" at bounding box center [335, 218] width 185 height 17
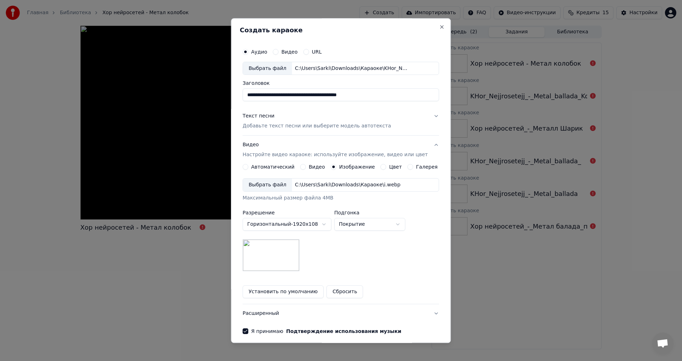
drag, startPoint x: 375, startPoint y: 98, endPoint x: 184, endPoint y: 86, distance: 191.2
click at [184, 86] on body "Главная Библиотека Хор нейросетей - Метал колобок Создать Импортировать FAQ Вид…" at bounding box center [341, 180] width 682 height 361
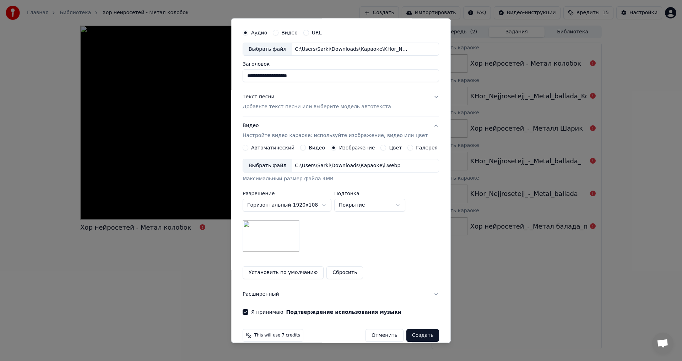
scroll to position [30, 0]
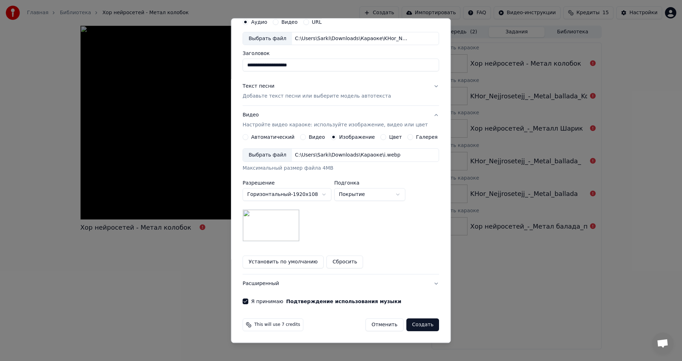
type input "**********"
click at [417, 324] on button "Создать" at bounding box center [423, 325] width 33 height 13
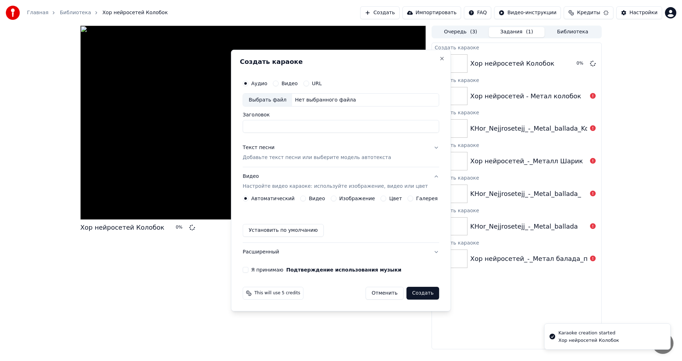
scroll to position [0, 0]
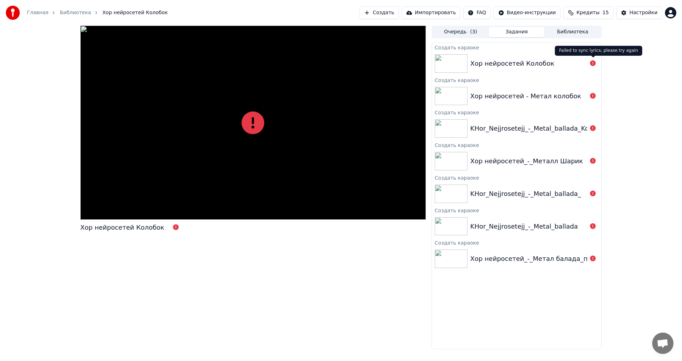
click at [592, 65] on icon at bounding box center [593, 63] width 6 height 6
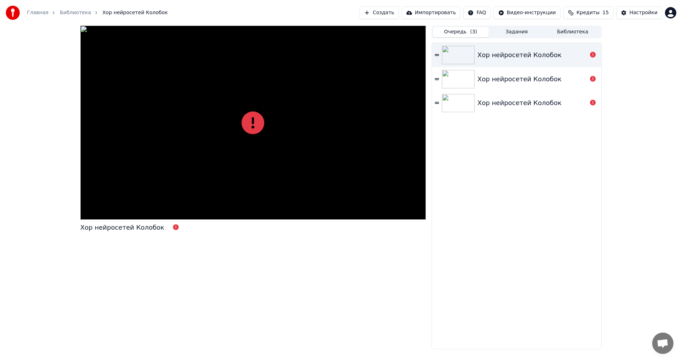
click at [463, 33] on button "Очередь ( 3 )" at bounding box center [461, 32] width 56 height 10
click at [477, 64] on div at bounding box center [460, 55] width 36 height 18
click at [486, 79] on div "Хор нейросетей Колобок" at bounding box center [517, 196] width 170 height 306
click at [485, 63] on div "Хор нейросетей Колобок" at bounding box center [517, 55] width 170 height 24
click at [483, 50] on div "Хор нейросетей Колобок" at bounding box center [520, 55] width 84 height 10
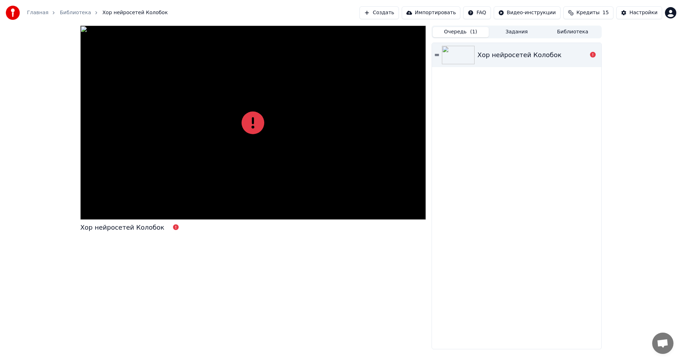
click at [483, 48] on div "Хор нейросетей Колобок" at bounding box center [517, 55] width 170 height 24
click at [481, 45] on div "Хор нейросетей Колобок" at bounding box center [517, 55] width 170 height 24
